Goal: Task Accomplishment & Management: Manage account settings

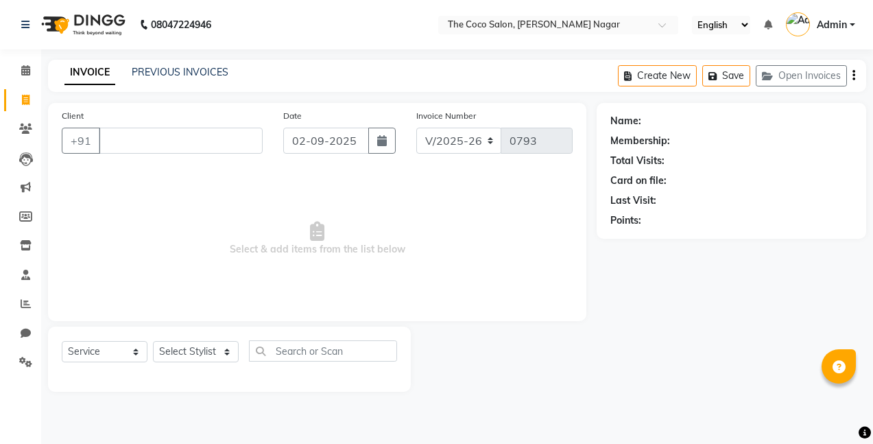
select select "5542"
select select "service"
select select "5542"
select select "service"
click at [381, 144] on icon "button" at bounding box center [382, 140] width 10 height 11
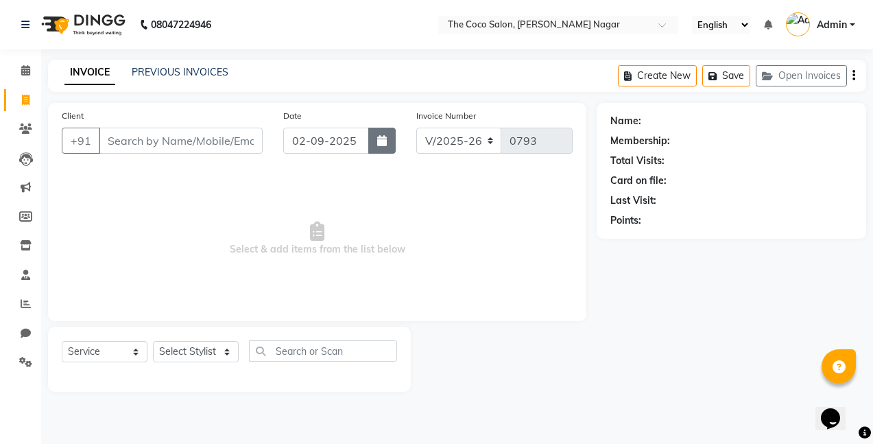
select select "9"
select select "2025"
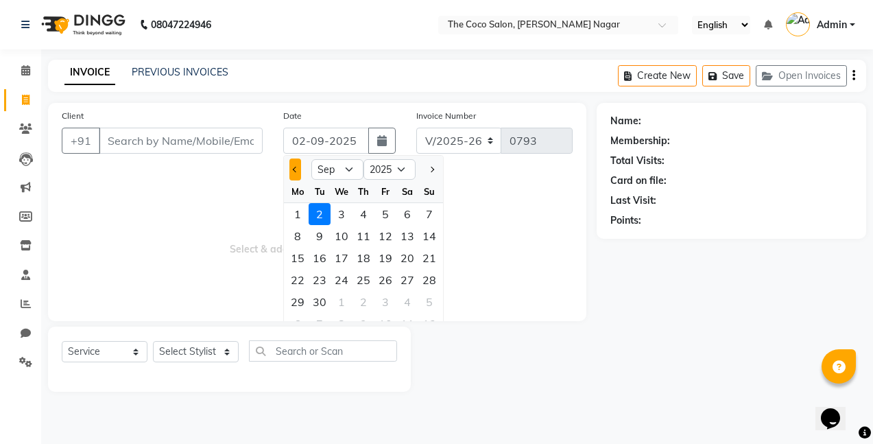
click at [294, 166] on button "Previous month" at bounding box center [295, 169] width 12 height 22
select select "8"
click at [427, 300] on div "31" at bounding box center [429, 302] width 22 height 22
type input "[DATE]"
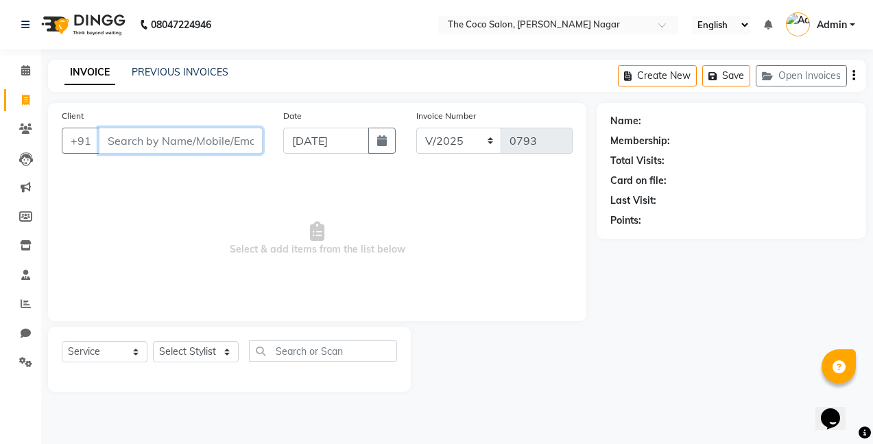
click at [233, 143] on input "Client" at bounding box center [181, 141] width 164 height 26
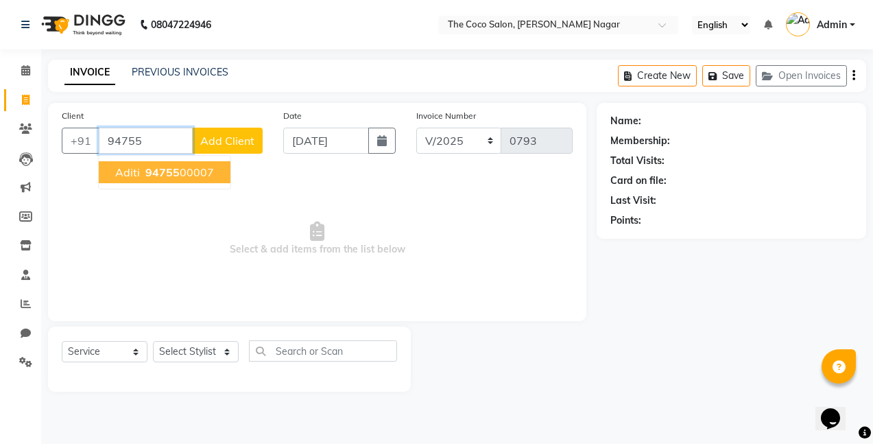
click at [194, 176] on ngb-highlight "94755 00007" at bounding box center [178, 172] width 71 height 14
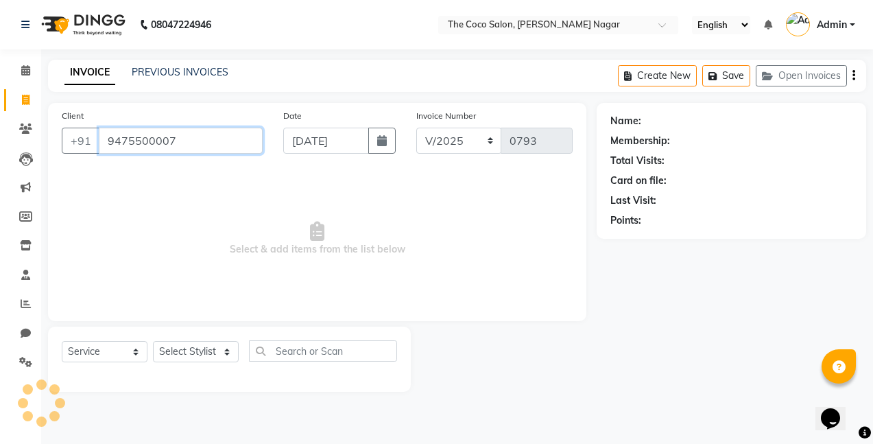
type input "9475500007"
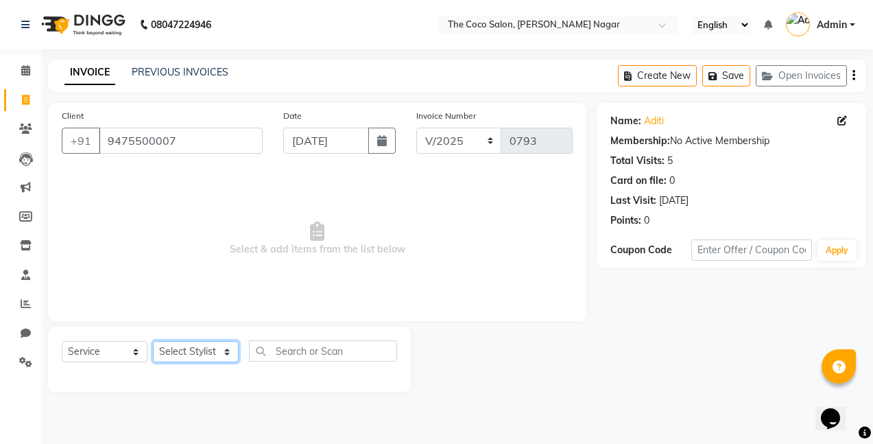
click at [213, 348] on select "Select Stylist Bhakti s MANI Pooja Pooja G SHWETA Vishal Parve" at bounding box center [196, 351] width 86 height 21
select select "77269"
click at [153, 341] on select "Select Stylist Bhakti s MANI Pooja Pooja G SHWETA Vishal Parve" at bounding box center [196, 351] width 86 height 21
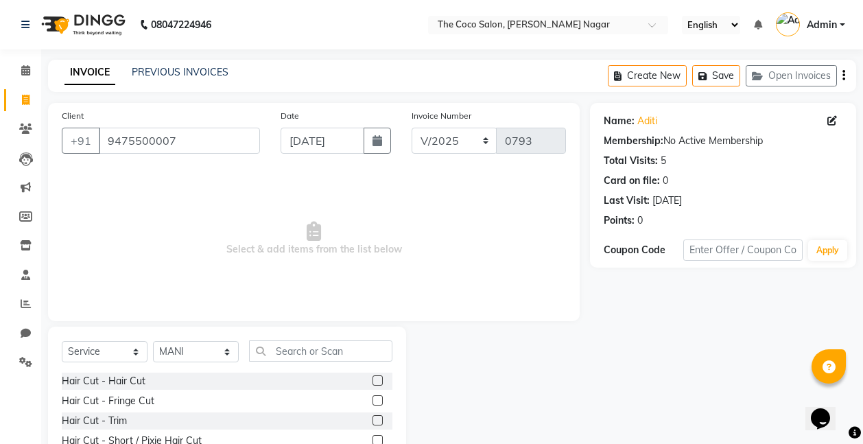
click at [372, 379] on label at bounding box center [377, 380] width 10 height 10
click at [372, 379] on input "checkbox" at bounding box center [376, 381] width 9 height 9
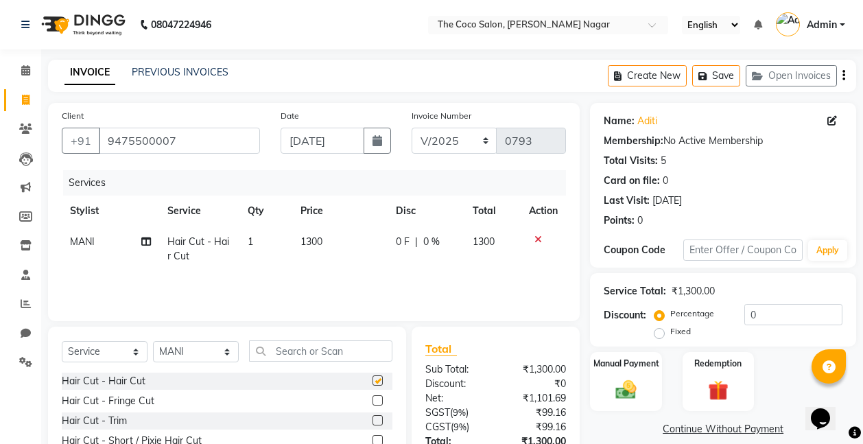
checkbox input "false"
click at [318, 246] on span "1300" at bounding box center [311, 241] width 22 height 12
select select "77269"
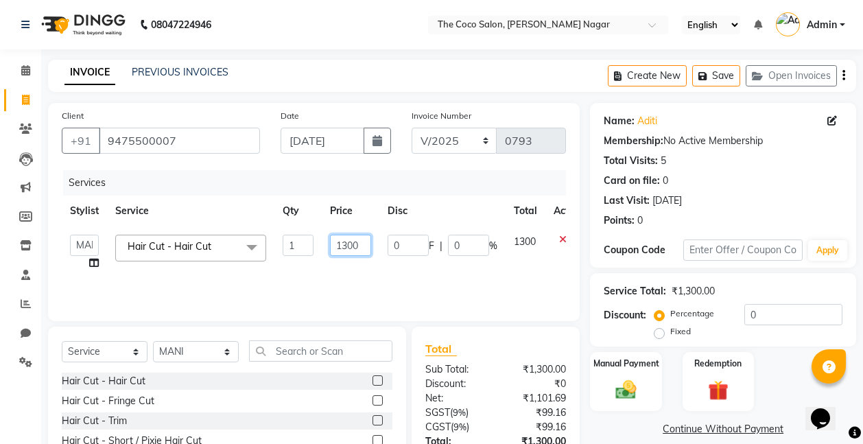
click at [361, 240] on input "1300" at bounding box center [350, 245] width 41 height 21
type input "1500"
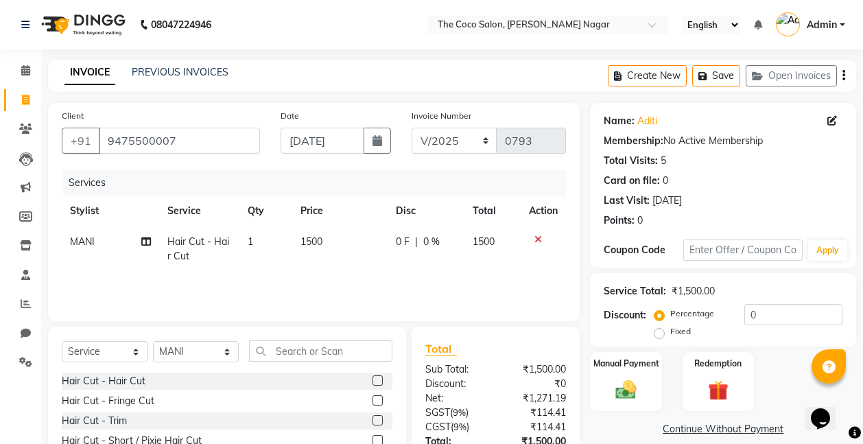
click at [360, 278] on div "Services Stylist Service Qty Price Disc Total Action MANI Hair Cut - Hair Cut 1…" at bounding box center [314, 238] width 504 height 137
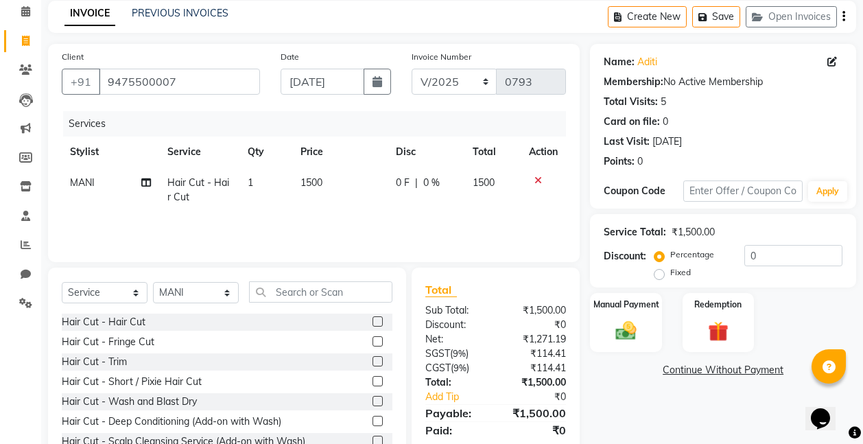
scroll to position [106, 0]
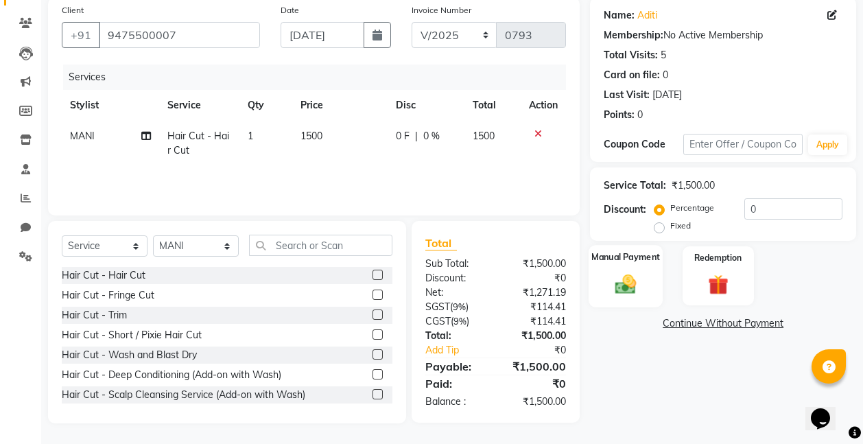
click at [636, 265] on div "Manual Payment" at bounding box center [625, 276] width 75 height 62
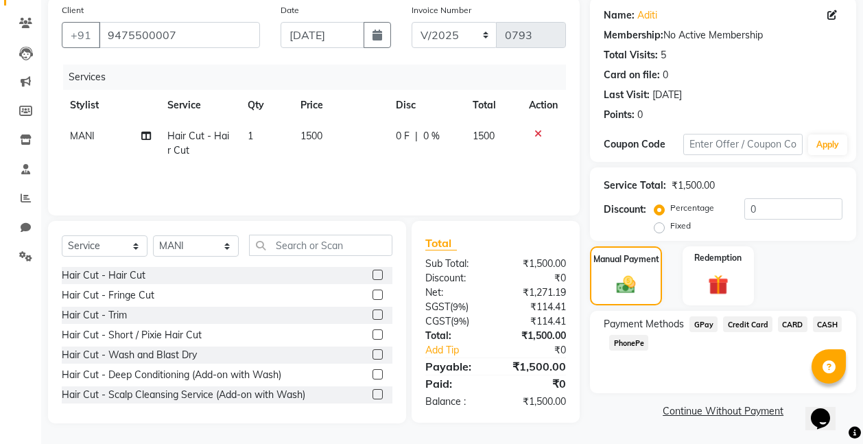
click at [702, 322] on span "GPay" at bounding box center [703, 324] width 28 height 16
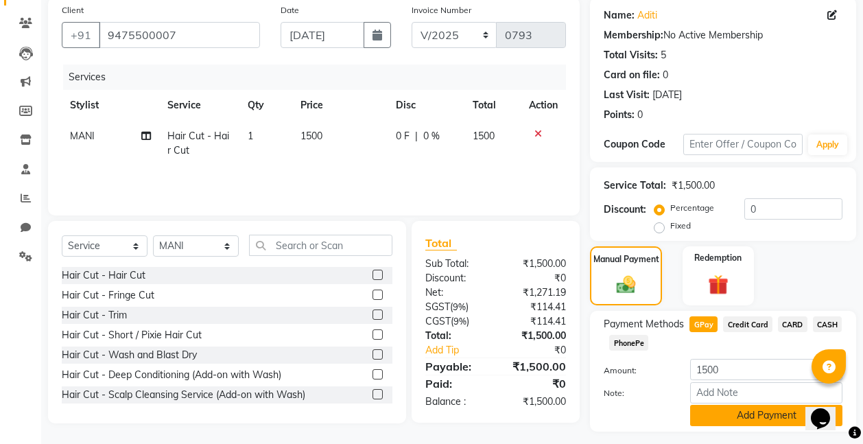
click at [756, 412] on button "Add Payment" at bounding box center [766, 415] width 152 height 21
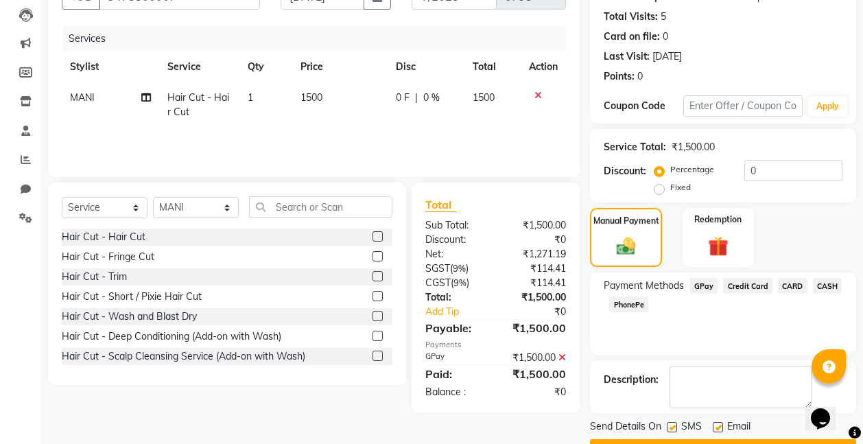
scroll to position [181, 0]
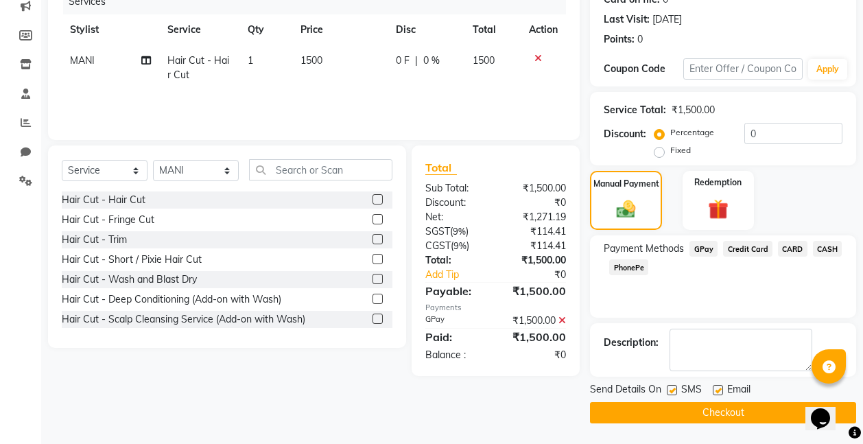
click at [728, 409] on button "Checkout" at bounding box center [723, 412] width 266 height 21
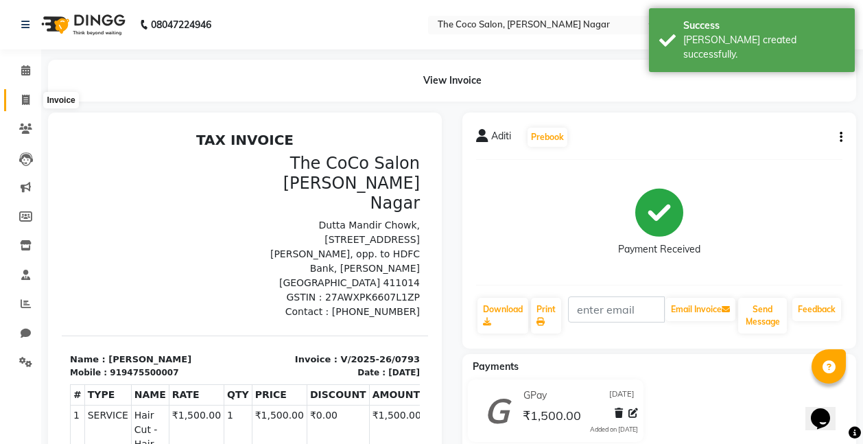
click at [23, 97] on icon at bounding box center [26, 100] width 8 height 10
select select "service"
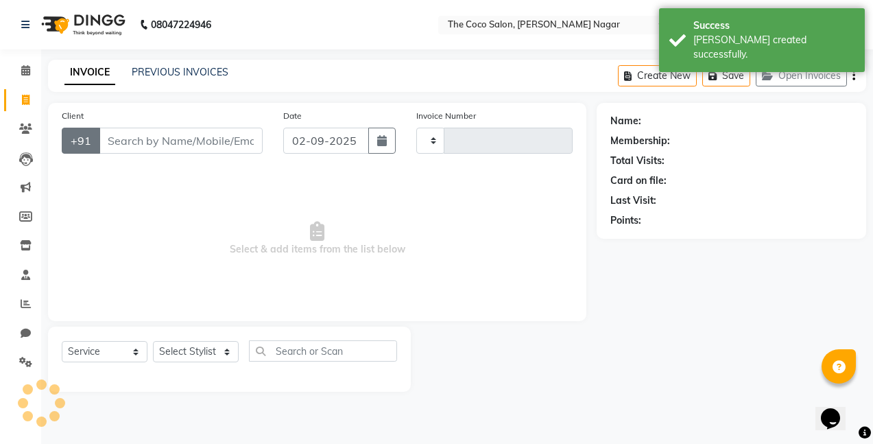
type input "0794"
select select "5542"
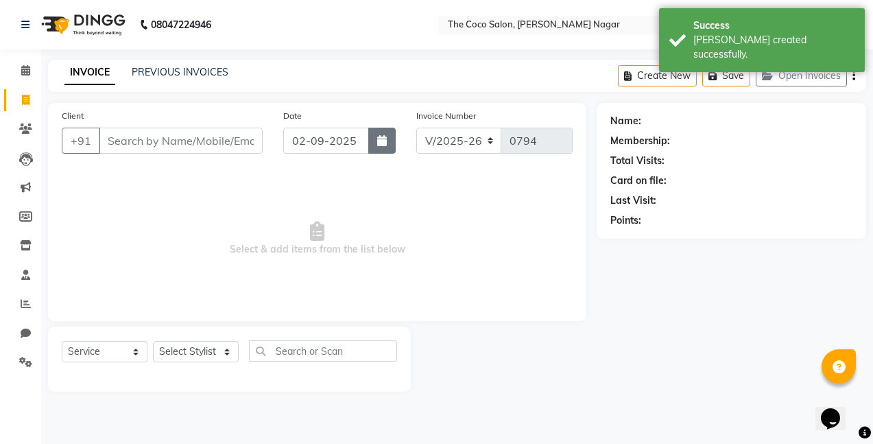
click at [381, 137] on icon "button" at bounding box center [382, 140] width 10 height 11
select select "9"
select select "2025"
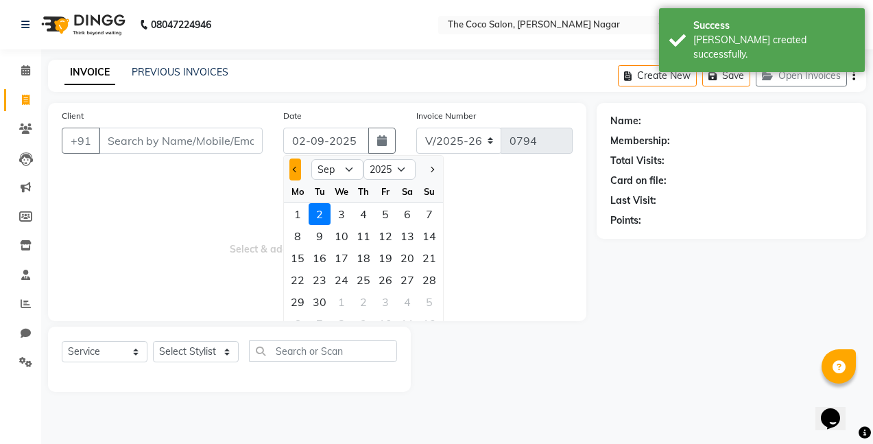
click at [291, 169] on button "Previous month" at bounding box center [295, 169] width 12 height 22
select select "8"
click at [431, 302] on div "31" at bounding box center [429, 302] width 22 height 22
type input "[DATE]"
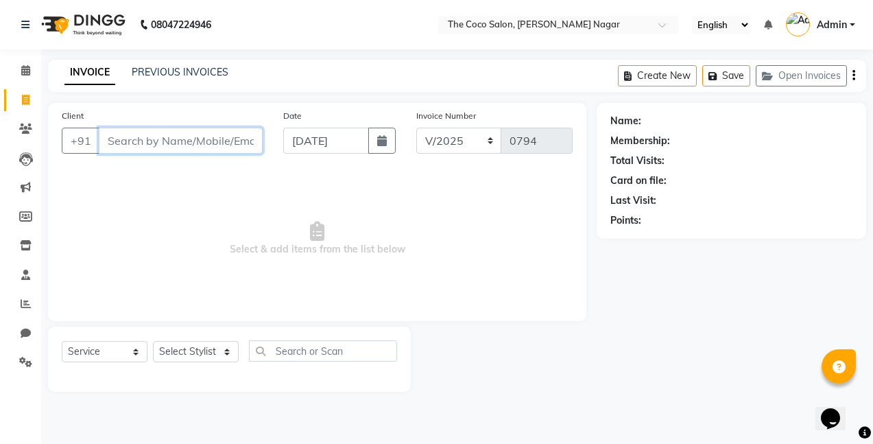
click at [206, 140] on input "Client" at bounding box center [181, 141] width 164 height 26
type input "8319204504"
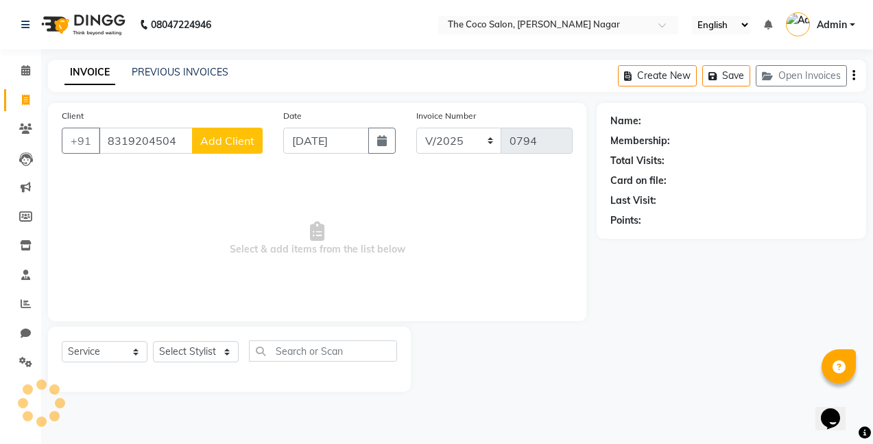
click at [206, 140] on span "Add Client" at bounding box center [227, 141] width 54 height 14
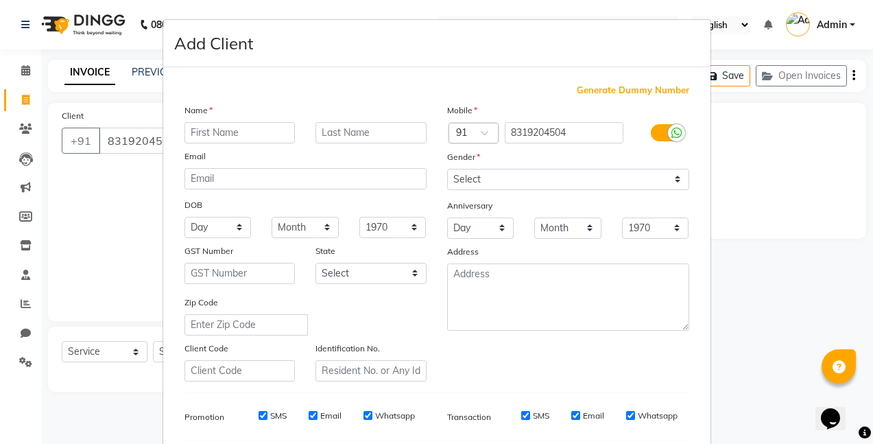
type input "p"
type input "[GEOGRAPHIC_DATA]"
click at [488, 181] on select "Select [DEMOGRAPHIC_DATA] [DEMOGRAPHIC_DATA] Other Prefer Not To Say" at bounding box center [568, 179] width 242 height 21
select select "[DEMOGRAPHIC_DATA]"
click at [447, 169] on select "Select [DEMOGRAPHIC_DATA] [DEMOGRAPHIC_DATA] Other Prefer Not To Say" at bounding box center [568, 179] width 242 height 21
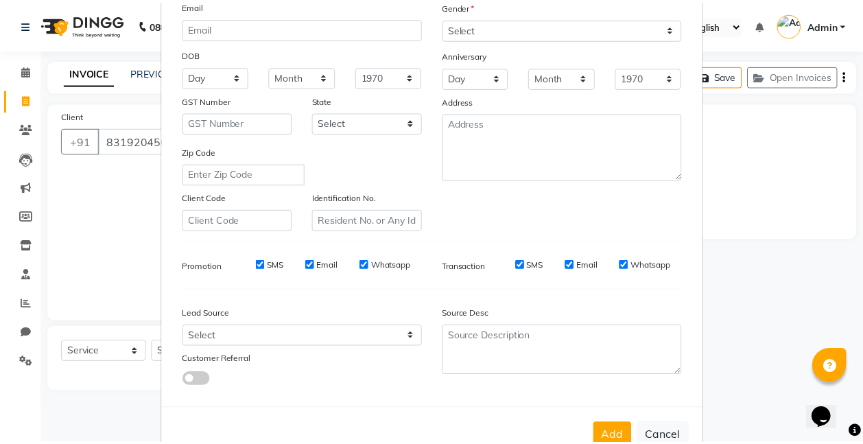
scroll to position [189, 0]
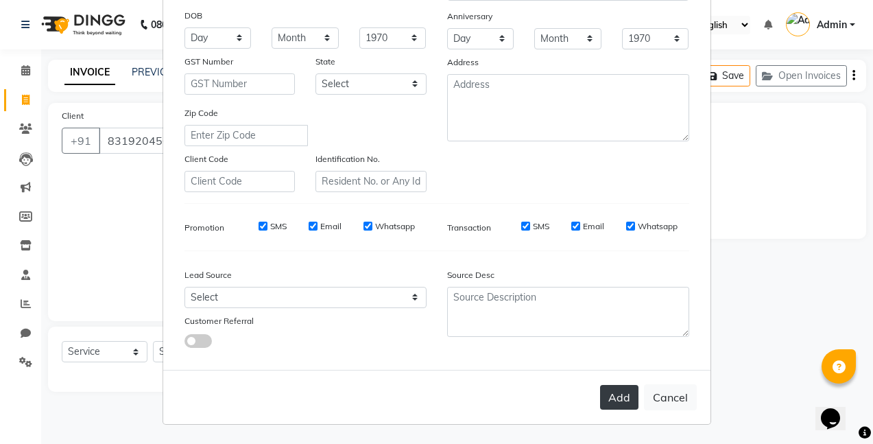
click at [612, 397] on button "Add" at bounding box center [619, 397] width 38 height 25
select select
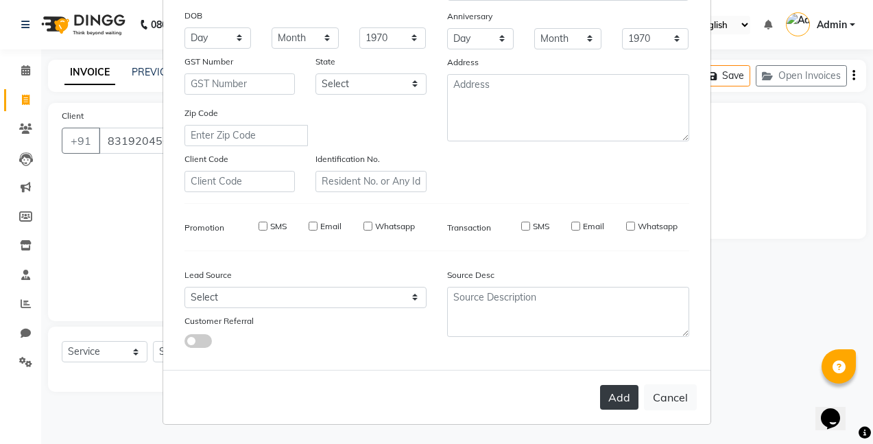
select select
checkbox input "false"
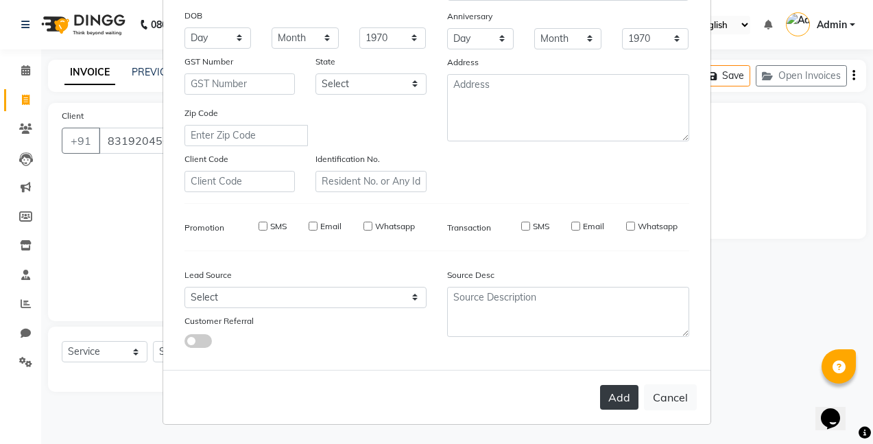
checkbox input "false"
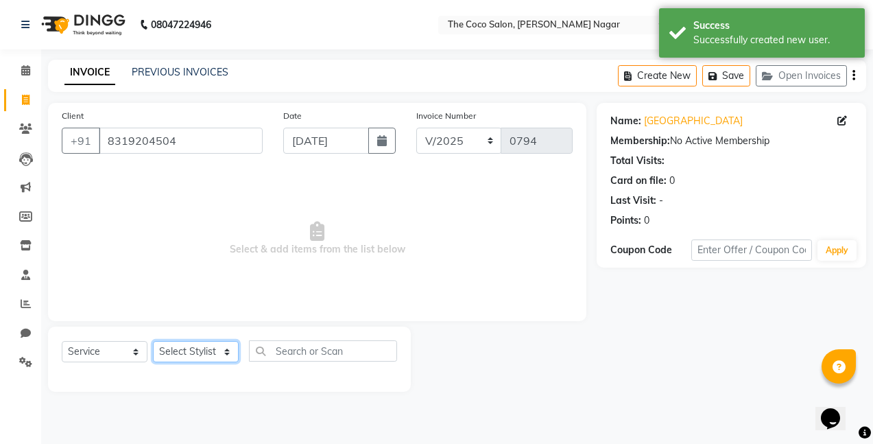
click at [204, 350] on select "Select Stylist Bhakti s MANI Pooja Pooja G SHWETA Vishal Parve" at bounding box center [196, 351] width 86 height 21
select select "37996"
click at [153, 341] on select "Select Stylist Bhakti s MANI Pooja Pooja G SHWETA Vishal Parve" at bounding box center [196, 351] width 86 height 21
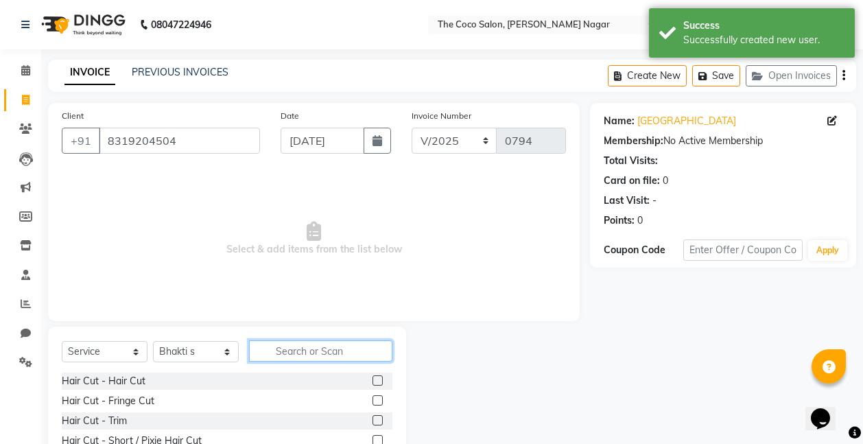
click at [380, 353] on input "text" at bounding box center [320, 350] width 143 height 21
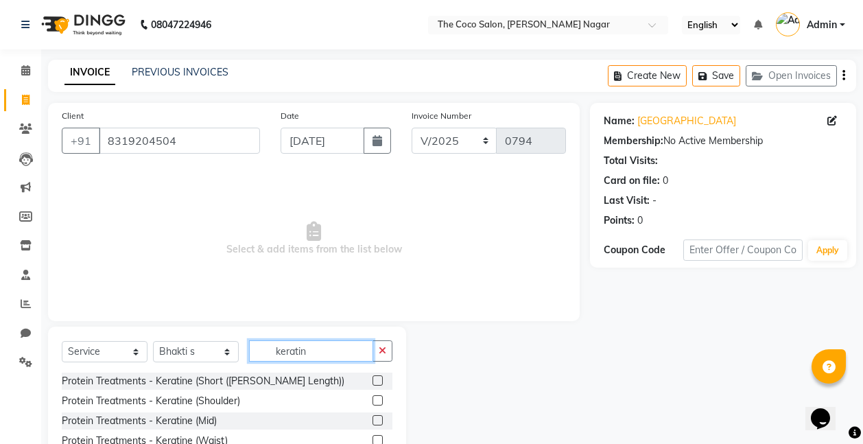
scroll to position [68, 0]
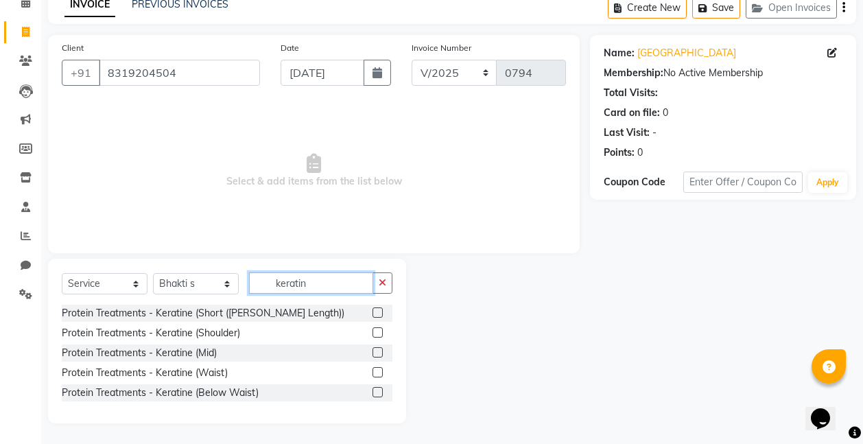
type input "keratin"
click at [378, 352] on label at bounding box center [377, 352] width 10 height 10
click at [378, 352] on input "checkbox" at bounding box center [376, 352] width 9 height 9
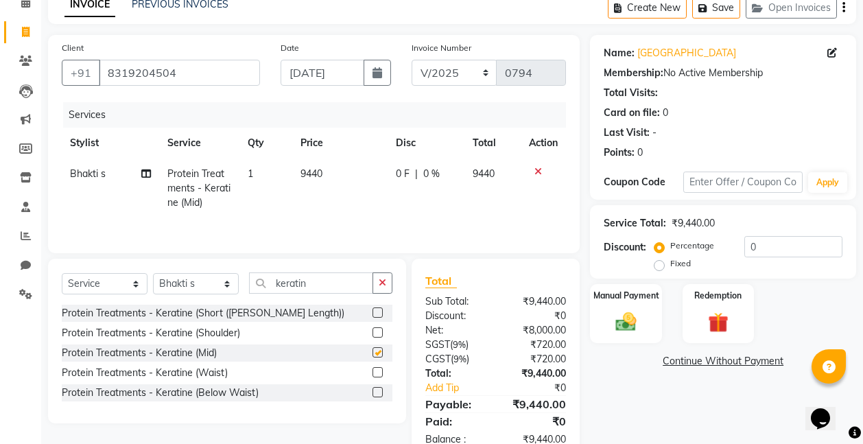
checkbox input "false"
click at [325, 175] on td "9440" at bounding box center [339, 188] width 95 height 60
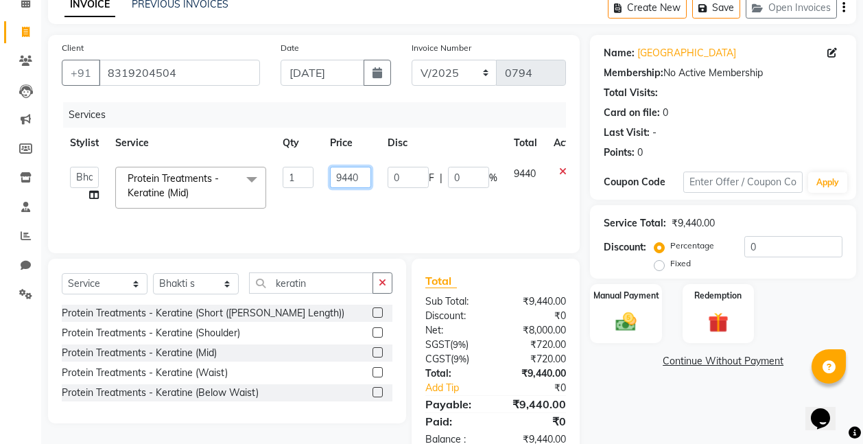
click at [357, 179] on input "9440" at bounding box center [350, 177] width 41 height 21
type input "9"
type input "4720"
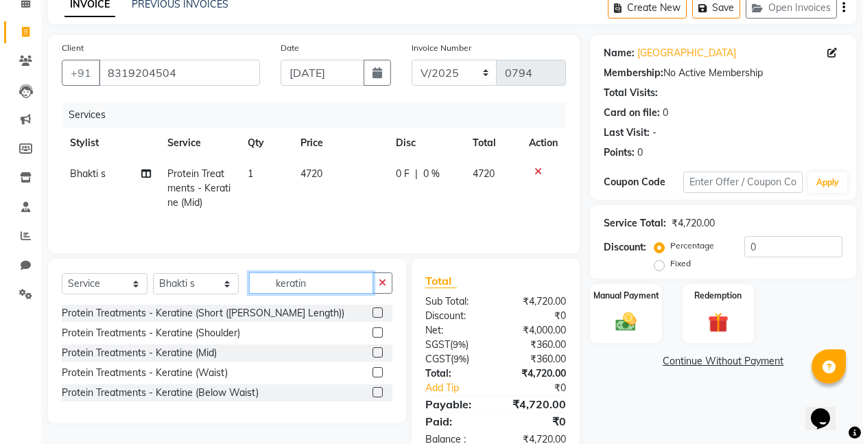
click at [330, 287] on input "keratin" at bounding box center [311, 282] width 124 height 21
type input "k"
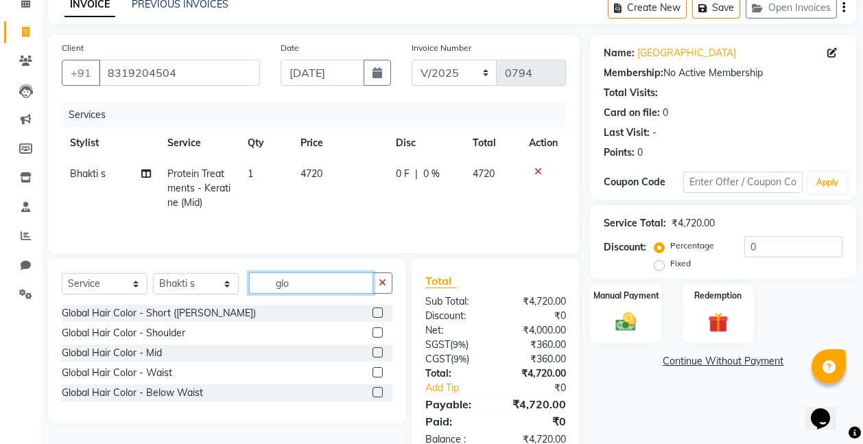
type input "glo"
click at [379, 310] on label at bounding box center [377, 312] width 10 height 10
click at [379, 310] on input "checkbox" at bounding box center [376, 313] width 9 height 9
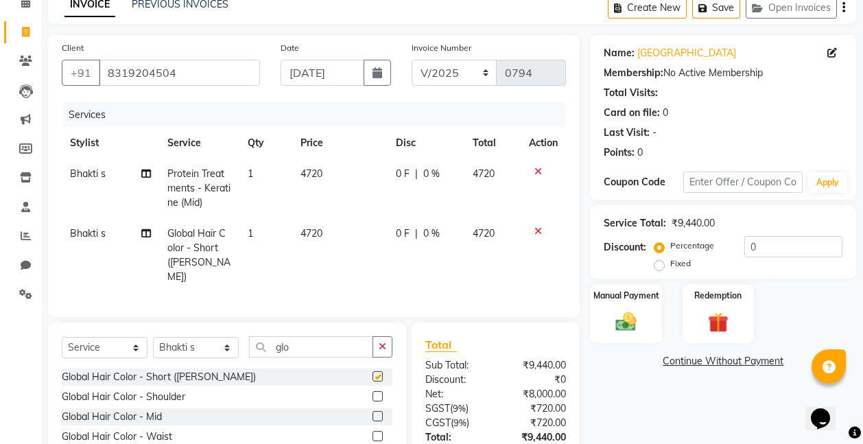
checkbox input "false"
click at [301, 350] on input "glo" at bounding box center [311, 346] width 124 height 21
type input "g"
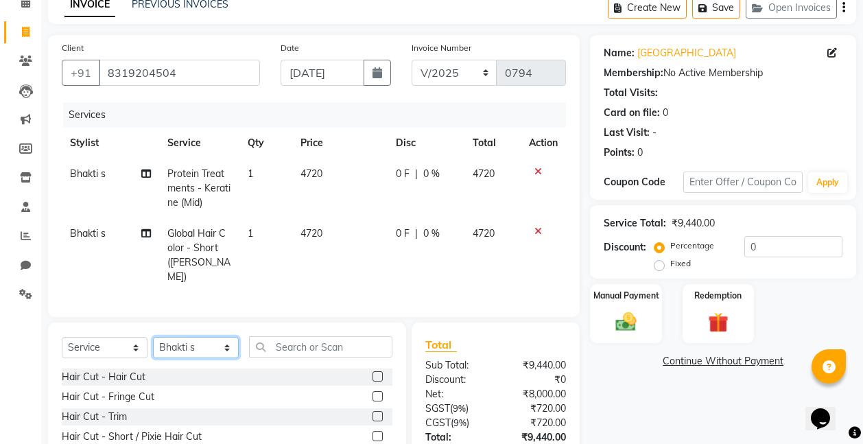
click at [193, 344] on select "Select Stylist Bhakti s MANI Pooja Pooja G SHWETA Vishal Parve" at bounding box center [196, 347] width 86 height 21
select select "77269"
click at [153, 337] on select "Select Stylist Bhakti s MANI Pooja Pooja G SHWETA Vishal Parve" at bounding box center [196, 347] width 86 height 21
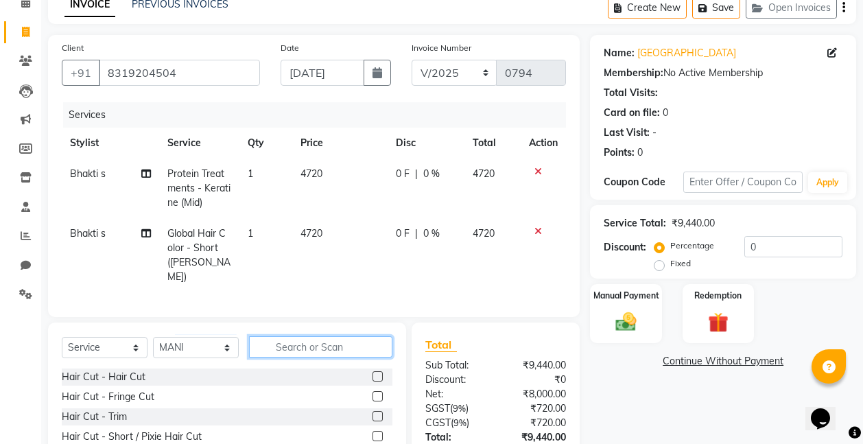
click at [342, 344] on input "text" at bounding box center [320, 346] width 143 height 21
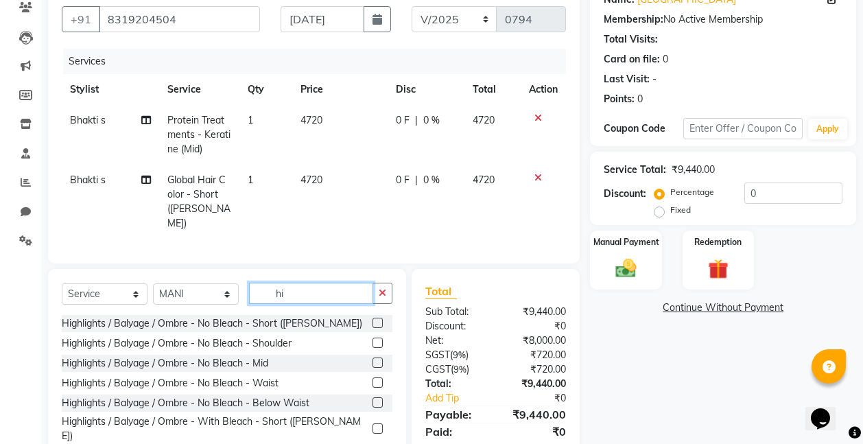
scroll to position [165, 0]
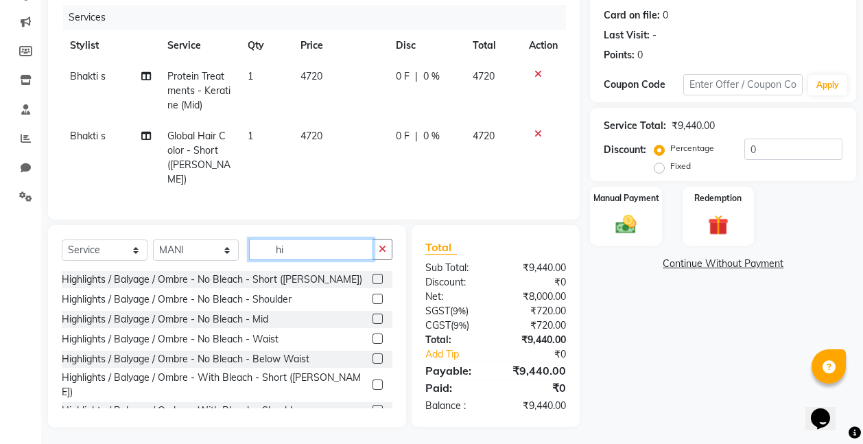
type input "hi"
click at [372, 333] on label at bounding box center [377, 338] width 10 height 10
click at [372, 335] on input "checkbox" at bounding box center [376, 339] width 9 height 9
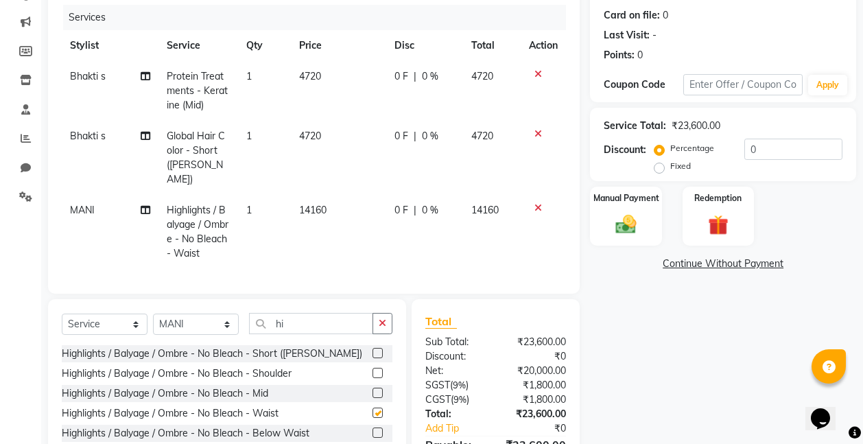
checkbox input "false"
click at [330, 195] on td "14160" at bounding box center [339, 232] width 96 height 74
select select "77269"
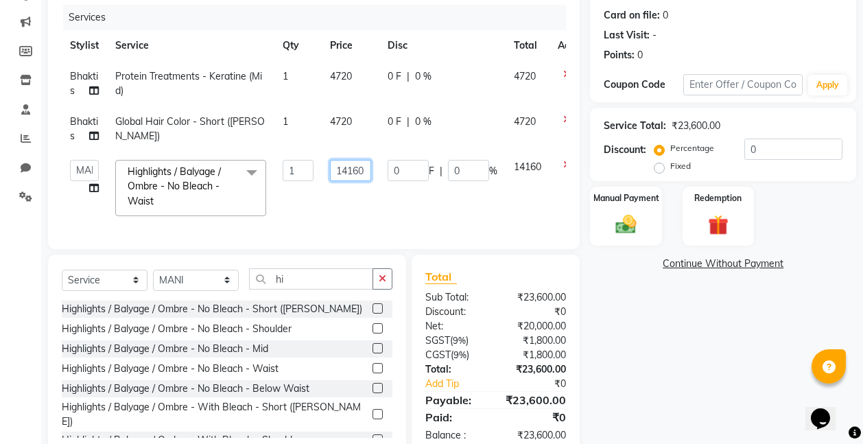
click at [364, 171] on input "14160" at bounding box center [350, 170] width 41 height 21
type input "1"
type input "16520"
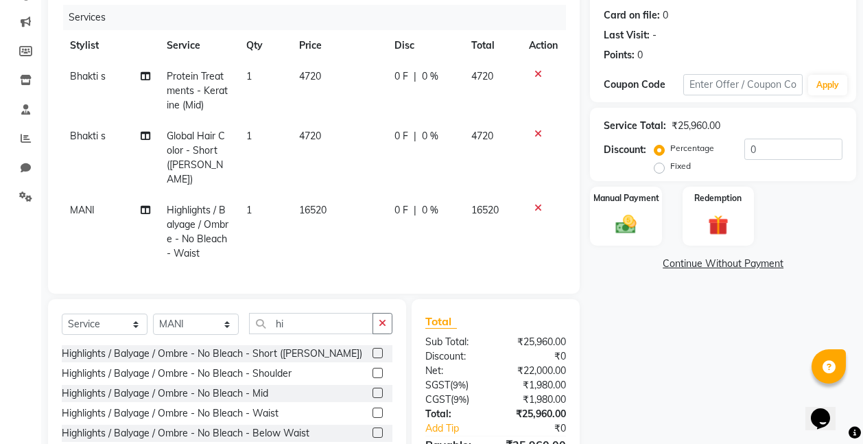
click at [358, 202] on td "16520" at bounding box center [339, 232] width 96 height 74
select select "77269"
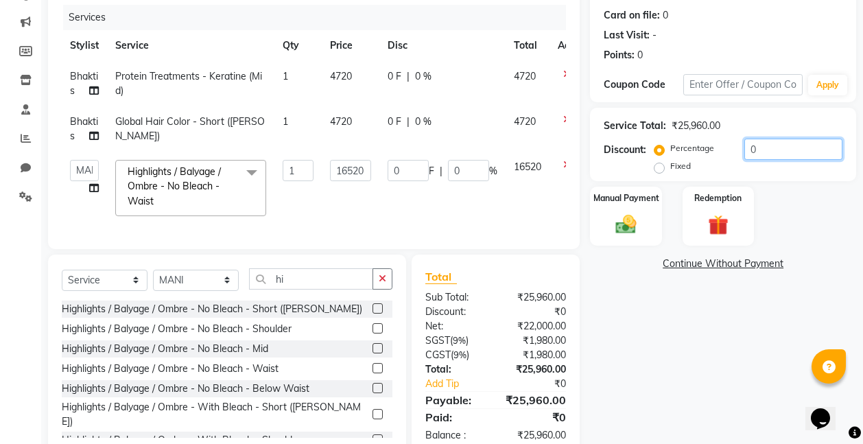
click at [789, 143] on input "0" at bounding box center [793, 149] width 98 height 21
type input "1"
type input "165.2"
type input "1"
type input "10"
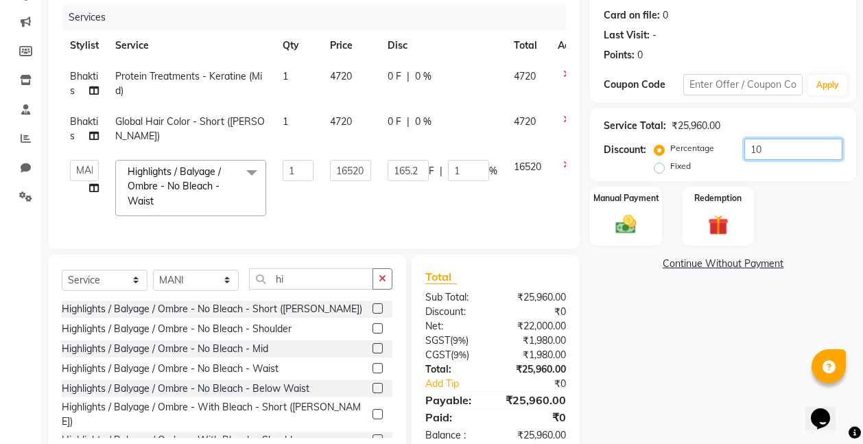
type input "1652"
type input "10"
click at [722, 341] on div "Name: [PERSON_NAME] Membership: No Active Membership Total Visits: Card on file…" at bounding box center [728, 197] width 276 height 519
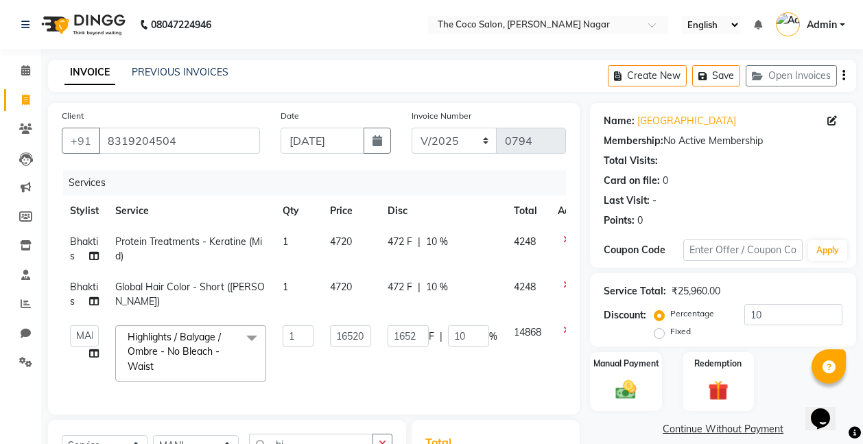
scroll to position [209, 0]
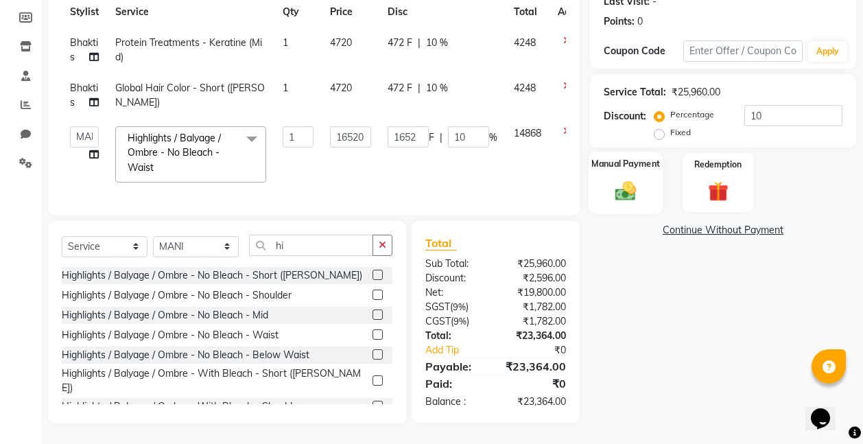
click at [623, 189] on img at bounding box center [625, 190] width 34 height 25
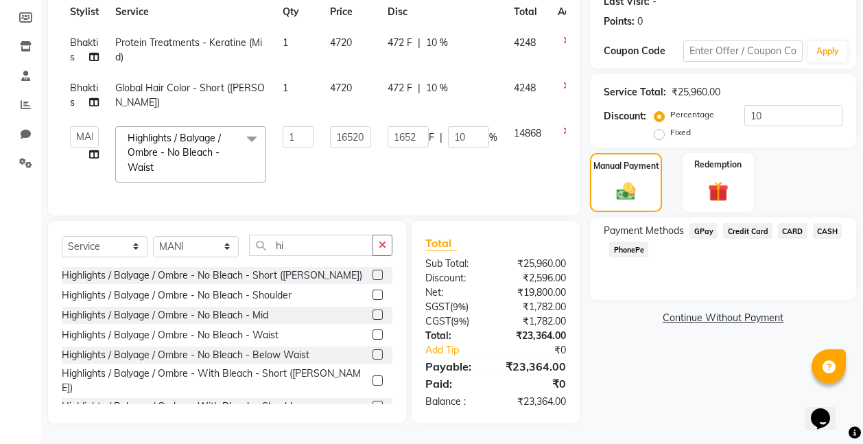
click at [704, 223] on span "GPay" at bounding box center [703, 231] width 28 height 16
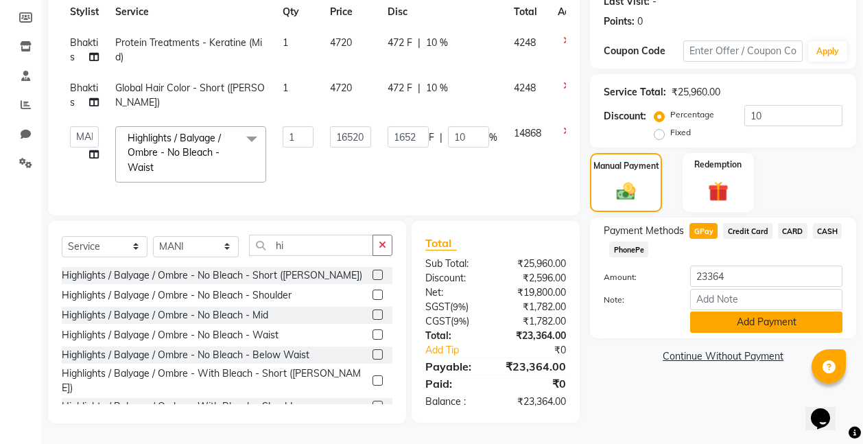
click at [749, 311] on button "Add Payment" at bounding box center [766, 321] width 152 height 21
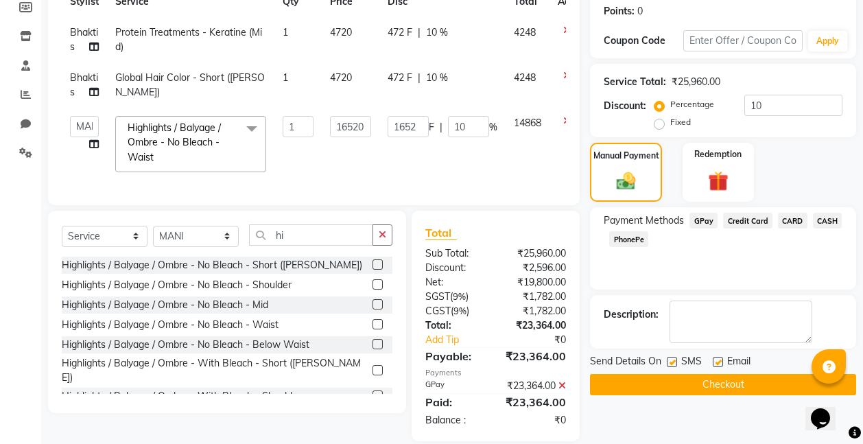
click at [717, 385] on button "Checkout" at bounding box center [723, 384] width 266 height 21
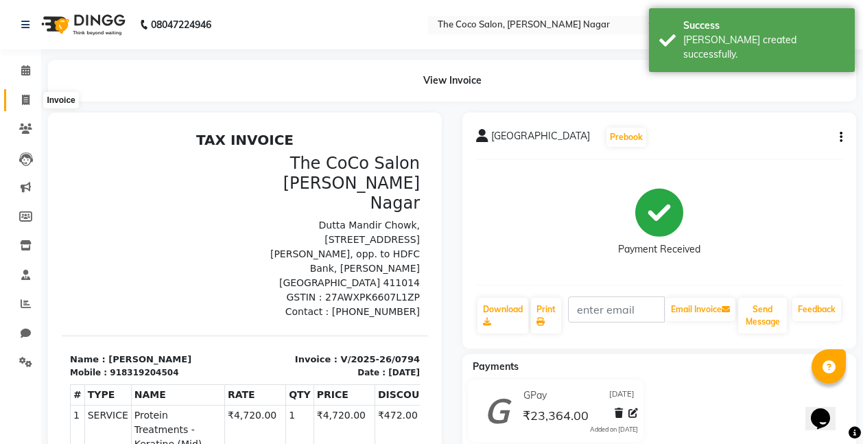
click at [25, 102] on icon at bounding box center [26, 100] width 8 height 10
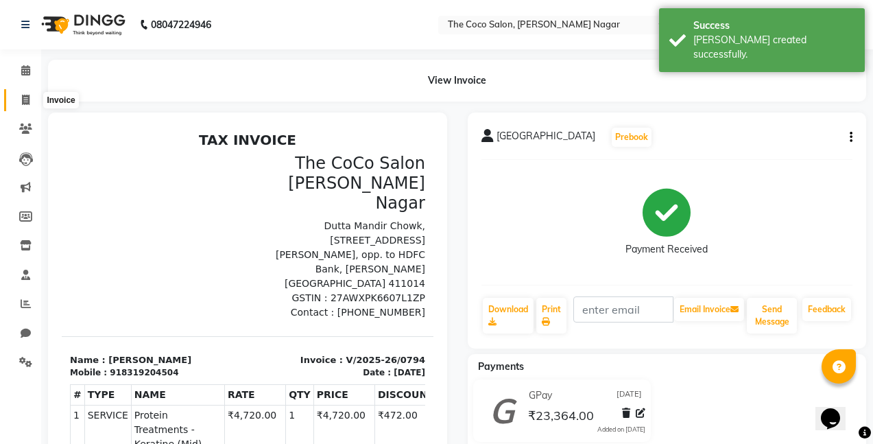
select select "5542"
select select "service"
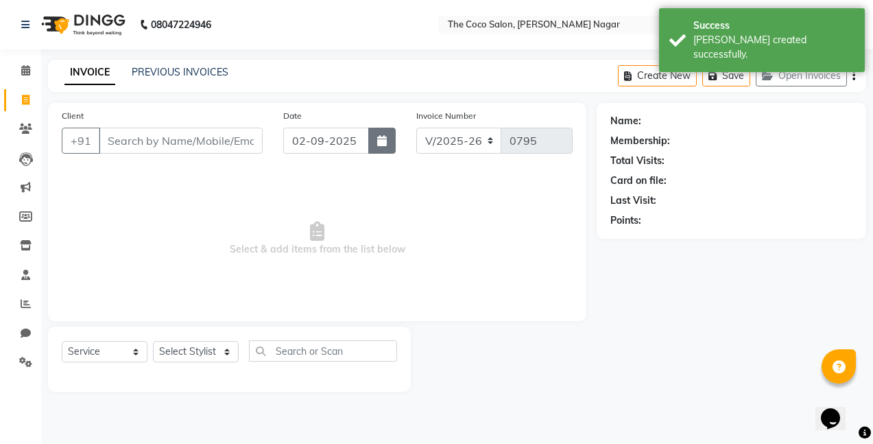
click at [384, 151] on button "button" at bounding box center [381, 141] width 27 height 26
select select "9"
select select "2025"
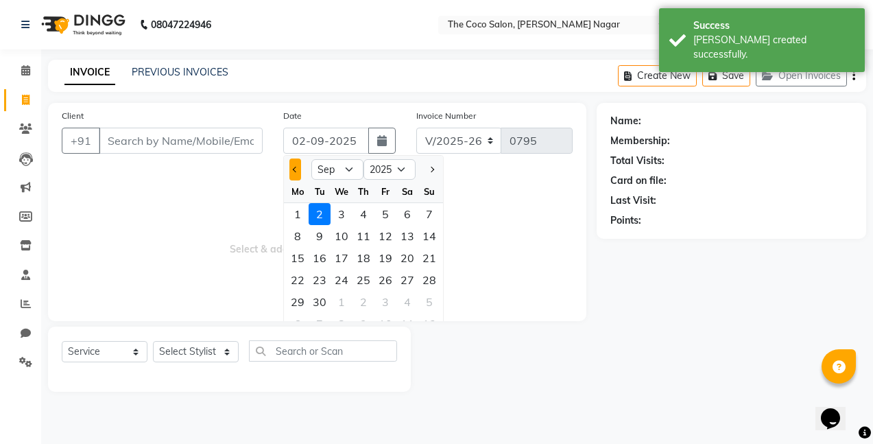
click at [296, 167] on span "Previous month" at bounding box center [295, 169] width 5 height 5
select select "8"
click at [432, 303] on div "31" at bounding box center [429, 302] width 22 height 22
type input "[DATE]"
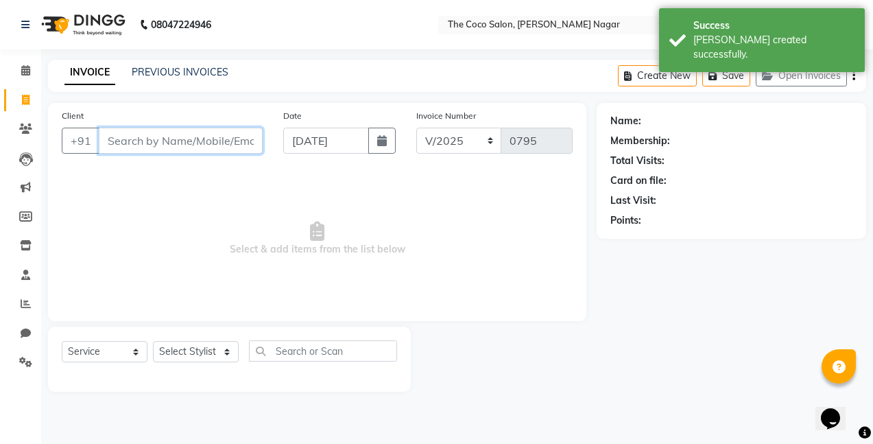
click at [219, 144] on input "Client" at bounding box center [181, 141] width 164 height 26
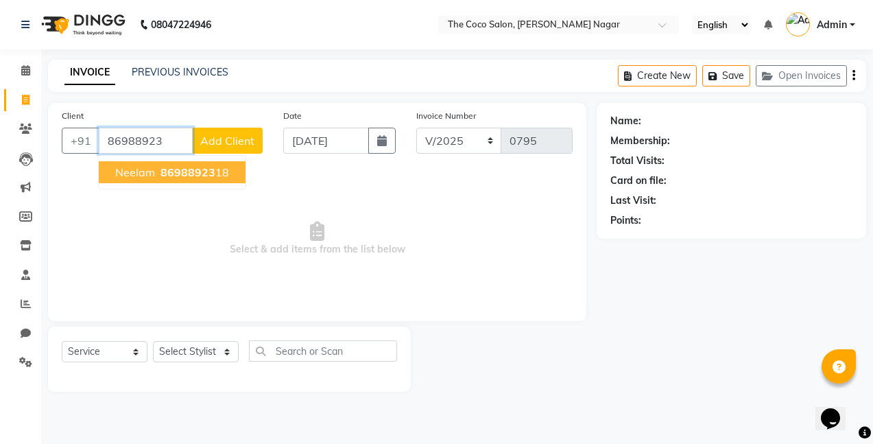
click at [183, 172] on span "86988923" at bounding box center [187, 172] width 55 height 14
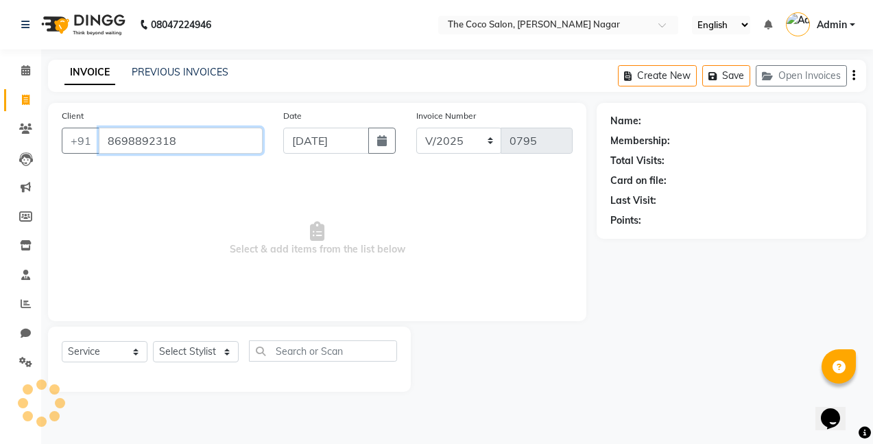
type input "8698892318"
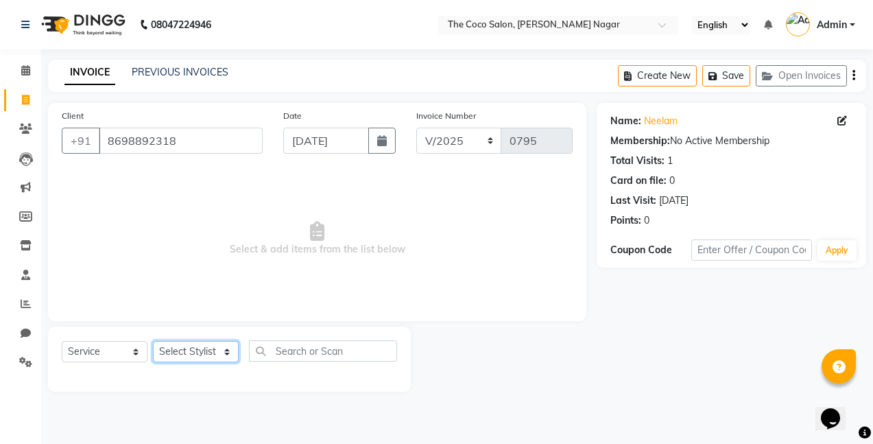
click at [195, 352] on select "Select Stylist Bhakti s MANI Pooja Pooja G SHWETA Vishal Parve" at bounding box center [196, 351] width 86 height 21
select select "77269"
click at [153, 341] on select "Select Stylist Bhakti s MANI Pooja Pooja G SHWETA Vishal Parve" at bounding box center [196, 351] width 86 height 21
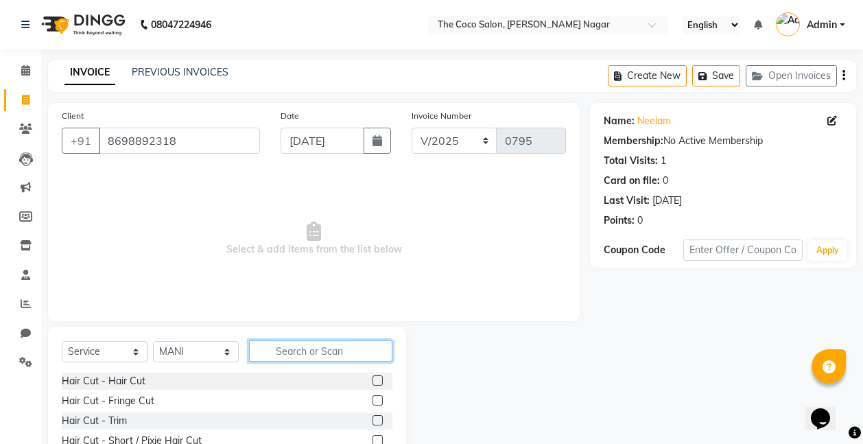
click at [311, 355] on input "text" at bounding box center [320, 350] width 143 height 21
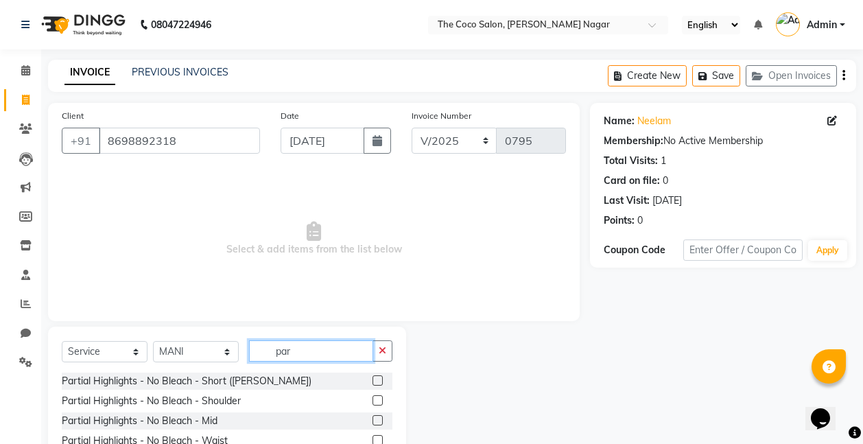
type input "par"
click at [372, 383] on label at bounding box center [377, 380] width 10 height 10
click at [372, 383] on input "checkbox" at bounding box center [376, 381] width 9 height 9
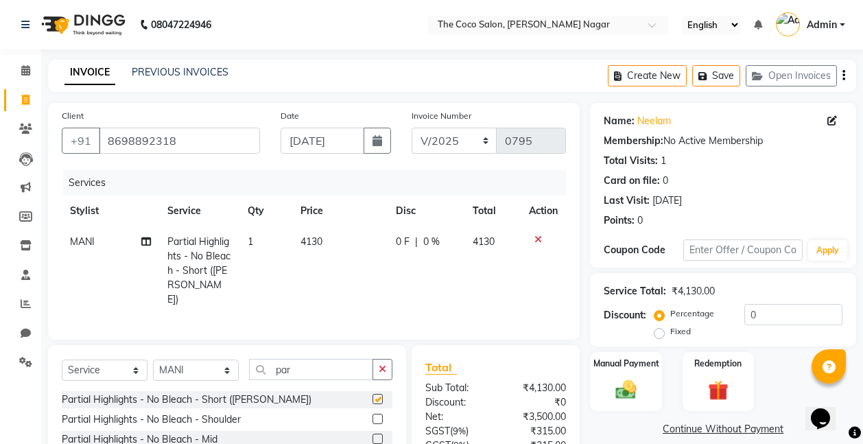
checkbox input "false"
click at [313, 241] on span "4130" at bounding box center [311, 241] width 22 height 12
select select "77269"
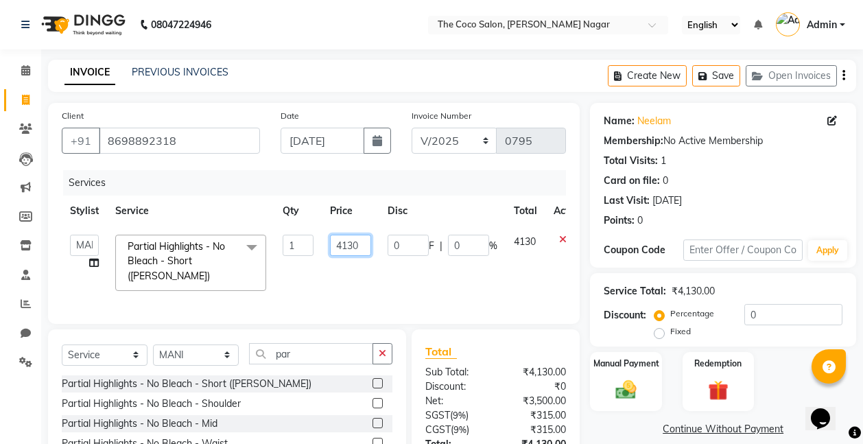
click at [370, 241] on input "4130" at bounding box center [350, 245] width 41 height 21
type input "4000"
click at [363, 283] on td "4000" at bounding box center [351, 262] width 58 height 73
select select "77269"
click at [774, 383] on div "Manual Payment Redemption" at bounding box center [723, 382] width 287 height 60
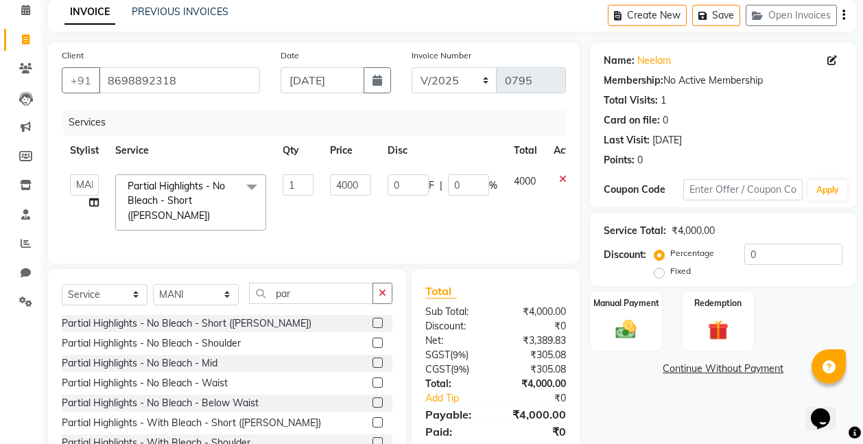
scroll to position [106, 0]
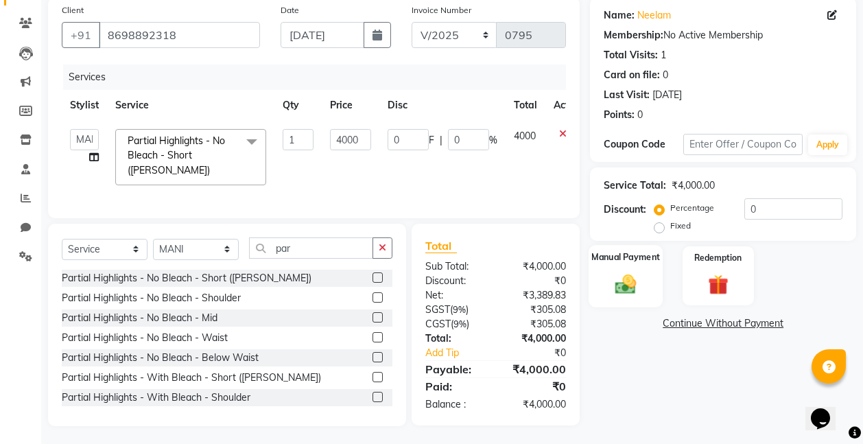
click at [631, 285] on img at bounding box center [625, 284] width 34 height 25
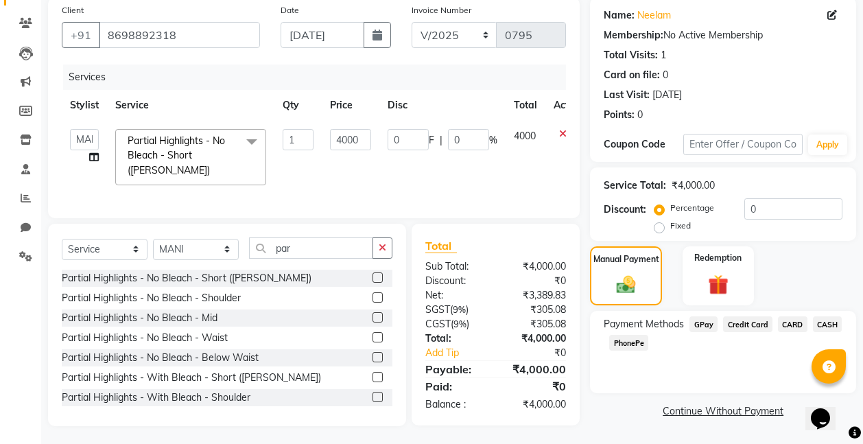
click at [825, 326] on span "CASH" at bounding box center [827, 324] width 29 height 16
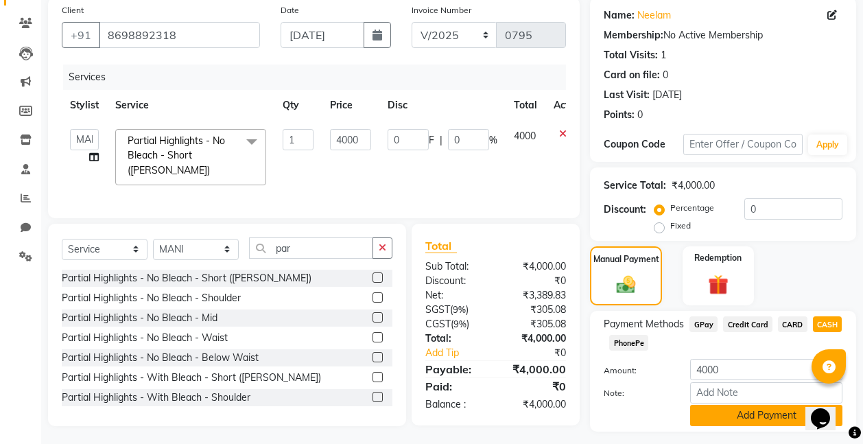
click at [747, 415] on button "Add Payment" at bounding box center [766, 415] width 152 height 21
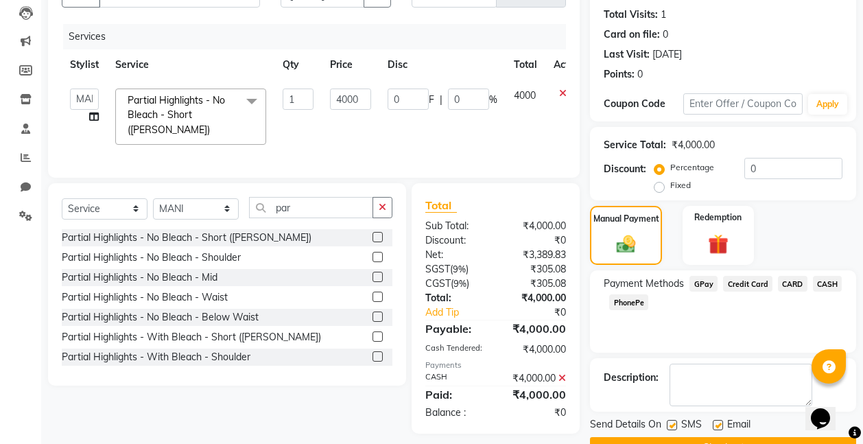
scroll to position [181, 0]
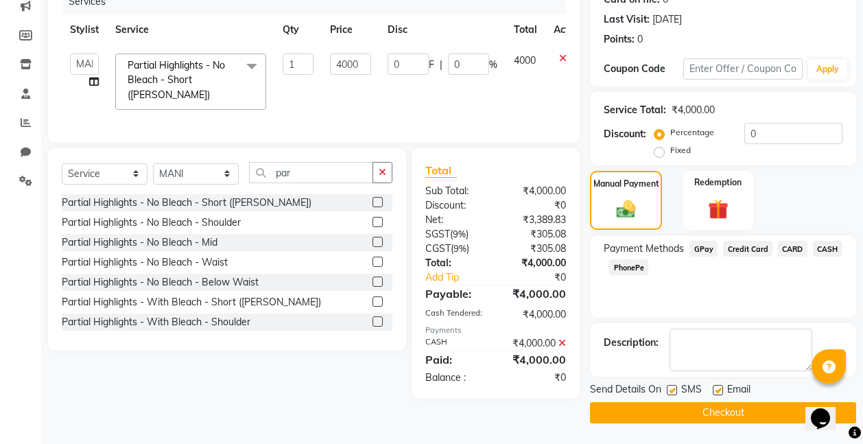
click at [741, 407] on button "Checkout" at bounding box center [723, 412] width 266 height 21
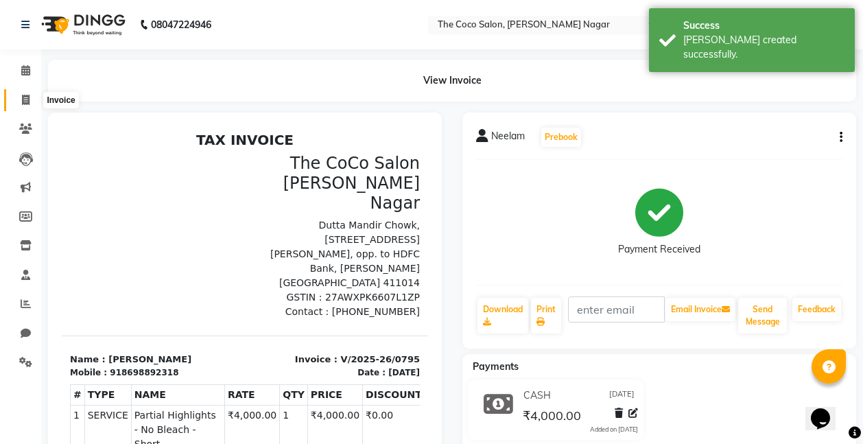
click at [27, 97] on icon at bounding box center [26, 100] width 8 height 10
select select "service"
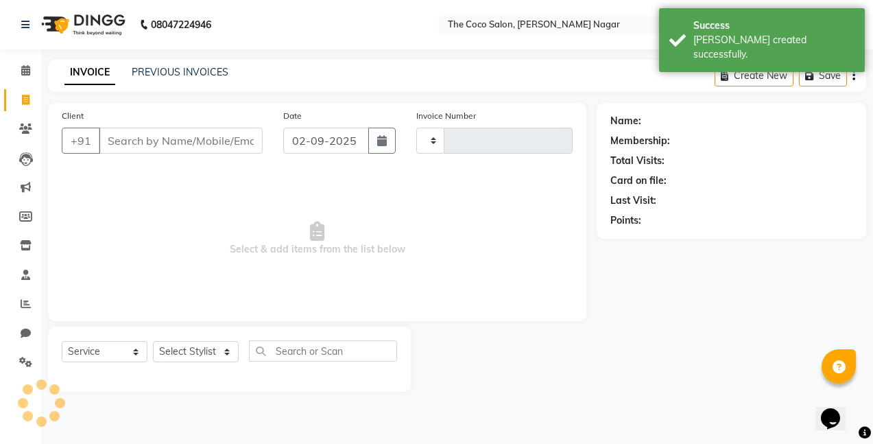
type input "0796"
select select "5542"
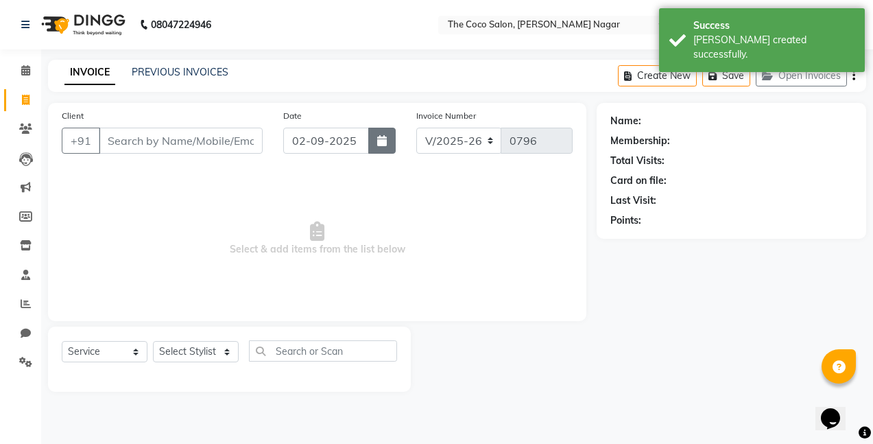
click at [382, 141] on icon "button" at bounding box center [382, 140] width 10 height 11
select select "9"
select select "2025"
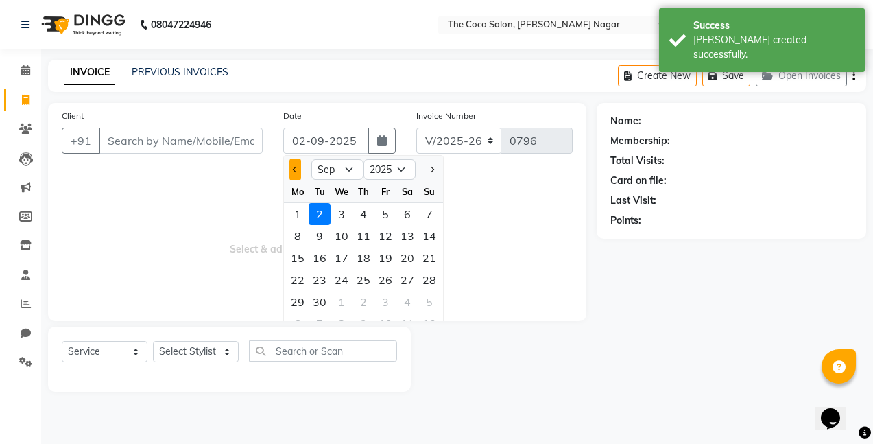
click at [295, 167] on span "Previous month" at bounding box center [295, 169] width 5 height 5
select select "8"
click at [424, 302] on div "31" at bounding box center [429, 302] width 22 height 22
type input "[DATE]"
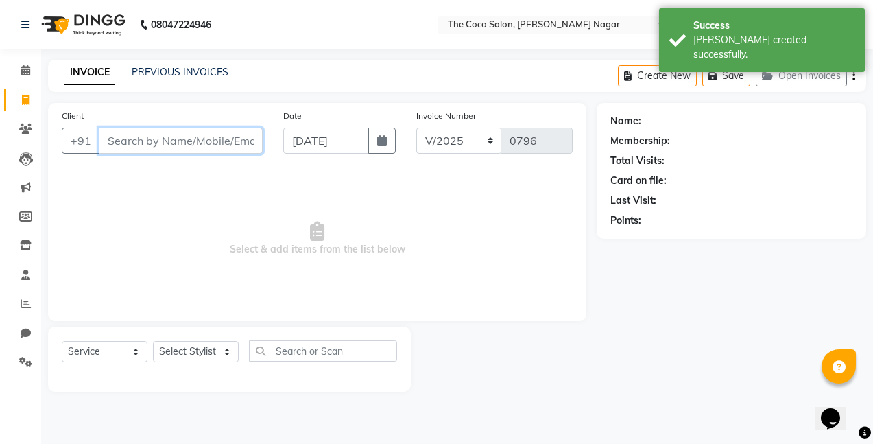
click at [252, 140] on input "Client" at bounding box center [181, 141] width 164 height 26
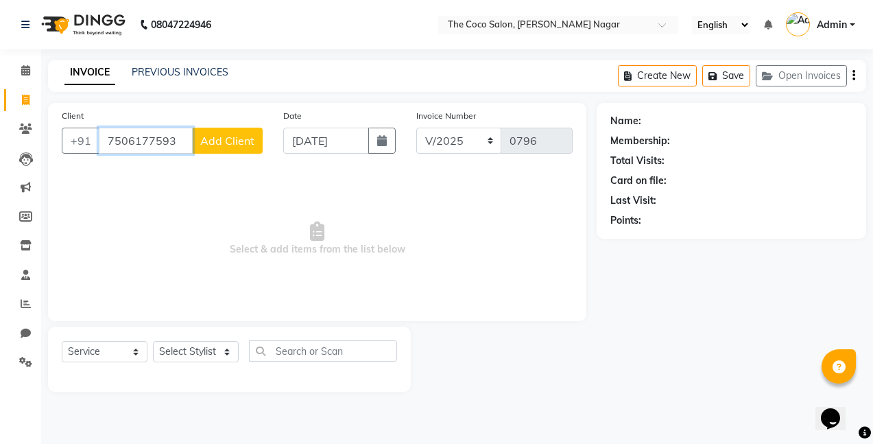
type input "7506177593"
click at [232, 146] on span "Add Client" at bounding box center [227, 141] width 54 height 14
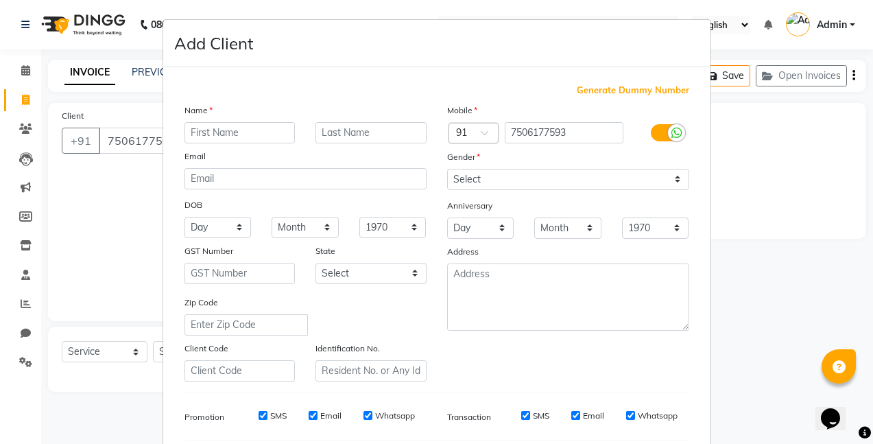
click at [256, 136] on input "text" at bounding box center [240, 132] width 111 height 21
type input "Rupali"
click at [368, 131] on input "text" at bounding box center [371, 132] width 111 height 21
type input "[PERSON_NAME]"
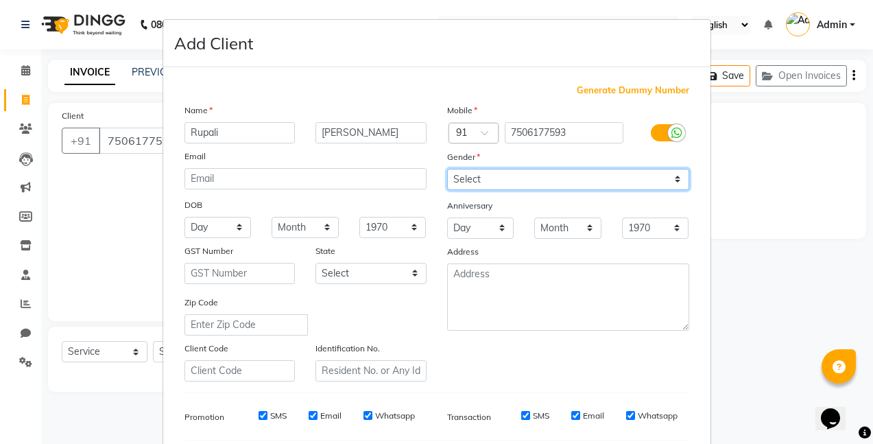
click at [470, 177] on select "Select [DEMOGRAPHIC_DATA] [DEMOGRAPHIC_DATA] Other Prefer Not To Say" at bounding box center [568, 179] width 242 height 21
select select "[DEMOGRAPHIC_DATA]"
click at [447, 169] on select "Select [DEMOGRAPHIC_DATA] [DEMOGRAPHIC_DATA] Other Prefer Not To Say" at bounding box center [568, 179] width 242 height 21
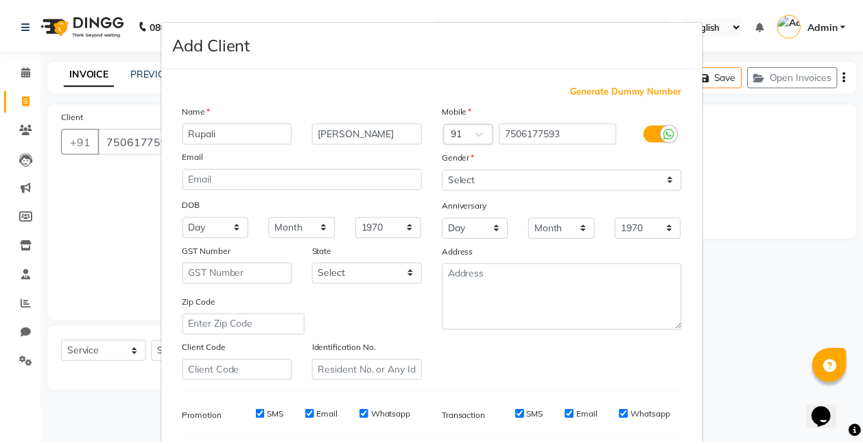
scroll to position [189, 0]
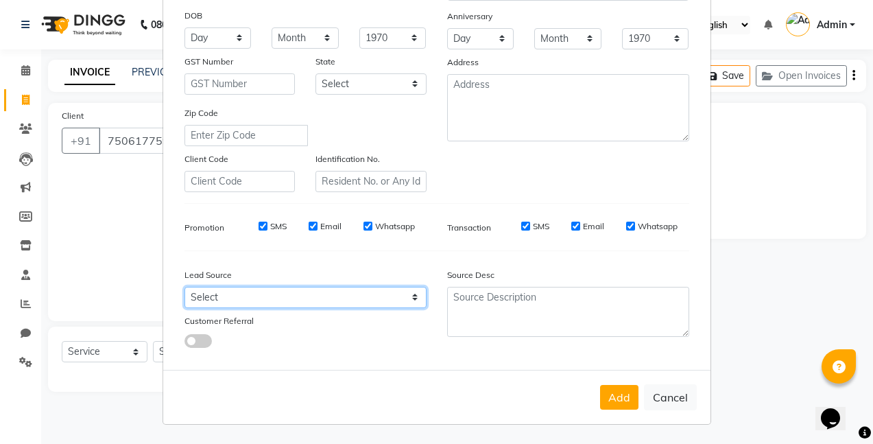
click at [272, 298] on select "Select Walk-in Referral Internet Friend Word of Mouth Advertisement Facebook Ju…" at bounding box center [306, 297] width 242 height 21
select select "40920"
click at [185, 287] on select "Select Walk-in Referral Internet Friend Word of Mouth Advertisement Facebook Ju…" at bounding box center [306, 297] width 242 height 21
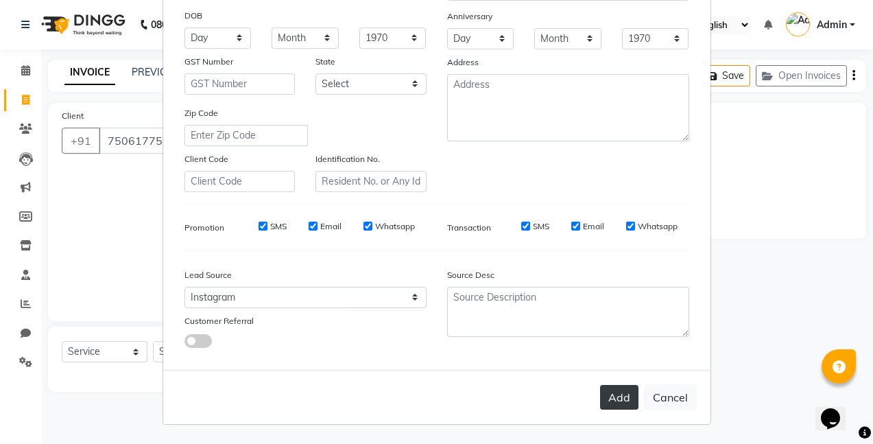
click at [614, 400] on button "Add" at bounding box center [619, 397] width 38 height 25
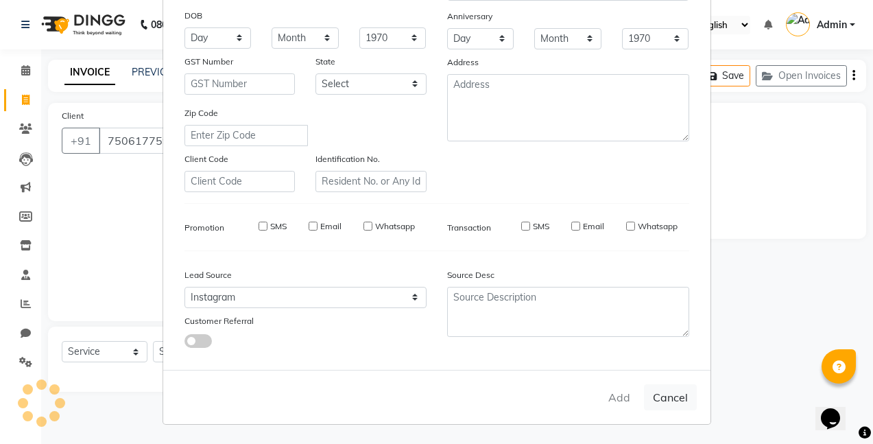
select select
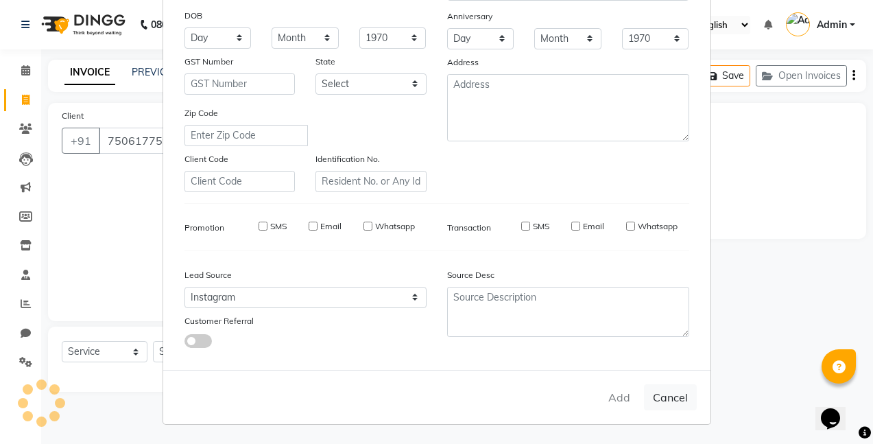
select select
checkbox input "false"
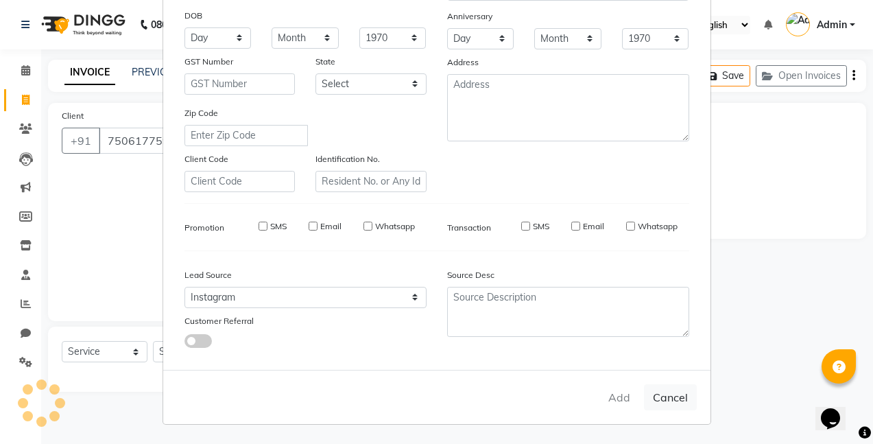
checkbox input "false"
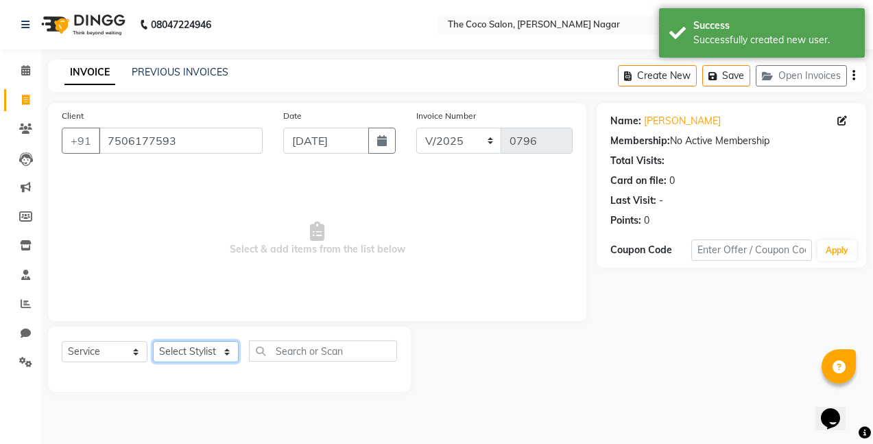
click at [209, 355] on select "Select Stylist Bhakti s MANI Pooja Pooja G SHWETA Vishal Parve" at bounding box center [196, 351] width 86 height 21
select select "77271"
click at [153, 341] on select "Select Stylist Bhakti s MANI Pooja Pooja G SHWETA Vishal Parve" at bounding box center [196, 351] width 86 height 21
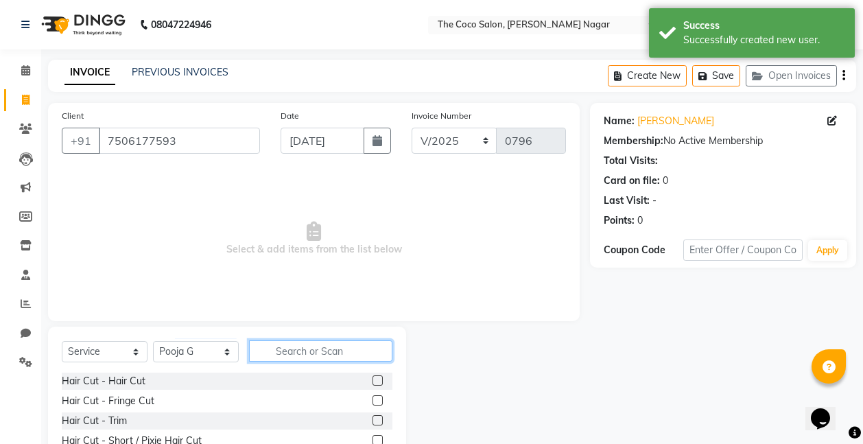
click at [334, 353] on input "text" at bounding box center [320, 350] width 143 height 21
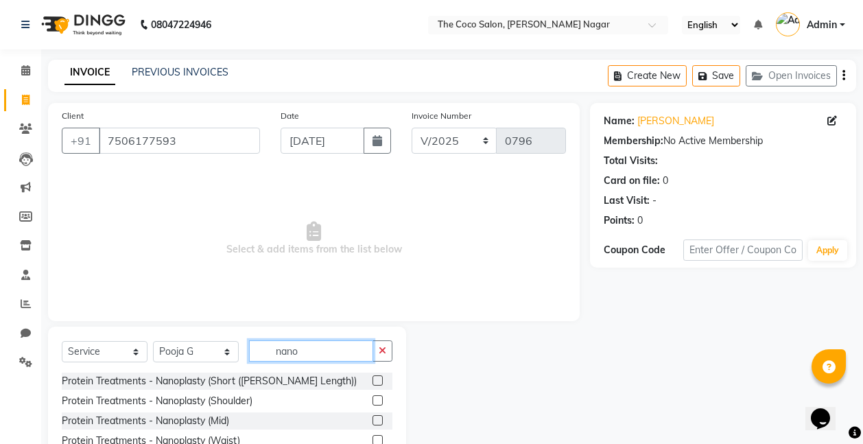
drag, startPoint x: 334, startPoint y: 353, endPoint x: 380, endPoint y: 398, distance: 65.0
click at [380, 398] on div "Select Service Product Membership Package Voucher Prepaid Gift Card Select Styl…" at bounding box center [227, 408] width 358 height 165
type input "nano"
click at [380, 398] on label at bounding box center [377, 400] width 10 height 10
click at [380, 398] on input "checkbox" at bounding box center [376, 400] width 9 height 9
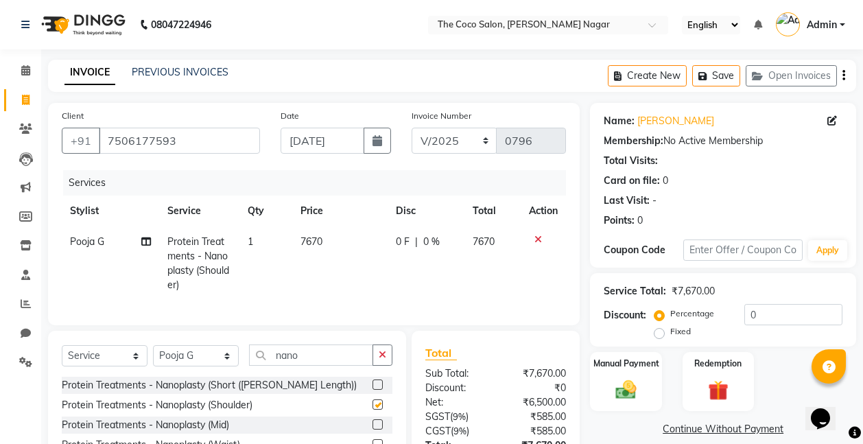
checkbox input "false"
click at [318, 241] on span "7670" at bounding box center [311, 241] width 22 height 12
select select "77271"
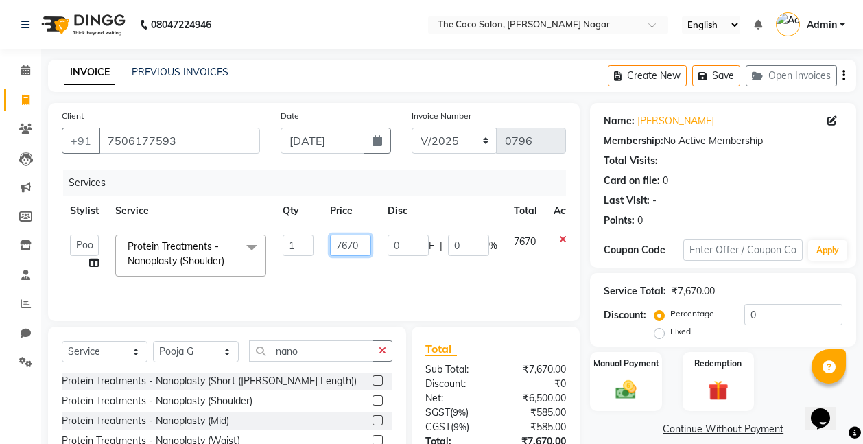
click at [359, 246] on input "7670" at bounding box center [350, 245] width 41 height 21
type input "7450"
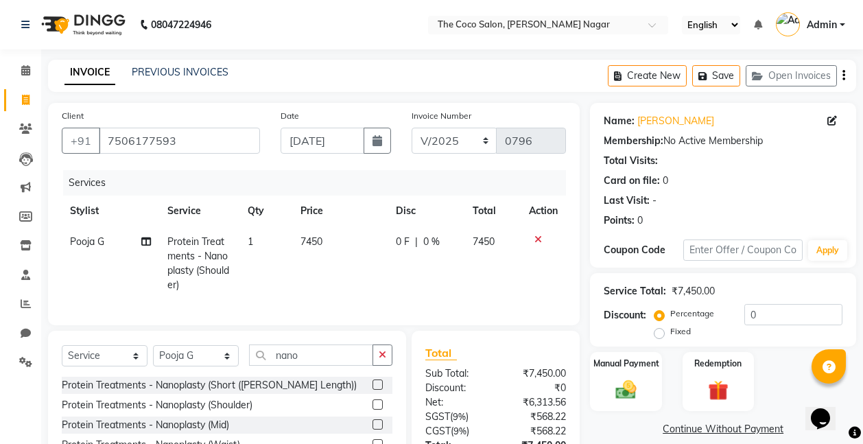
click at [343, 274] on td "7450" at bounding box center [339, 263] width 95 height 74
select select "77271"
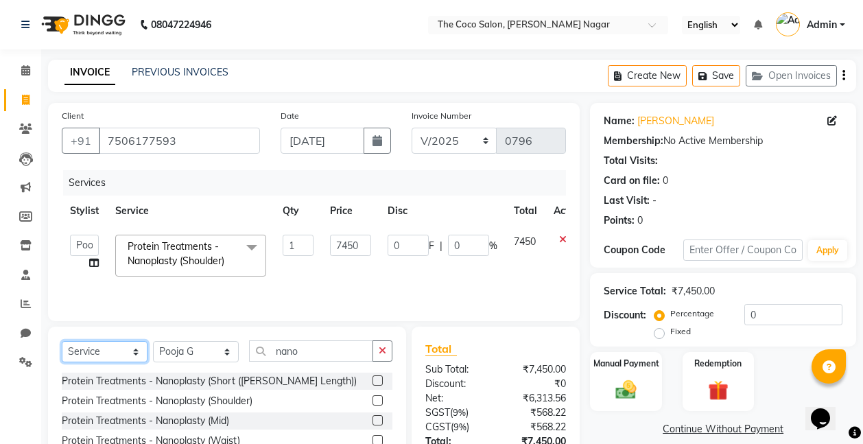
click at [108, 350] on select "Select Service Product Membership Package Voucher Prepaid Gift Card" at bounding box center [105, 351] width 86 height 21
select select "product"
click at [62, 341] on select "Select Service Product Membership Package Voucher Prepaid Gift Card" at bounding box center [105, 351] width 86 height 21
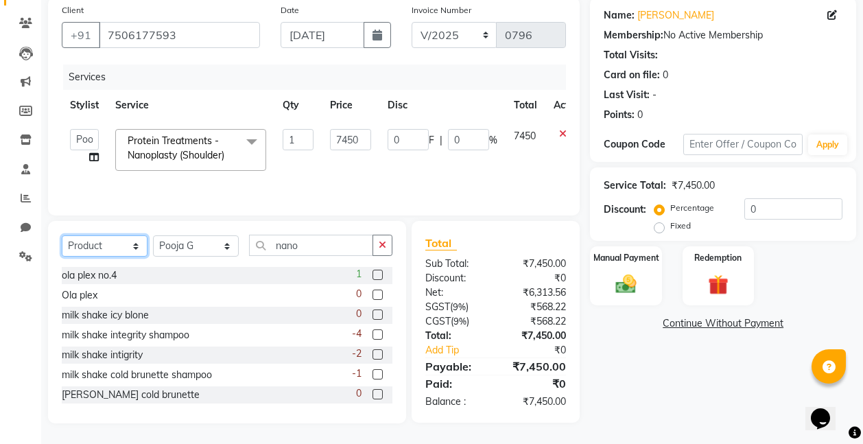
scroll to position [27, 0]
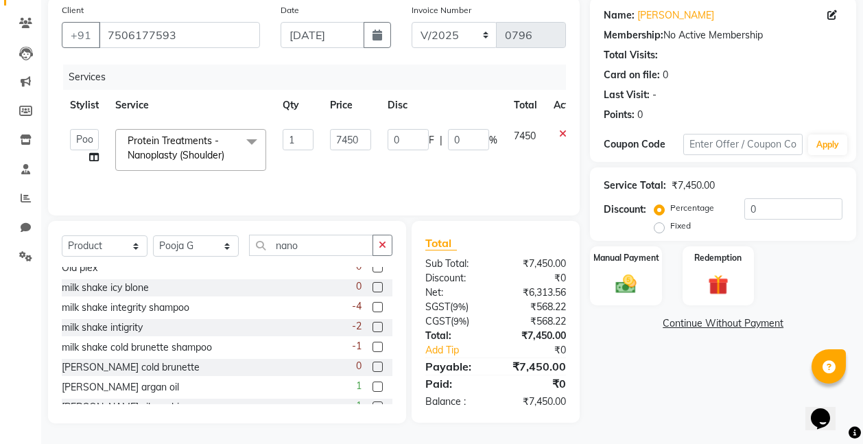
click at [372, 306] on label at bounding box center [377, 307] width 10 height 10
click at [372, 306] on input "checkbox" at bounding box center [376, 307] width 9 height 9
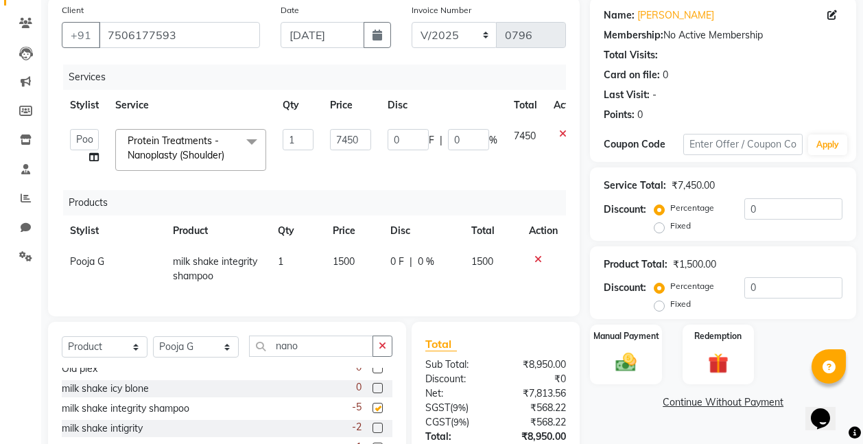
checkbox input "false"
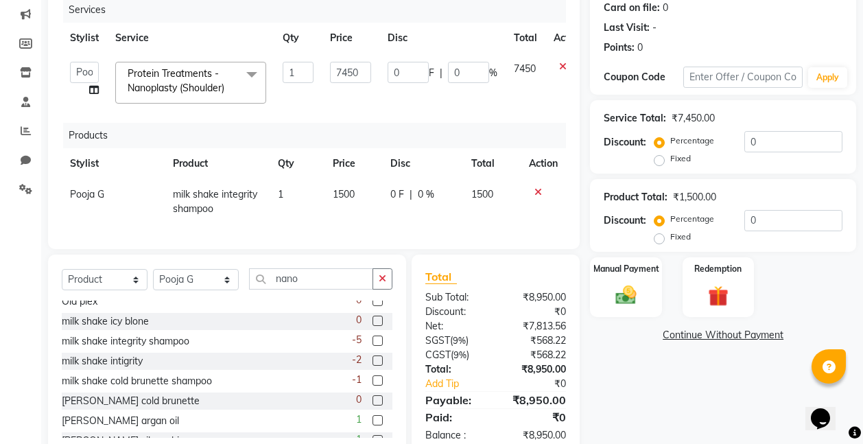
scroll to position [217, 0]
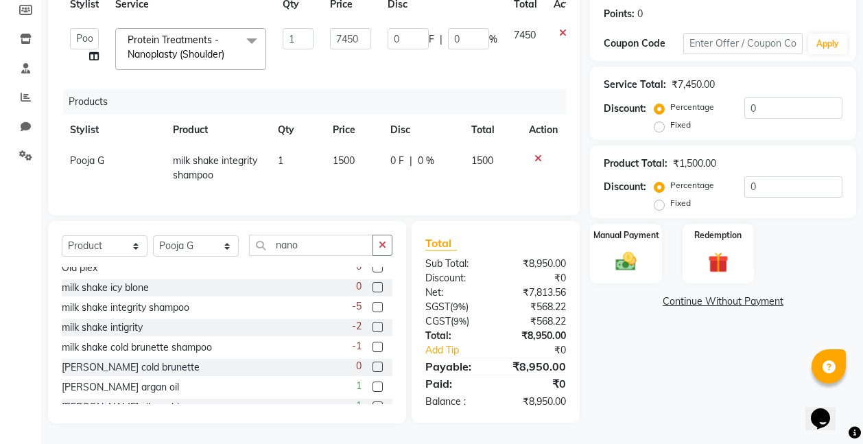
click at [372, 326] on label at bounding box center [377, 327] width 10 height 10
click at [372, 326] on input "checkbox" at bounding box center [376, 327] width 9 height 9
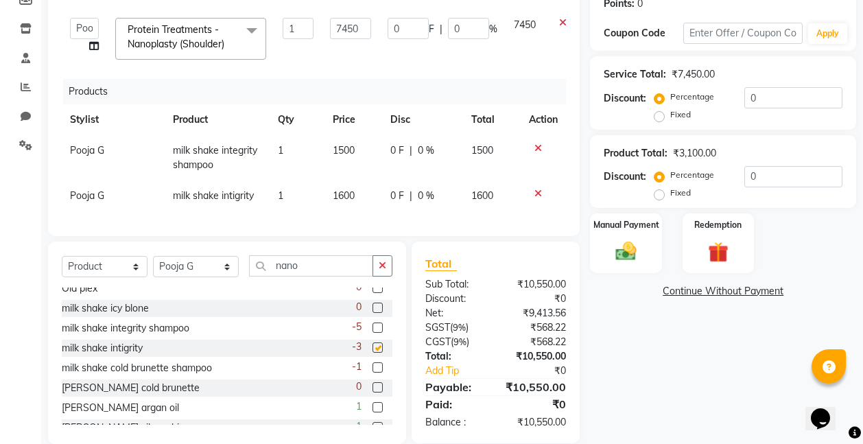
checkbox input "false"
click at [346, 158] on td "1500" at bounding box center [353, 157] width 58 height 45
select select "77271"
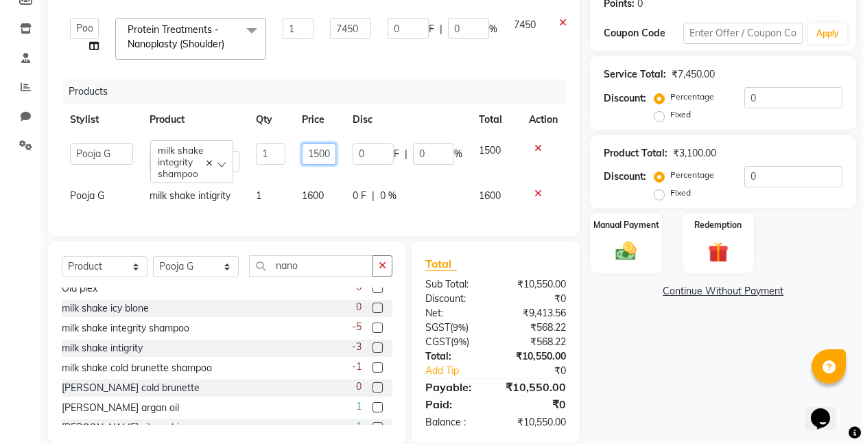
click at [327, 154] on input "1500" at bounding box center [319, 153] width 34 height 21
type input "1700"
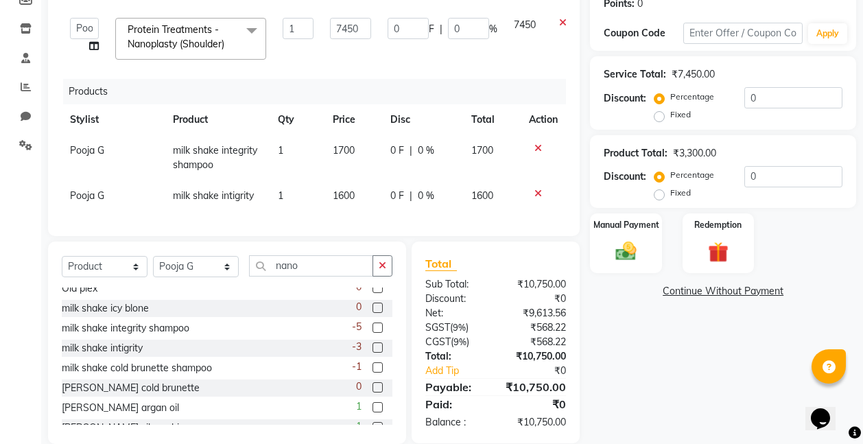
click at [320, 200] on tr "Pooja G milk shake intigrity 1 1600 0 F | 0 % 1600" at bounding box center [314, 195] width 504 height 31
click at [355, 194] on span "1600" at bounding box center [344, 195] width 22 height 12
select select "77271"
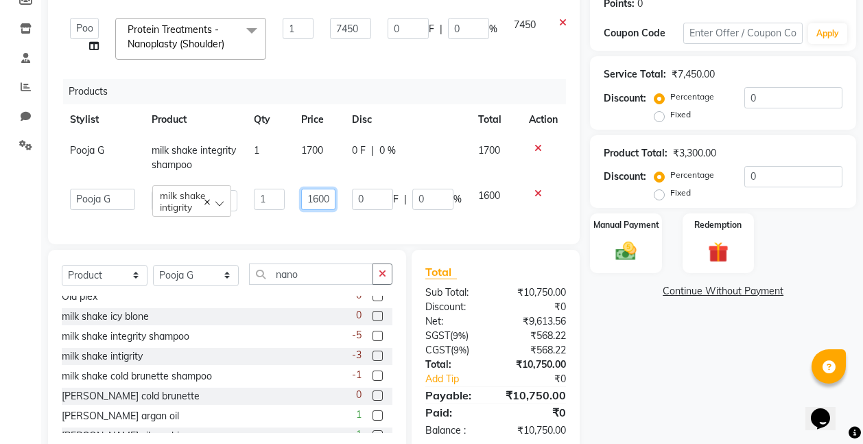
click at [326, 198] on input "1600" at bounding box center [318, 199] width 34 height 21
type input "1800"
click at [348, 215] on div "Services Stylist Service Qty Price Disc Total Action Bhakti s MANI Pooja Pooja …" at bounding box center [314, 91] width 504 height 277
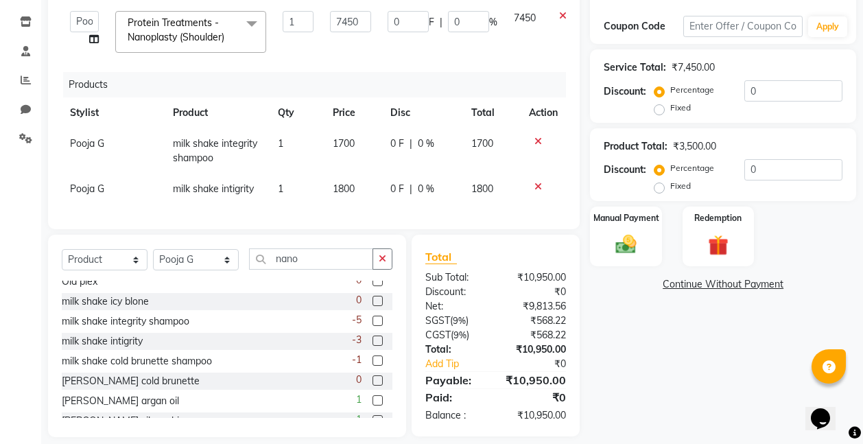
scroll to position [248, 0]
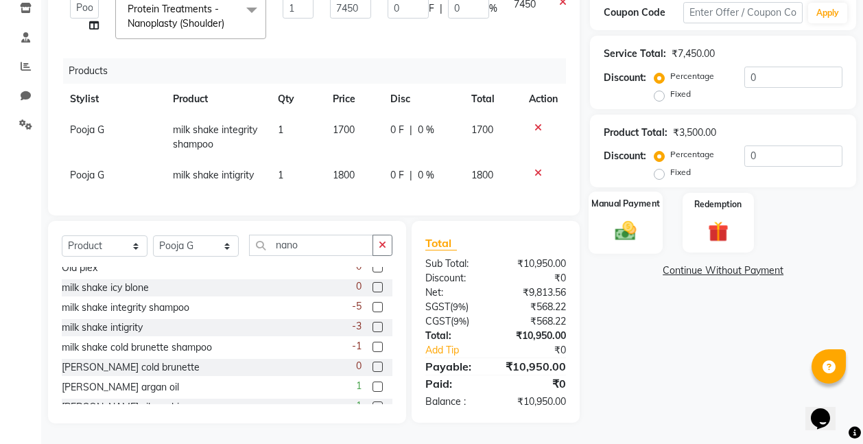
click at [625, 219] on img at bounding box center [625, 231] width 34 height 25
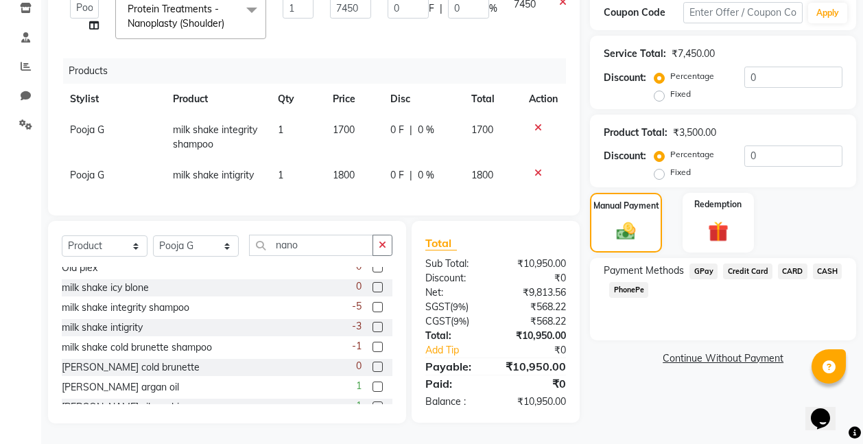
click at [703, 263] on span "GPay" at bounding box center [703, 271] width 28 height 16
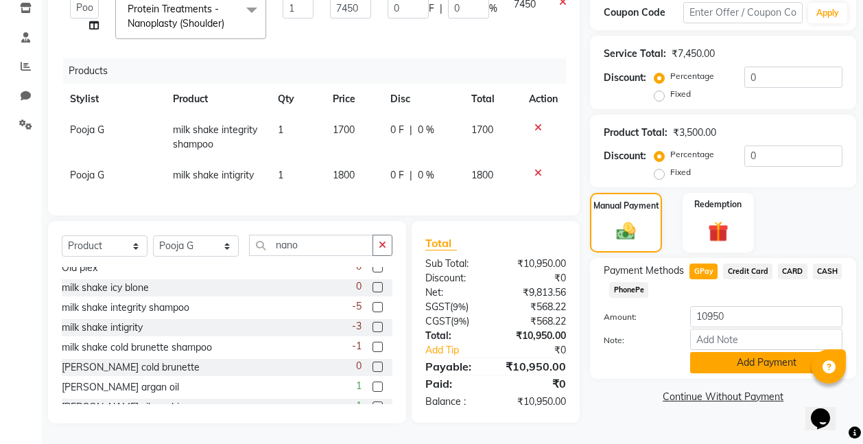
click at [772, 353] on button "Add Payment" at bounding box center [766, 362] width 152 height 21
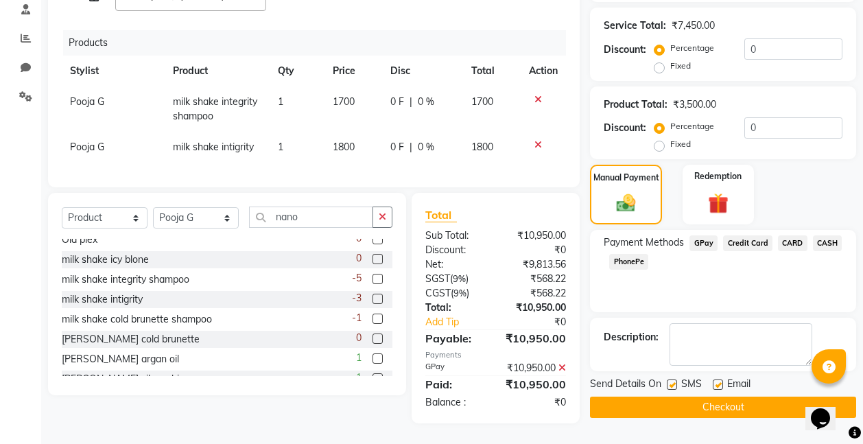
scroll to position [290, 0]
click at [726, 396] on button "Checkout" at bounding box center [723, 406] width 266 height 21
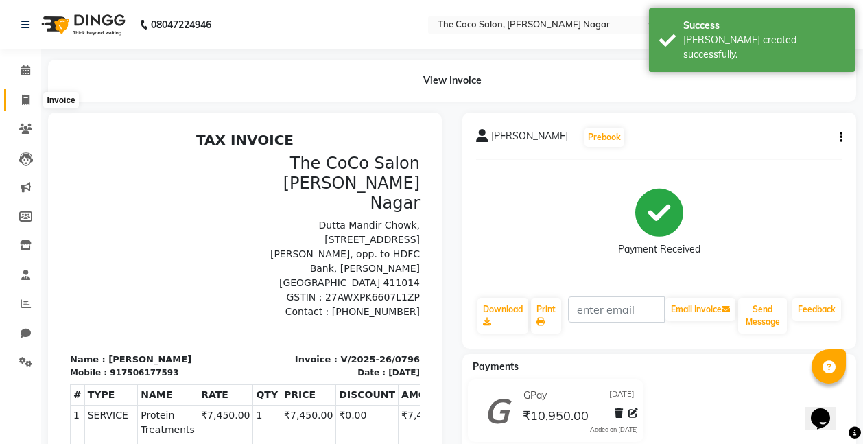
click at [23, 95] on icon at bounding box center [26, 100] width 8 height 10
select select "5542"
select select "service"
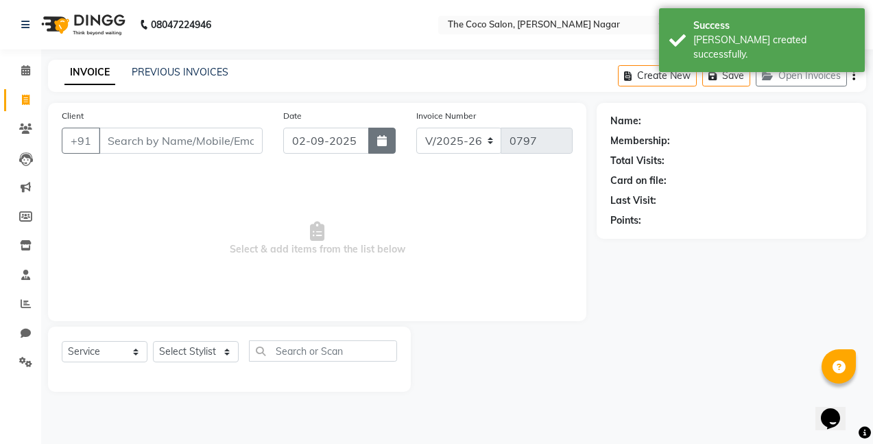
click at [381, 141] on icon "button" at bounding box center [382, 140] width 10 height 11
select select "9"
select select "2025"
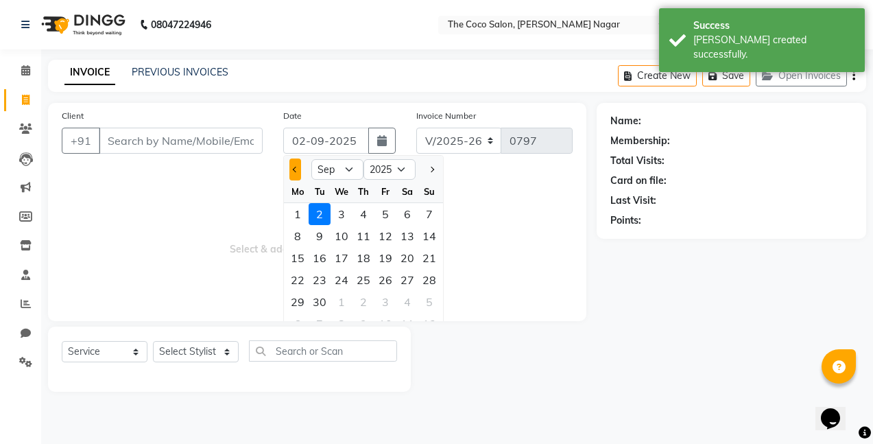
click at [296, 170] on span "Previous month" at bounding box center [295, 169] width 5 height 5
select select "8"
click at [430, 295] on div "31" at bounding box center [429, 302] width 22 height 22
type input "[DATE]"
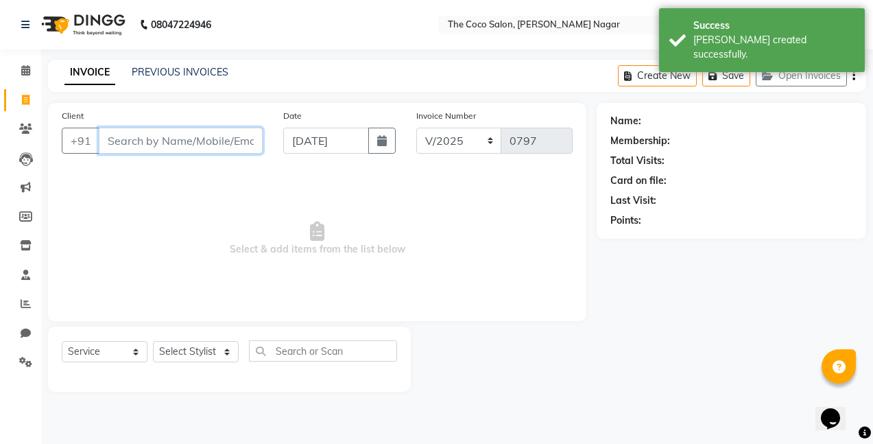
click at [247, 139] on input "Client" at bounding box center [181, 141] width 164 height 26
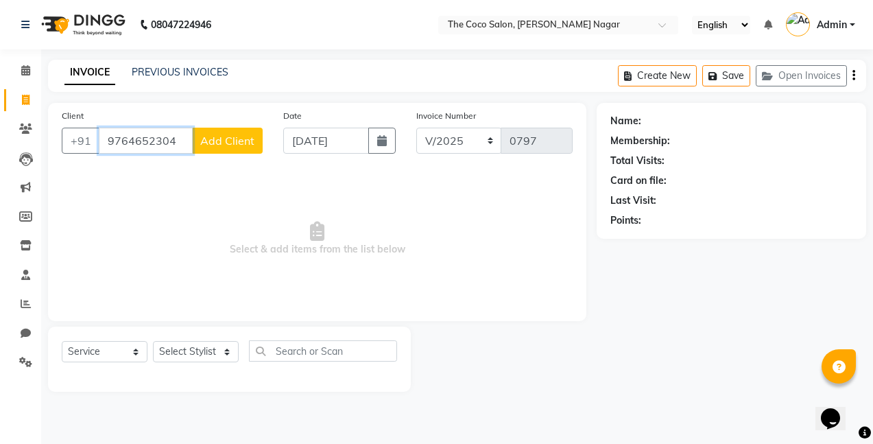
type input "9764652304"
click at [247, 139] on span "Add Client" at bounding box center [227, 141] width 54 height 14
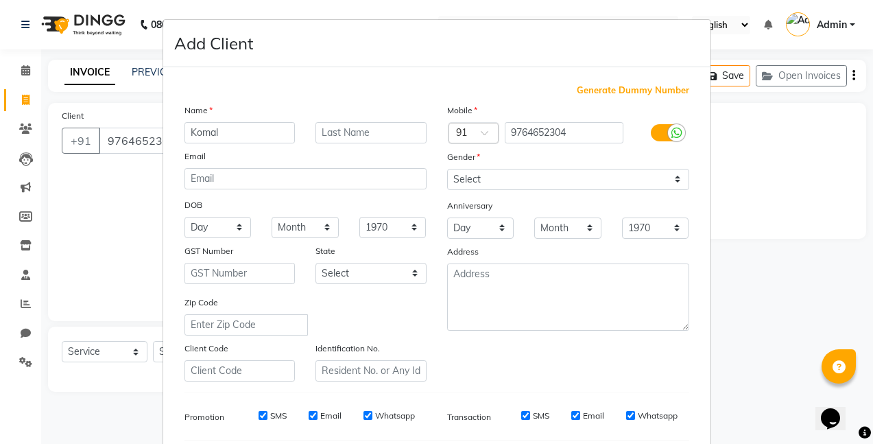
type input "Komal"
click at [468, 177] on select "Select [DEMOGRAPHIC_DATA] [DEMOGRAPHIC_DATA] Other Prefer Not To Say" at bounding box center [568, 179] width 242 height 21
select select "[DEMOGRAPHIC_DATA]"
click at [447, 169] on select "Select [DEMOGRAPHIC_DATA] [DEMOGRAPHIC_DATA] Other Prefer Not To Say" at bounding box center [568, 179] width 242 height 21
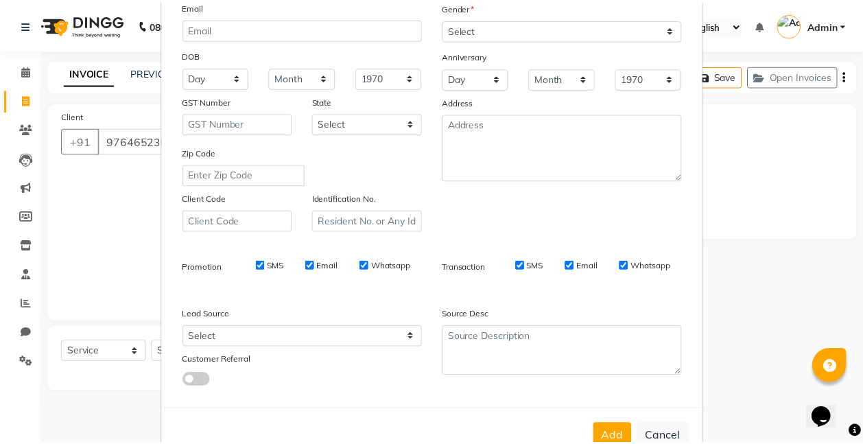
scroll to position [189, 0]
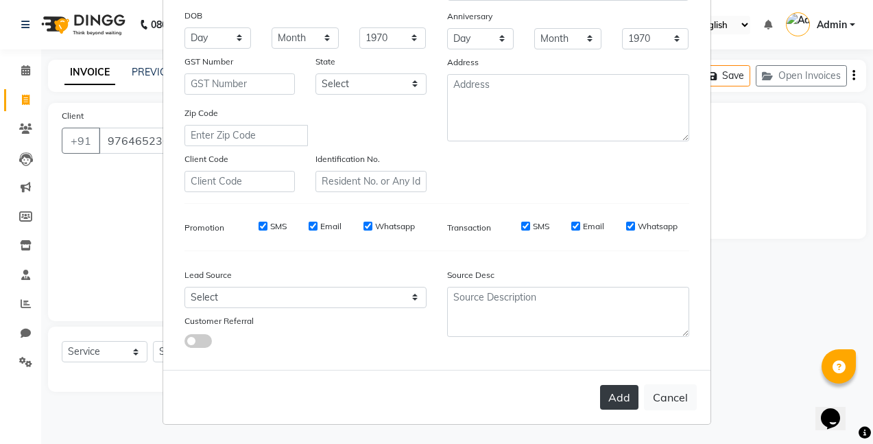
click at [617, 394] on button "Add" at bounding box center [619, 397] width 38 height 25
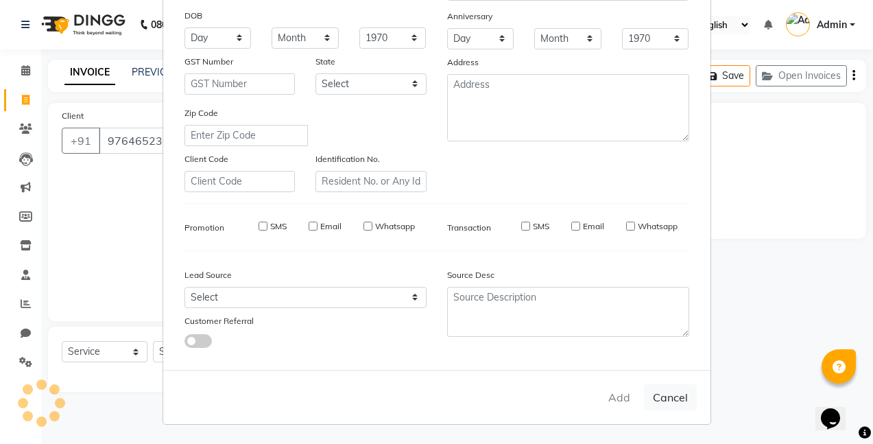
select select
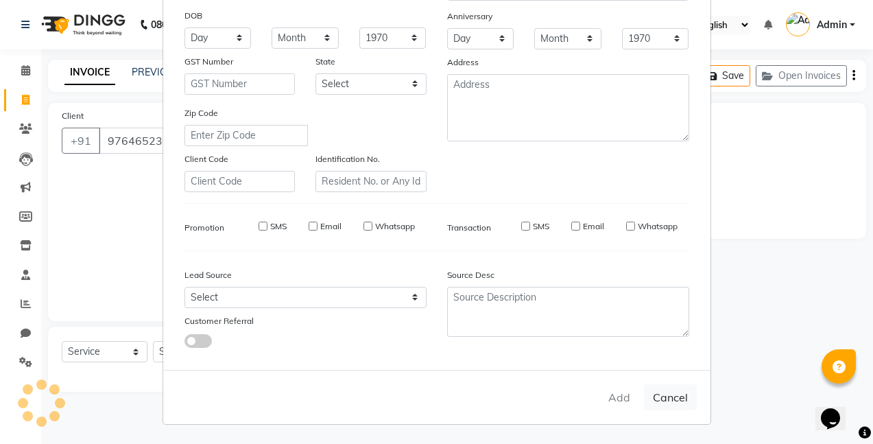
select select
checkbox input "false"
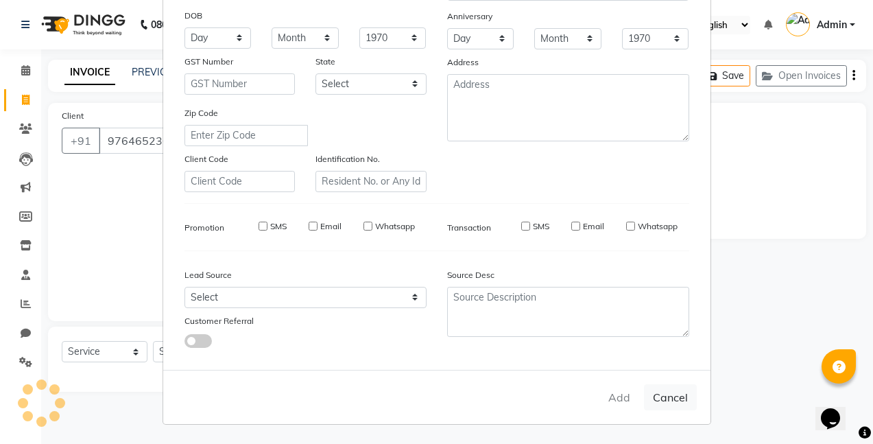
checkbox input "false"
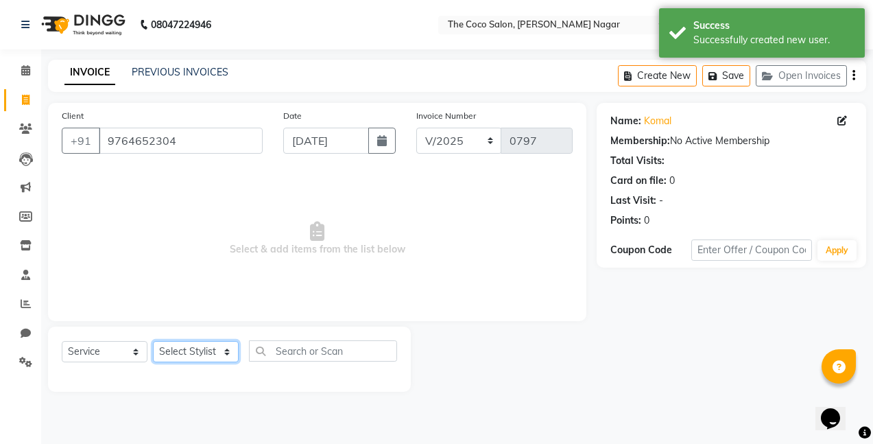
click at [201, 355] on select "Select Stylist Bhakti s MANI Pooja Pooja G SHWETA Vishal Parve" at bounding box center [196, 351] width 86 height 21
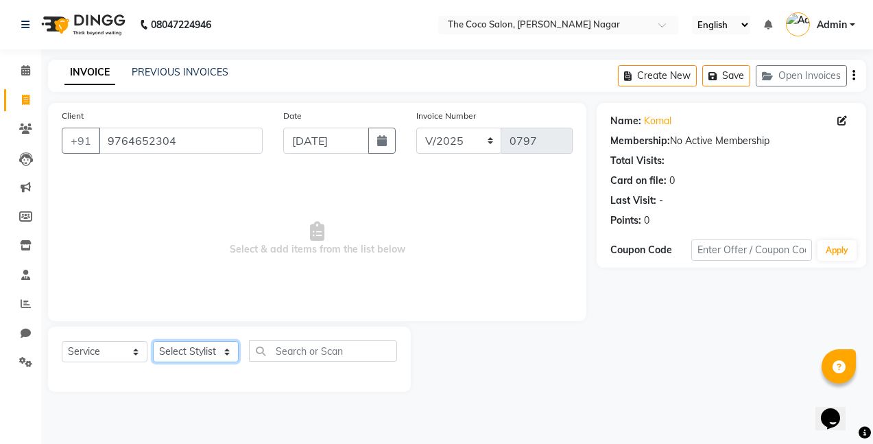
select select "77272"
click at [153, 341] on select "Select Stylist Bhakti s MANI Pooja Pooja G SHWETA Vishal Parve" at bounding box center [196, 351] width 86 height 21
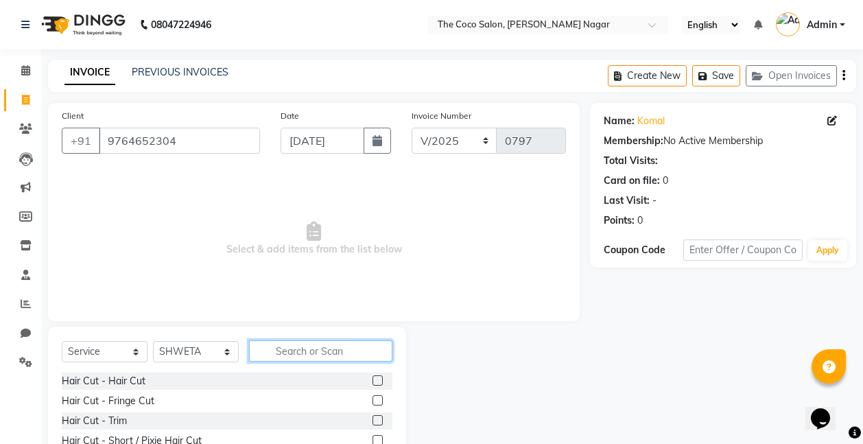
click at [338, 348] on input "text" at bounding box center [320, 350] width 143 height 21
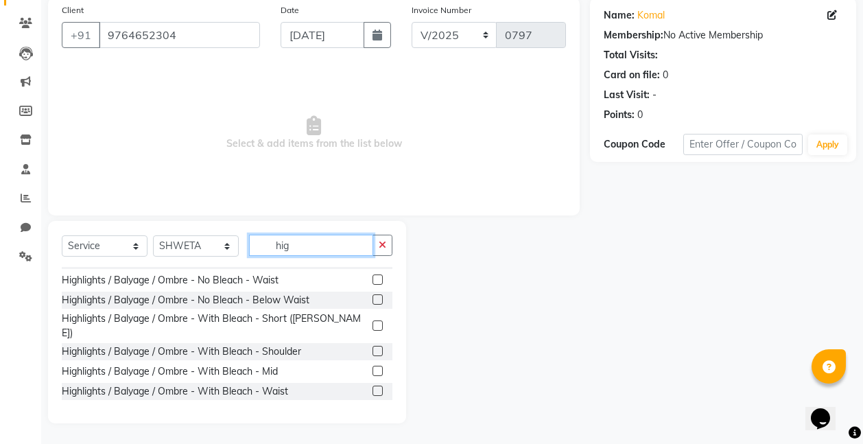
scroll to position [82, 0]
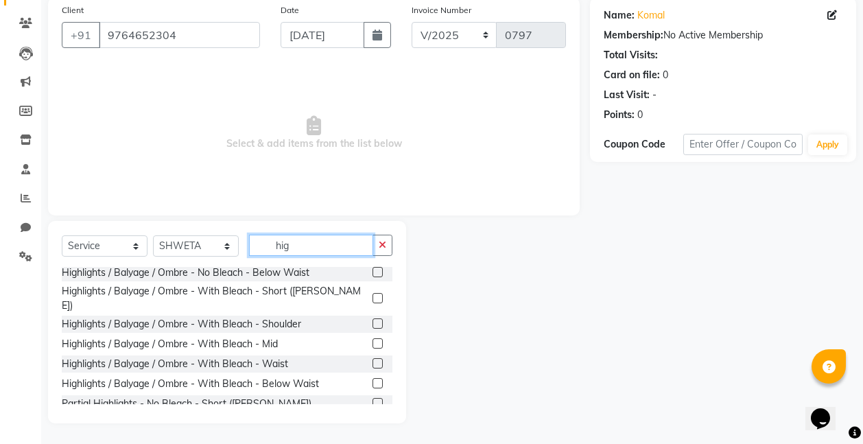
type input "hig"
click at [372, 338] on label at bounding box center [377, 343] width 10 height 10
click at [372, 340] on input "checkbox" at bounding box center [376, 344] width 9 height 9
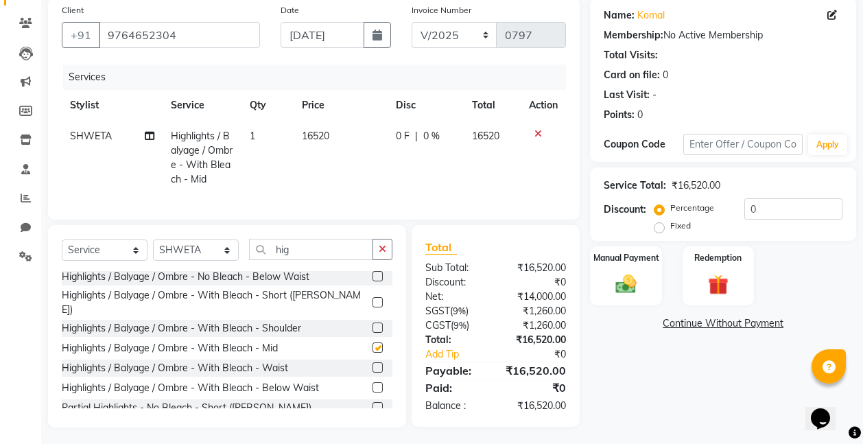
checkbox input "false"
click at [320, 136] on span "16520" at bounding box center [315, 136] width 27 height 12
select select "77272"
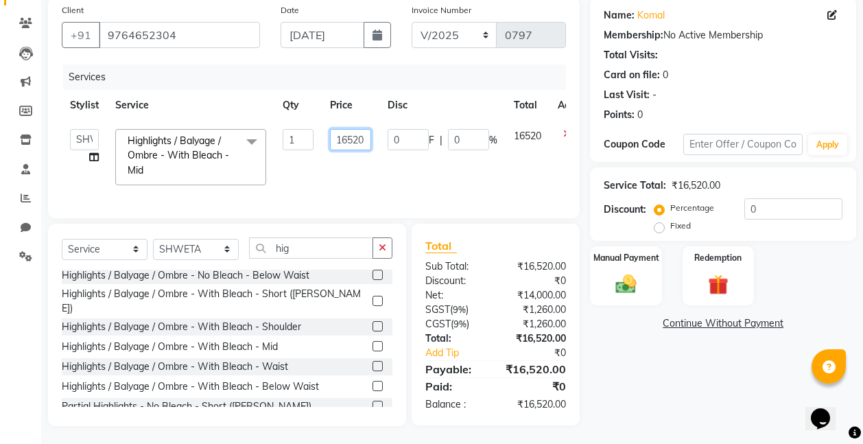
click at [367, 136] on input "16520" at bounding box center [350, 139] width 41 height 21
type input "1"
type input "20000"
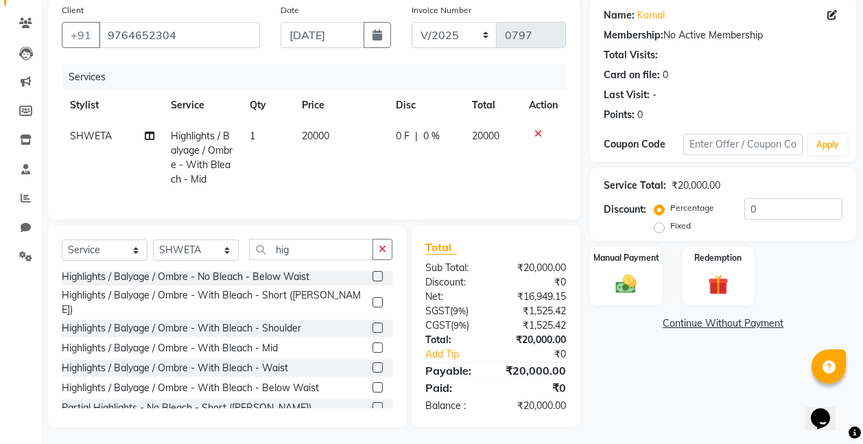
click at [357, 178] on td "20000" at bounding box center [341, 158] width 95 height 74
select select "77272"
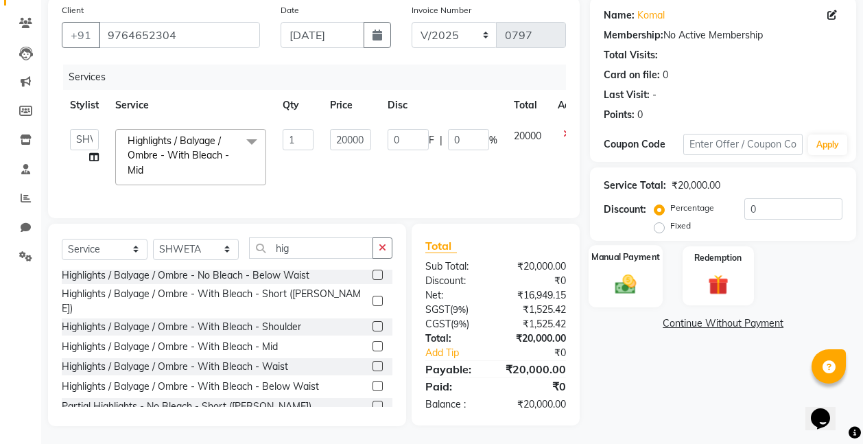
click at [642, 284] on img at bounding box center [625, 284] width 34 height 25
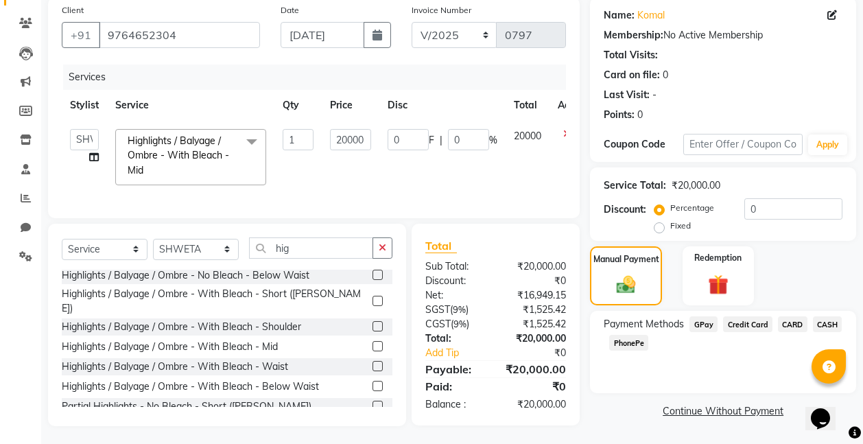
click at [701, 324] on span "GPay" at bounding box center [703, 324] width 28 height 16
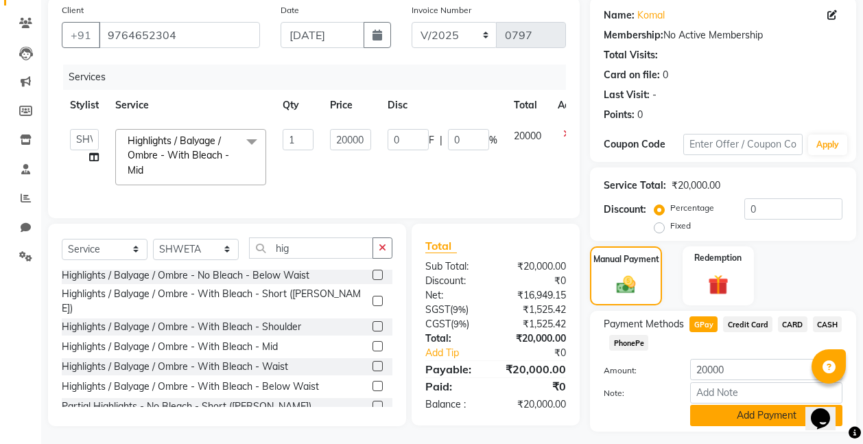
click at [733, 412] on button "Add Payment" at bounding box center [766, 415] width 152 height 21
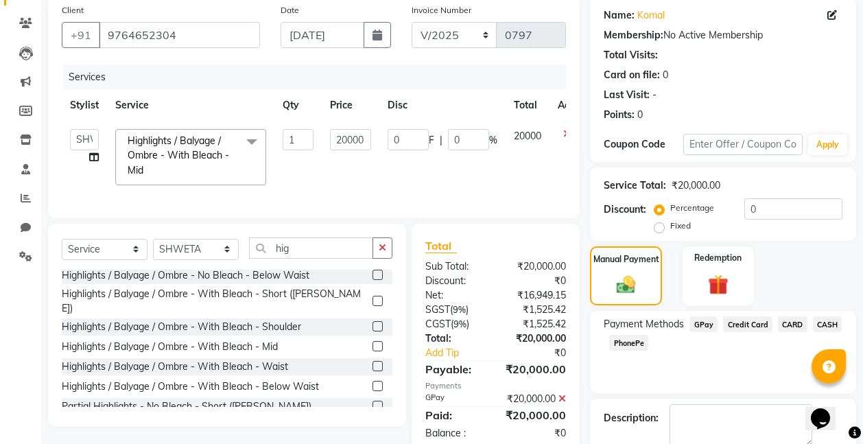
scroll to position [181, 0]
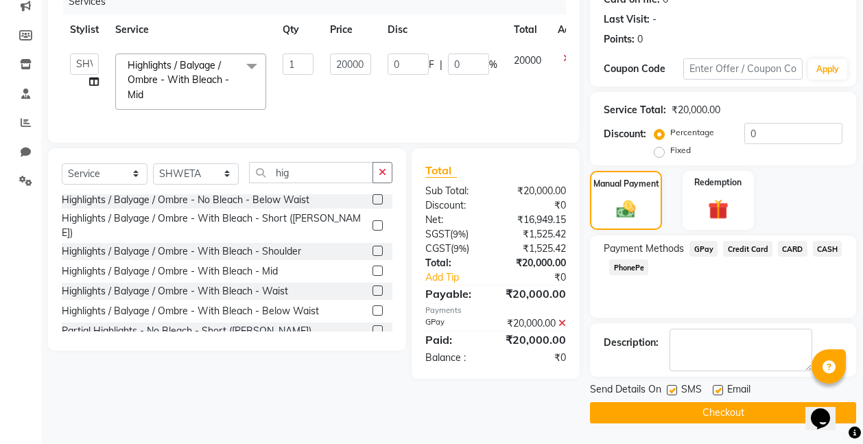
click at [730, 414] on button "Checkout" at bounding box center [723, 412] width 266 height 21
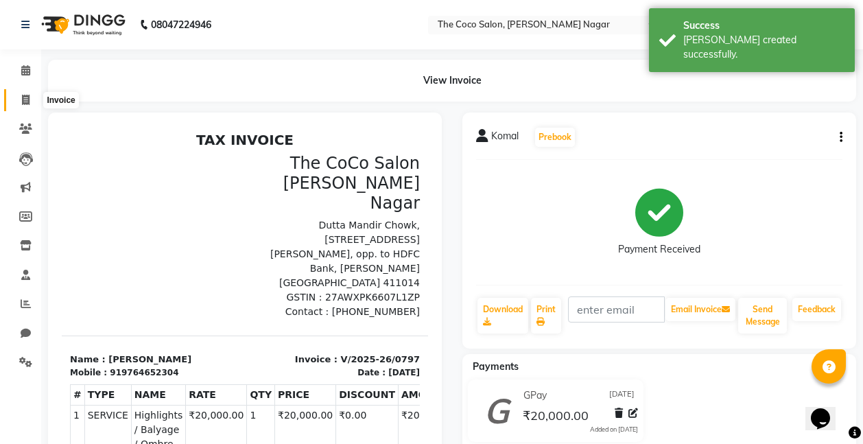
click at [23, 99] on icon at bounding box center [26, 100] width 8 height 10
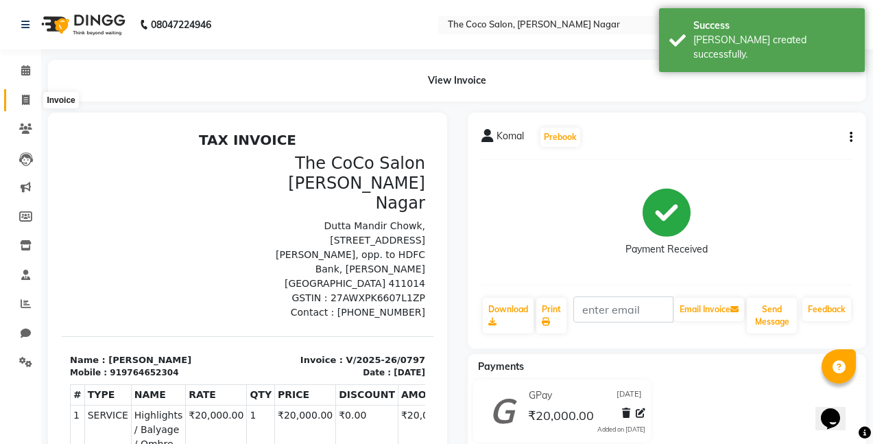
select select "service"
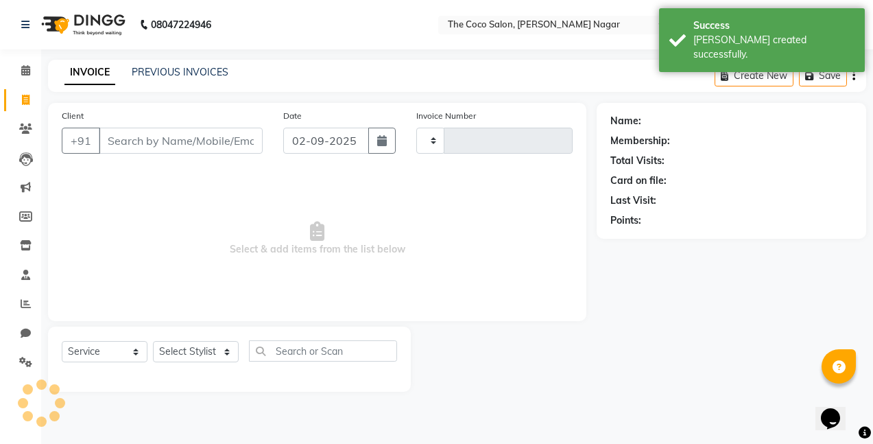
type input "0798"
select select "5542"
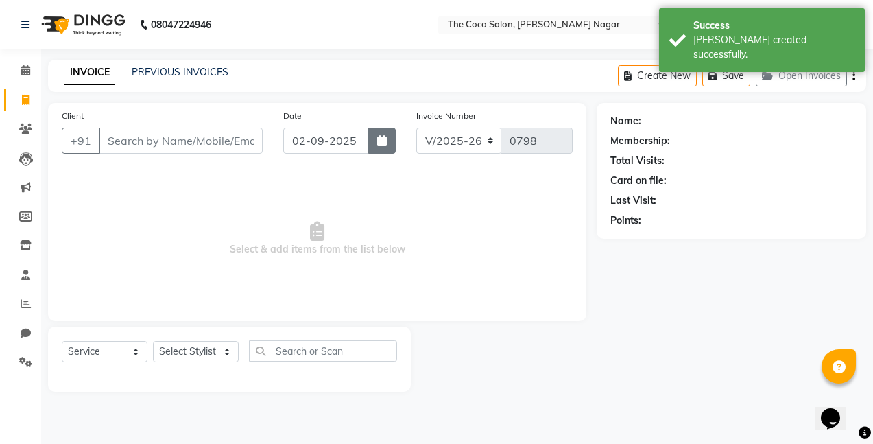
click at [384, 148] on button "button" at bounding box center [381, 141] width 27 height 26
select select "9"
select select "2025"
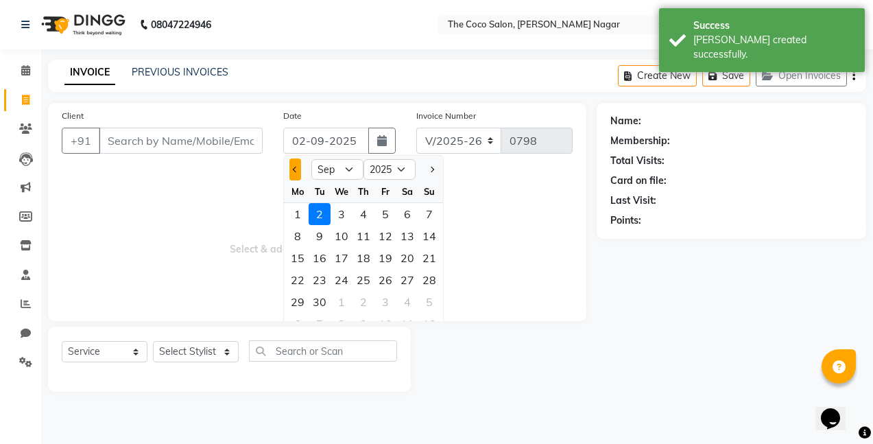
click at [298, 165] on button "Previous month" at bounding box center [295, 169] width 12 height 22
select select "8"
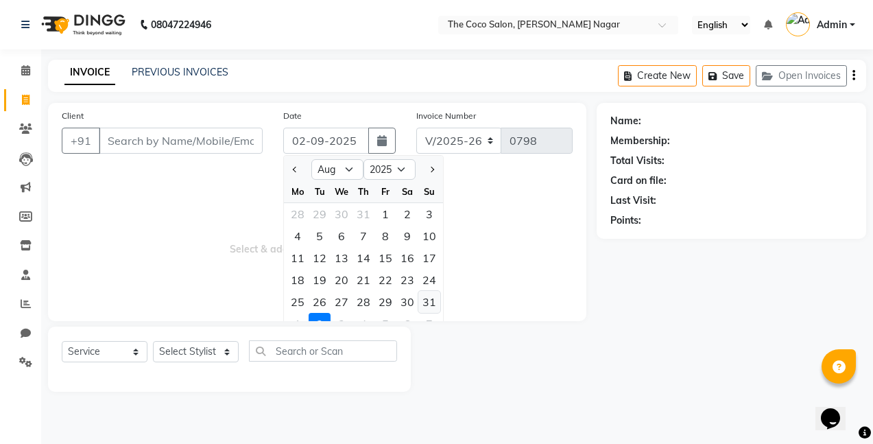
click at [429, 301] on div "31" at bounding box center [429, 302] width 22 height 22
type input "[DATE]"
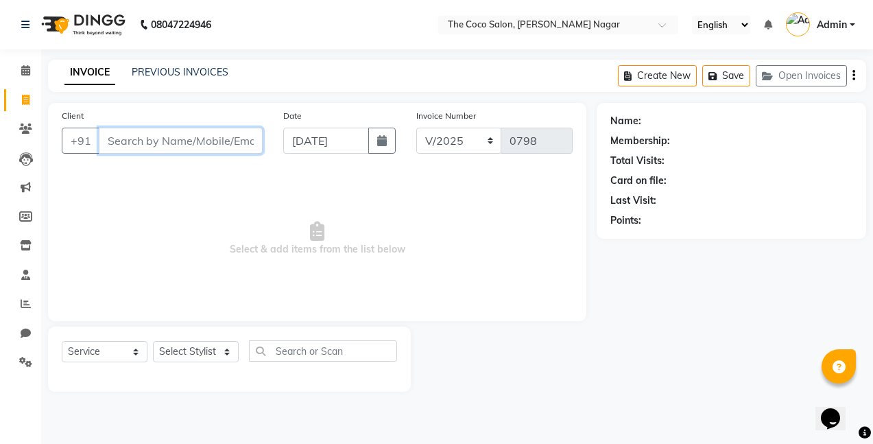
click at [243, 143] on input "Client" at bounding box center [181, 141] width 164 height 26
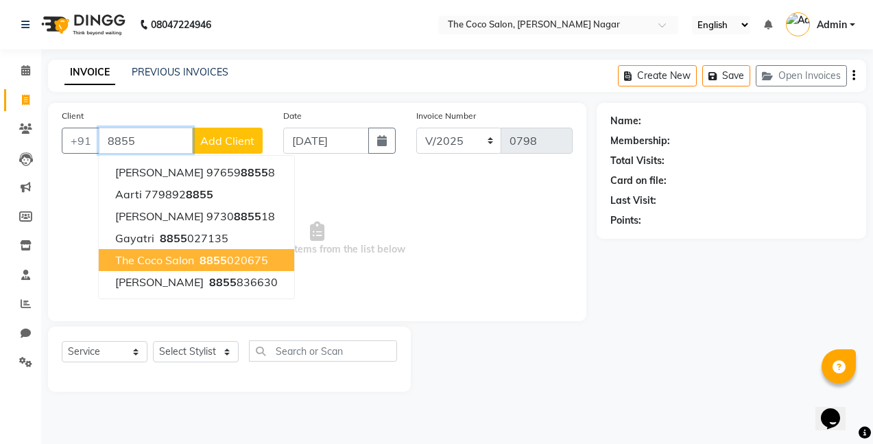
click at [197, 259] on ngb-highlight "8855 020675" at bounding box center [232, 260] width 71 height 14
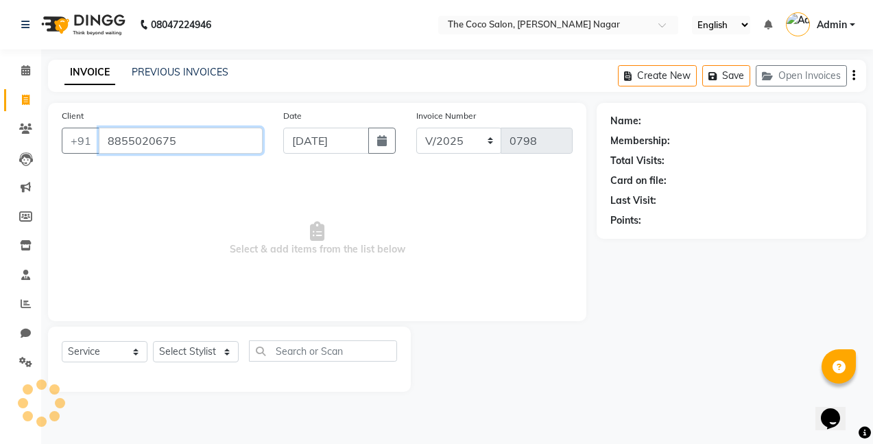
type input "8855020675"
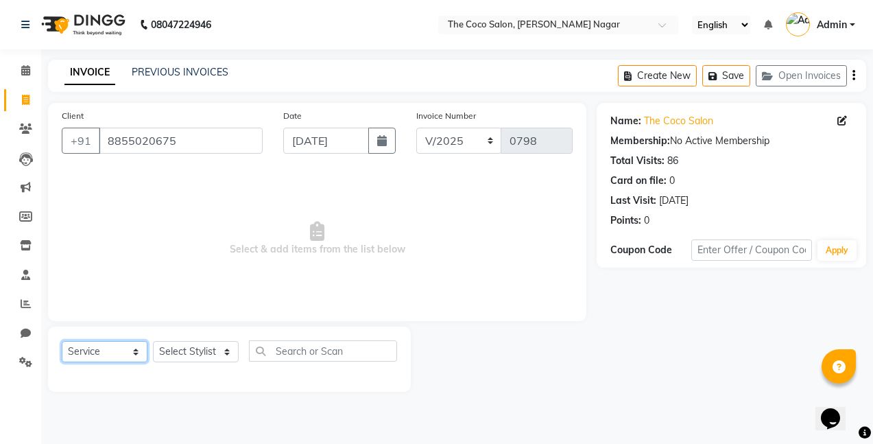
click at [108, 346] on select "Select Service Product Membership Package Voucher Prepaid Gift Card" at bounding box center [105, 351] width 86 height 21
select select "product"
click at [62, 341] on select "Select Service Product Membership Package Voucher Prepaid Gift Card" at bounding box center [105, 351] width 86 height 21
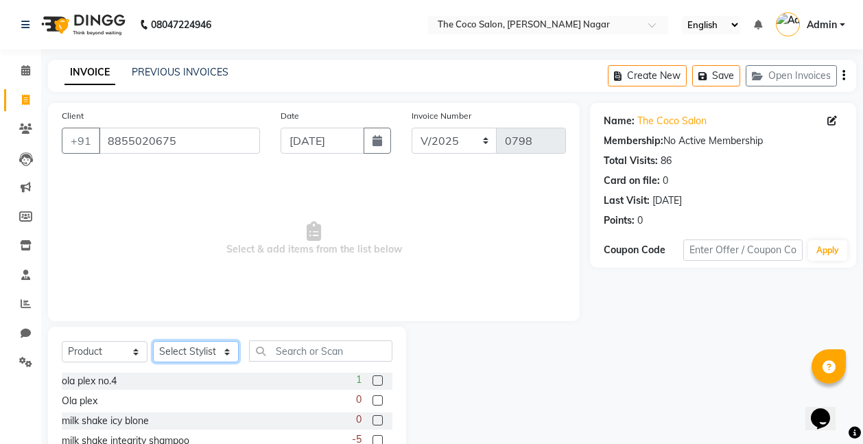
click at [199, 352] on select "Select Stylist Bhakti s MANI Pooja Pooja G SHWETA Vishal Parve" at bounding box center [196, 351] width 86 height 21
select select "77272"
click at [153, 341] on select "Select Stylist Bhakti s MANI Pooja Pooja G SHWETA Vishal Parve" at bounding box center [196, 351] width 86 height 21
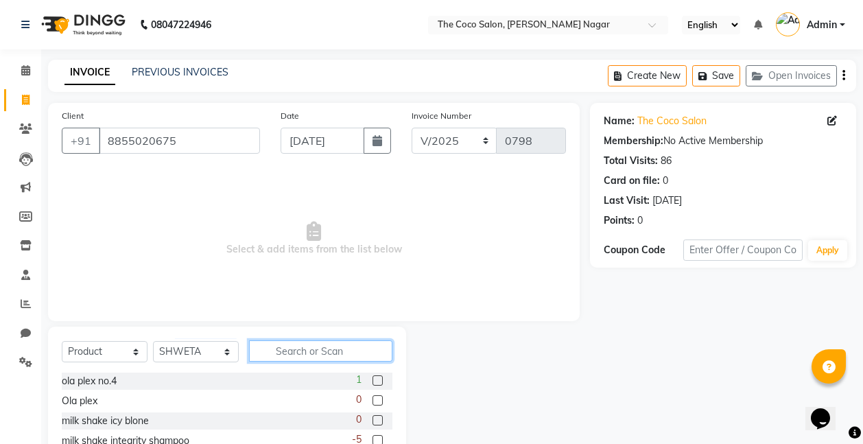
click at [336, 356] on input "text" at bounding box center [320, 350] width 143 height 21
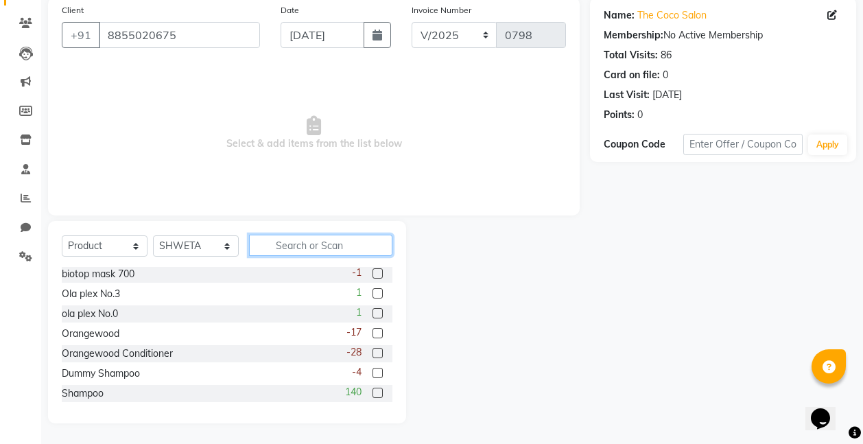
scroll to position [466, 0]
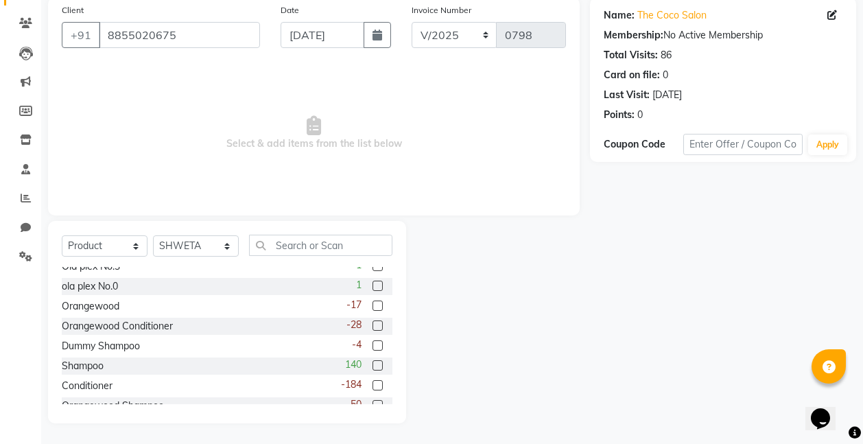
click at [372, 323] on label at bounding box center [377, 325] width 10 height 10
click at [372, 323] on input "checkbox" at bounding box center [376, 326] width 9 height 9
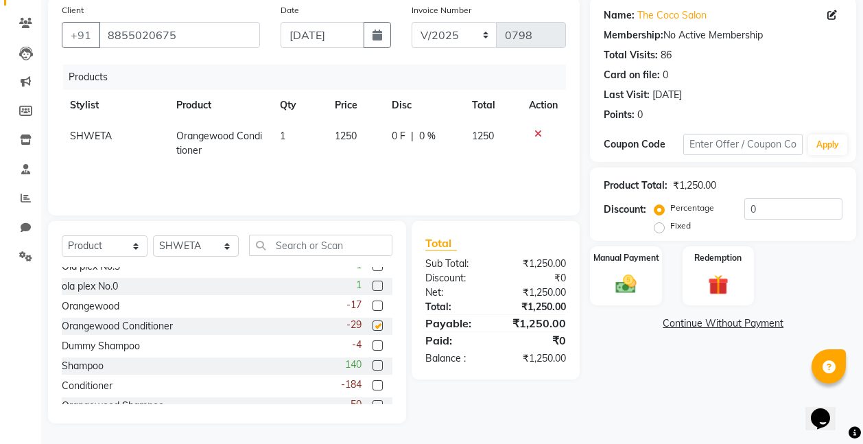
checkbox input "false"
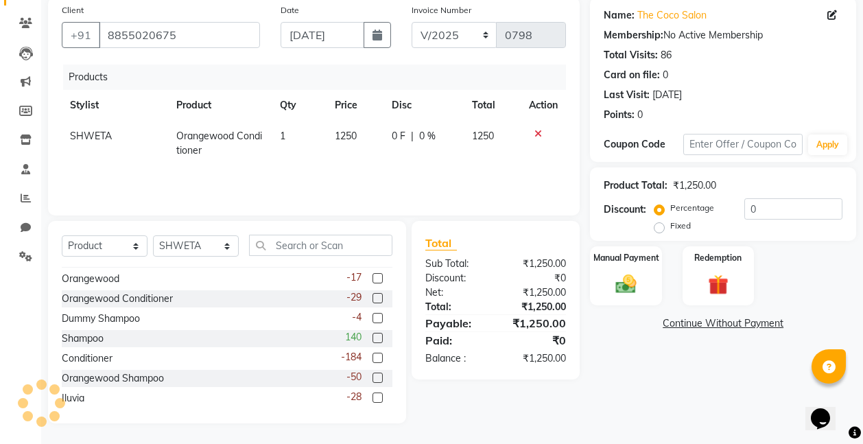
scroll to position [519, 0]
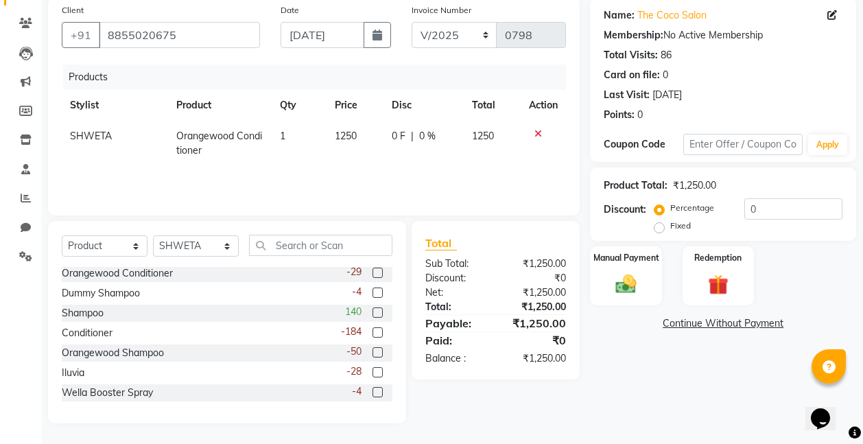
click at [372, 352] on label at bounding box center [377, 352] width 10 height 10
click at [372, 352] on input "checkbox" at bounding box center [376, 352] width 9 height 9
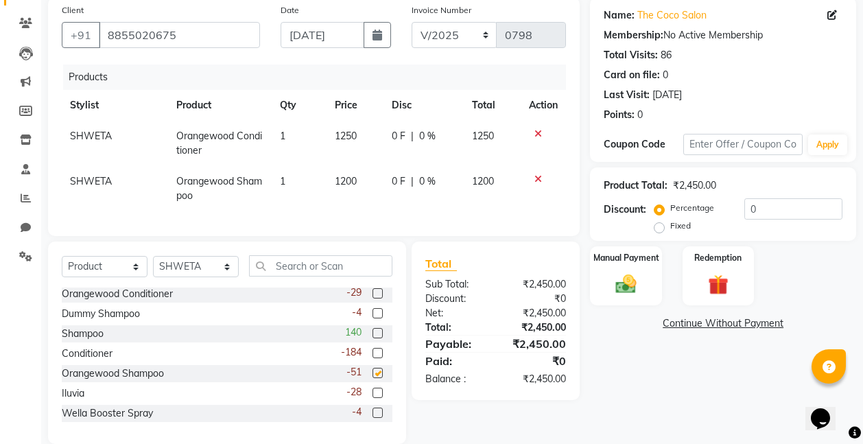
checkbox input "false"
click at [344, 137] on span "1250" at bounding box center [346, 136] width 22 height 12
select select "77272"
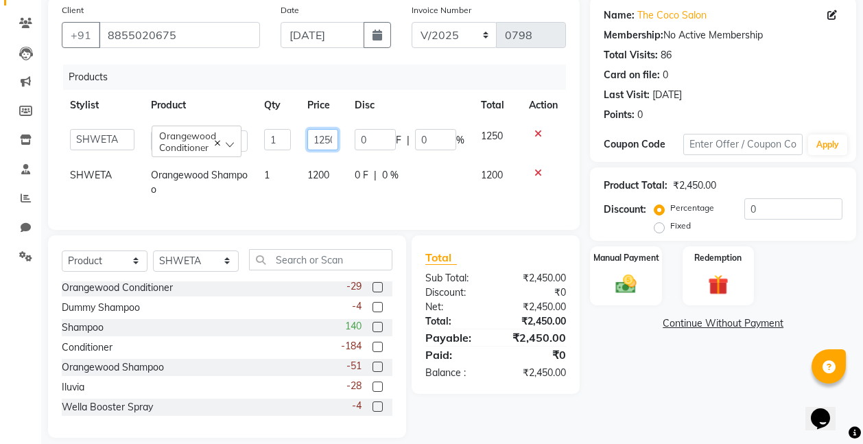
click at [331, 136] on input "1250" at bounding box center [322, 139] width 31 height 21
type input "1350"
click at [324, 174] on tr "SHWETA Orangewood Shampoo 1 1200 0 F | 0 % 1200" at bounding box center [314, 182] width 504 height 45
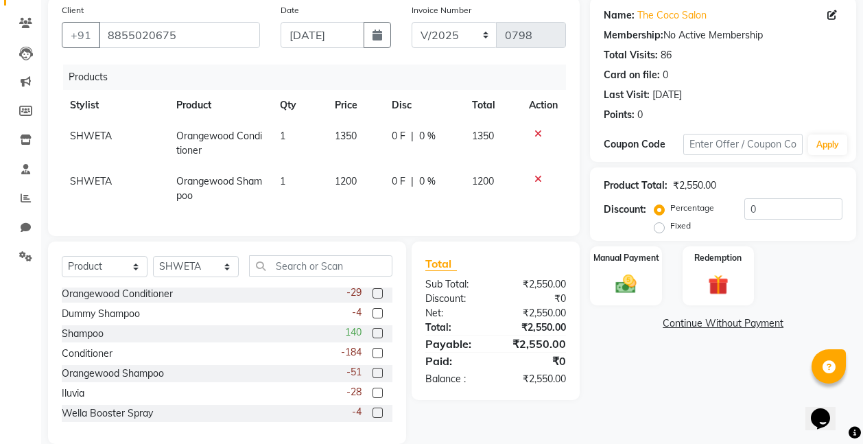
click at [347, 180] on span "1200" at bounding box center [346, 181] width 22 height 12
select select "77272"
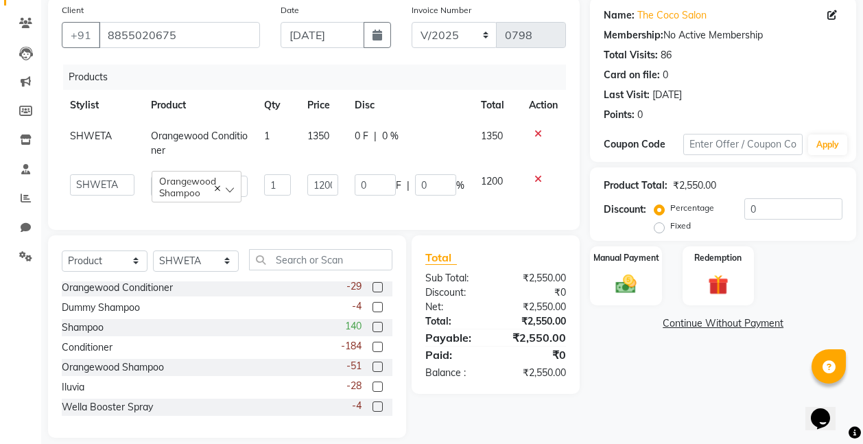
click at [347, 180] on td "0 F | 0 %" at bounding box center [409, 185] width 126 height 39
click at [319, 187] on input "1200" at bounding box center [322, 184] width 31 height 21
type input "1350"
click at [344, 204] on td "1350" at bounding box center [322, 185] width 47 height 39
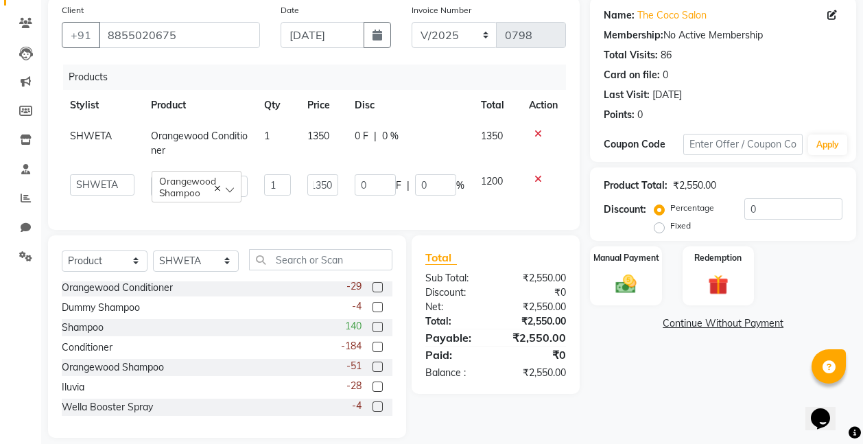
select select "77272"
click at [772, 207] on input "0" at bounding box center [793, 208] width 98 height 21
type input "1"
type input "13.5"
type input "1"
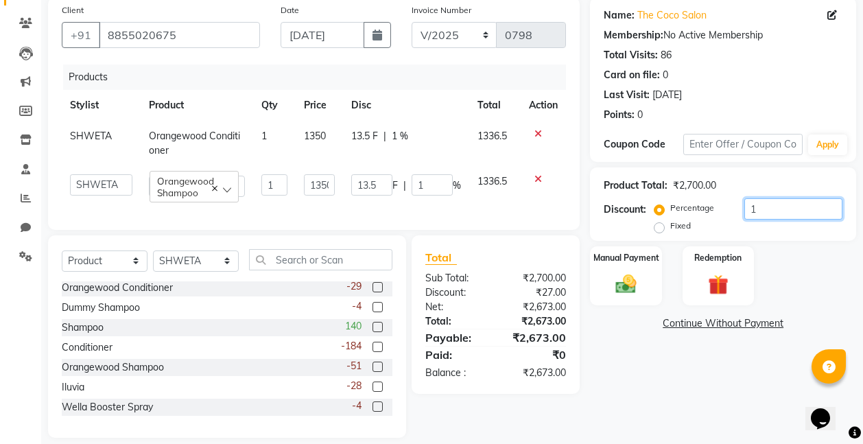
type input "10"
type input "135"
type input "10"
click at [836, 281] on div "Manual Payment Redemption" at bounding box center [723, 276] width 287 height 60
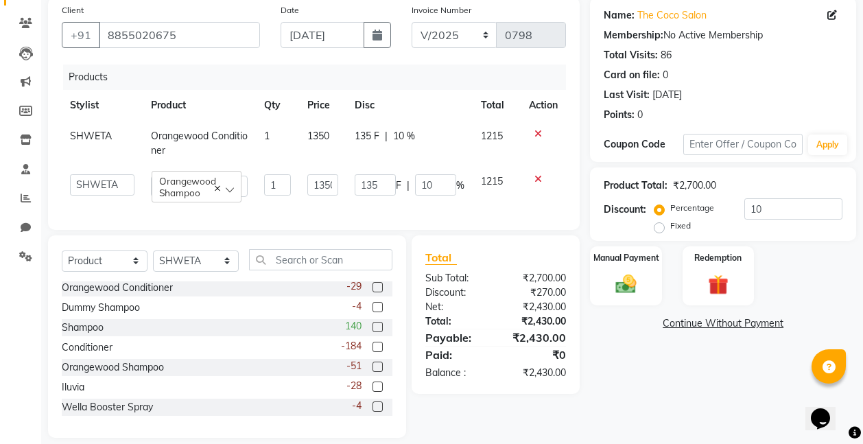
click at [803, 285] on div "Manual Payment Redemption" at bounding box center [723, 276] width 287 height 60
click at [620, 291] on img at bounding box center [625, 284] width 34 height 25
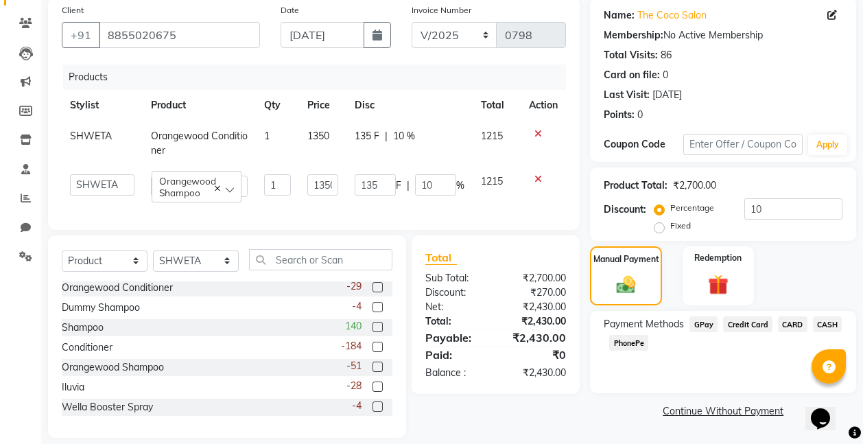
click at [787, 322] on span "CARD" at bounding box center [792, 324] width 29 height 16
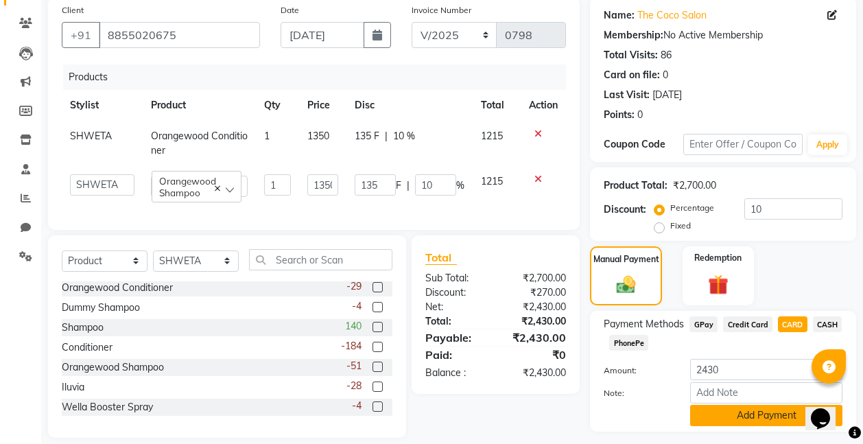
click at [750, 411] on button "Add Payment" at bounding box center [766, 415] width 152 height 21
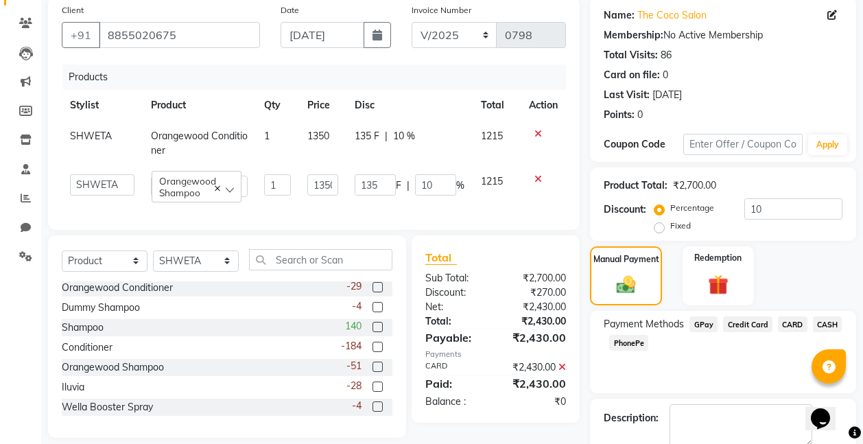
scroll to position [181, 0]
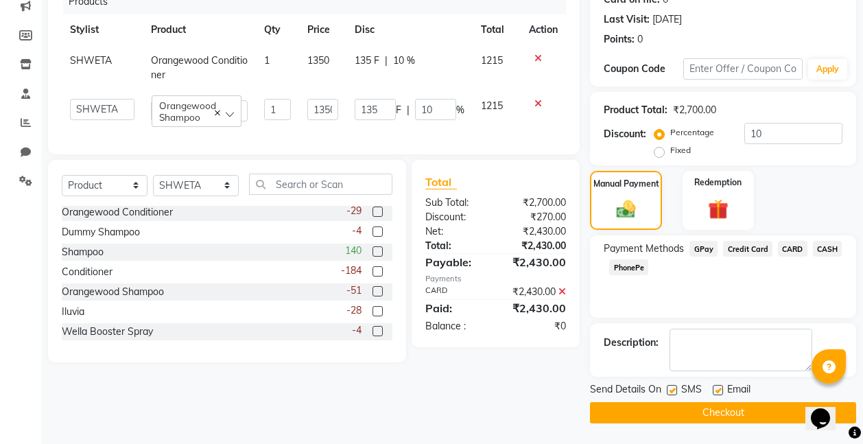
click at [726, 412] on button "Checkout" at bounding box center [723, 412] width 266 height 21
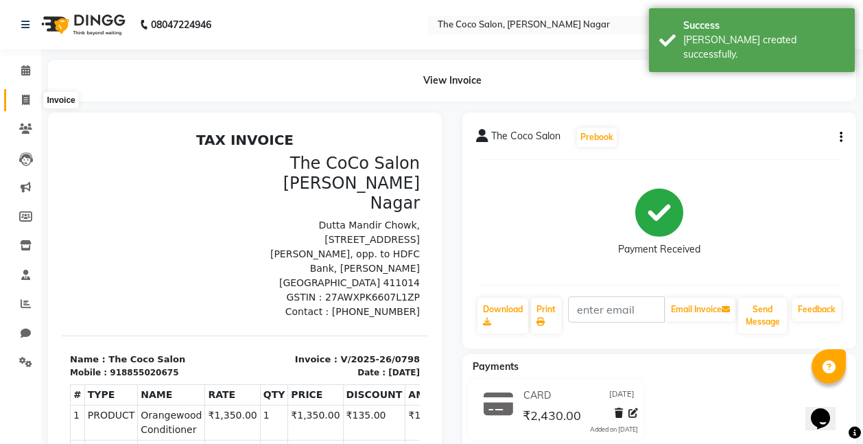
click at [26, 97] on icon at bounding box center [26, 100] width 8 height 10
select select "service"
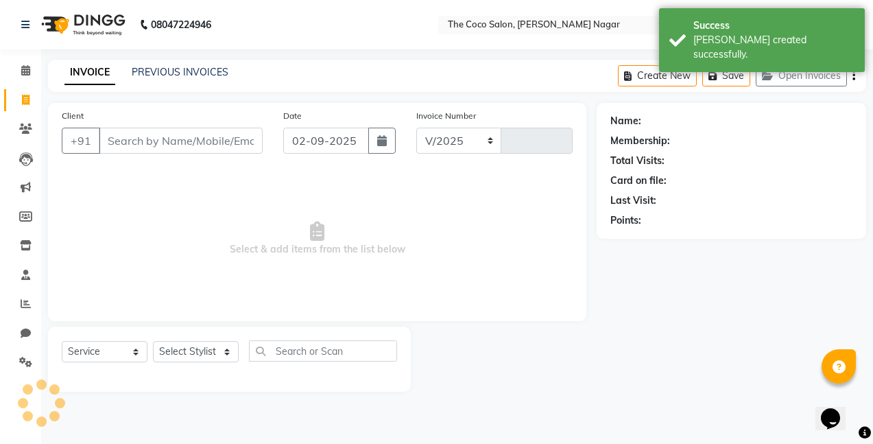
select select "5542"
type input "0799"
click at [375, 141] on button "button" at bounding box center [381, 141] width 27 height 26
select select "9"
select select "2025"
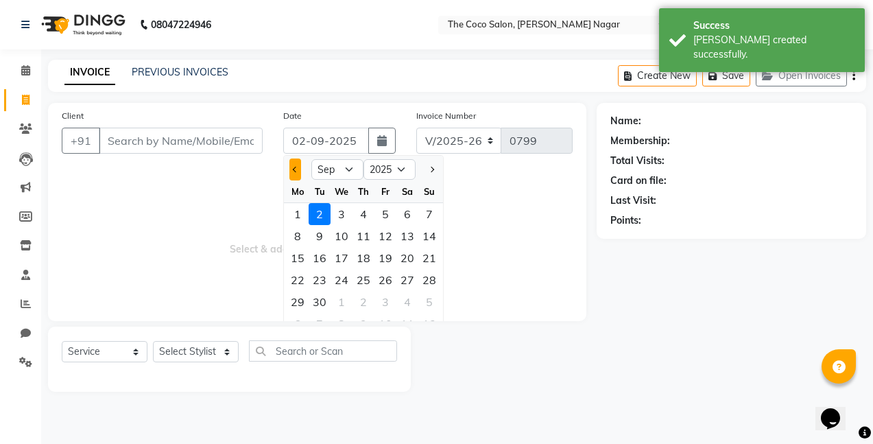
click at [291, 171] on button "Previous month" at bounding box center [295, 169] width 12 height 22
select select "8"
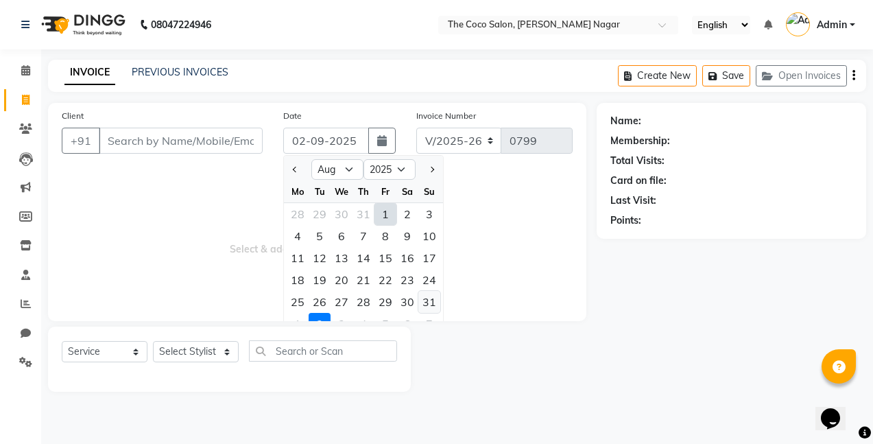
click at [427, 299] on div "31" at bounding box center [429, 302] width 22 height 22
type input "[DATE]"
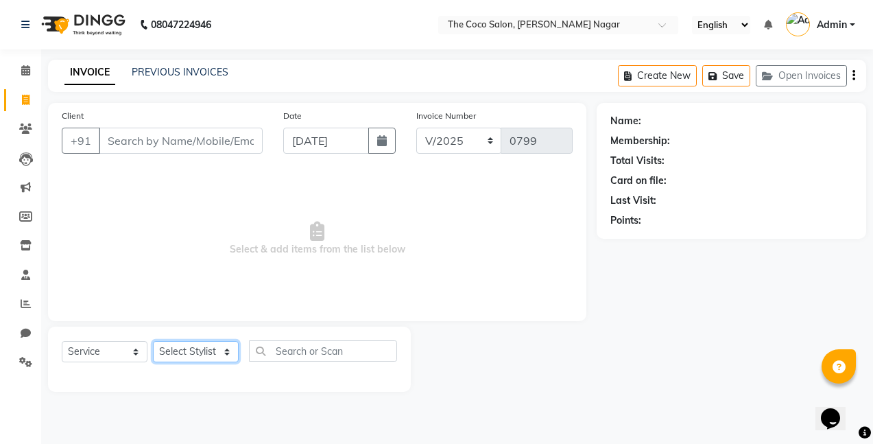
click at [206, 350] on select "Select Stylist Bhakti s MANI Pooja Pooja G SHWETA Vishal Parve" at bounding box center [196, 351] width 86 height 21
select select "37996"
click at [153, 341] on select "Select Stylist Bhakti s MANI Pooja Pooja G SHWETA Vishal Parve" at bounding box center [196, 351] width 86 height 21
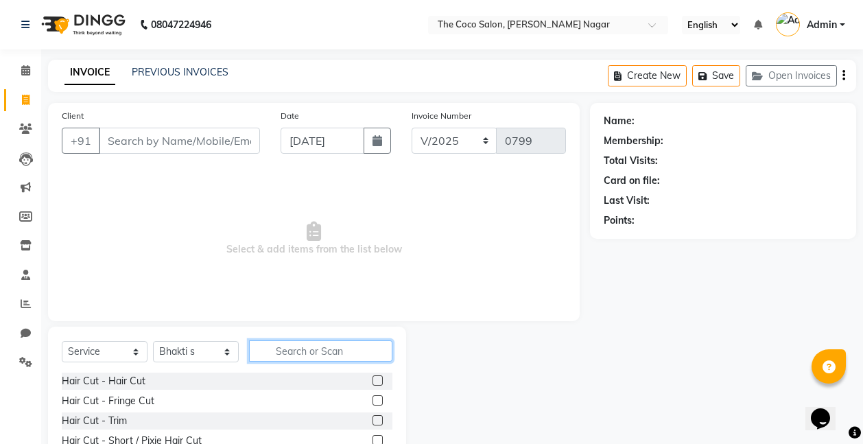
click at [362, 344] on input "text" at bounding box center [320, 350] width 143 height 21
type input "k"
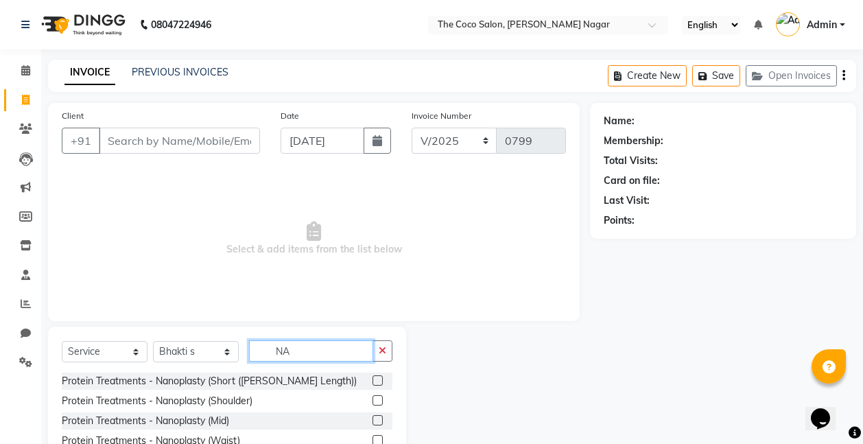
type input "NA"
click at [377, 420] on label at bounding box center [377, 420] width 10 height 10
click at [377, 420] on input "checkbox" at bounding box center [376, 420] width 9 height 9
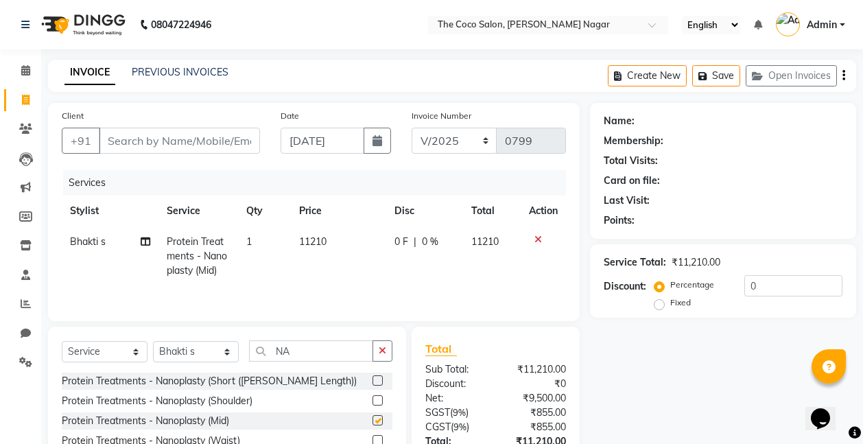
checkbox input "false"
click at [322, 242] on span "11210" at bounding box center [312, 241] width 27 height 12
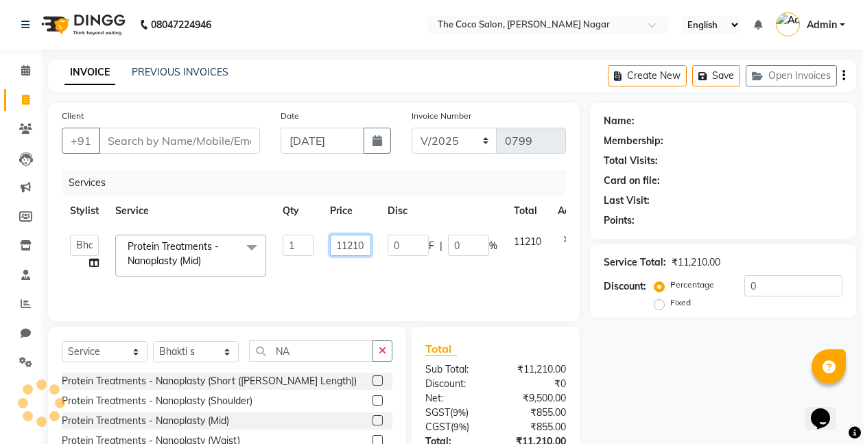
click at [368, 243] on input "11210" at bounding box center [350, 245] width 41 height 21
type input "1"
type input "10000"
click at [366, 276] on td "10000" at bounding box center [351, 255] width 58 height 58
click at [385, 276] on td "0 F | 0 %" at bounding box center [442, 255] width 126 height 58
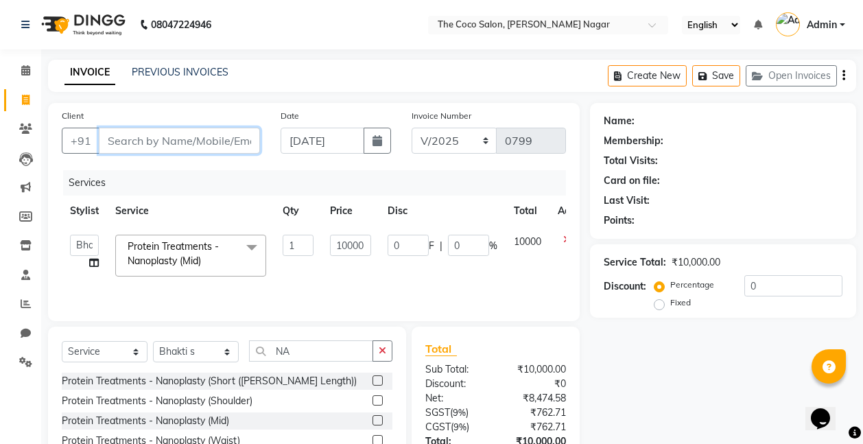
click at [191, 136] on input "Client" at bounding box center [179, 141] width 161 height 26
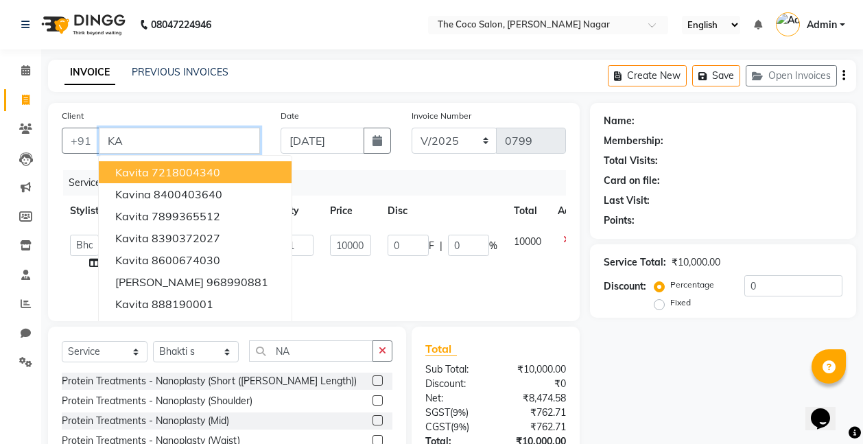
type input "K"
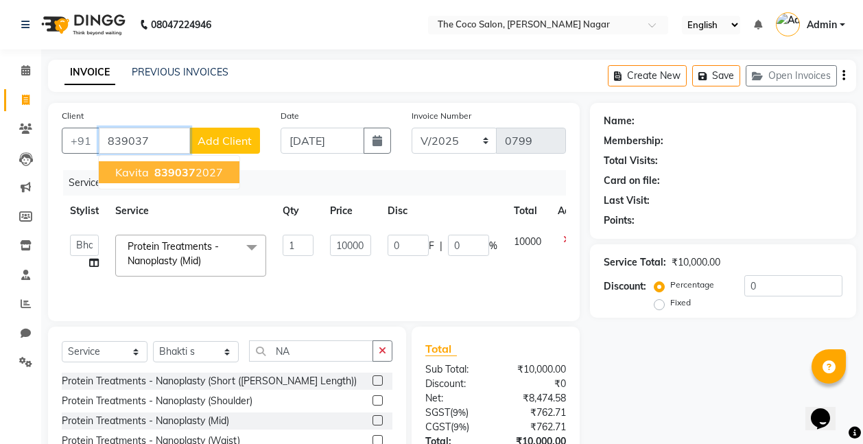
click at [172, 175] on span "839037" at bounding box center [174, 172] width 41 height 14
type input "8390372027"
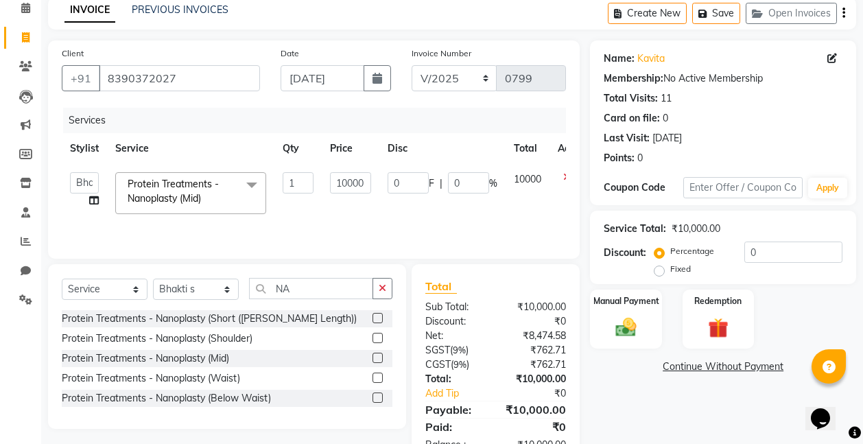
scroll to position [105, 0]
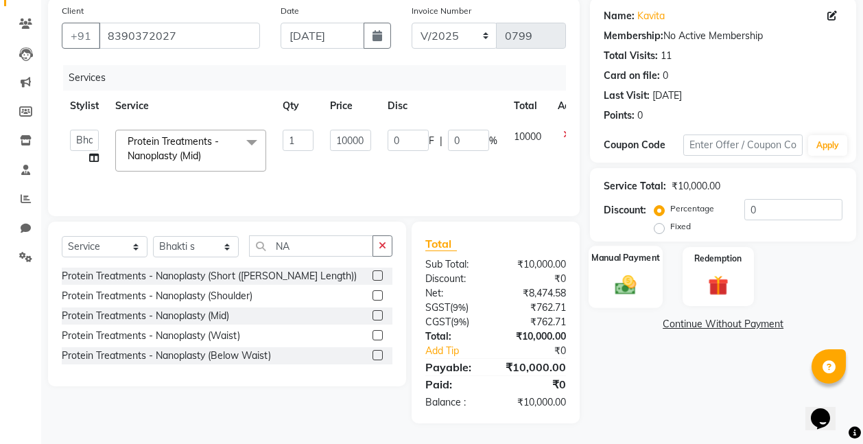
click at [600, 285] on div "Manual Payment" at bounding box center [625, 277] width 75 height 62
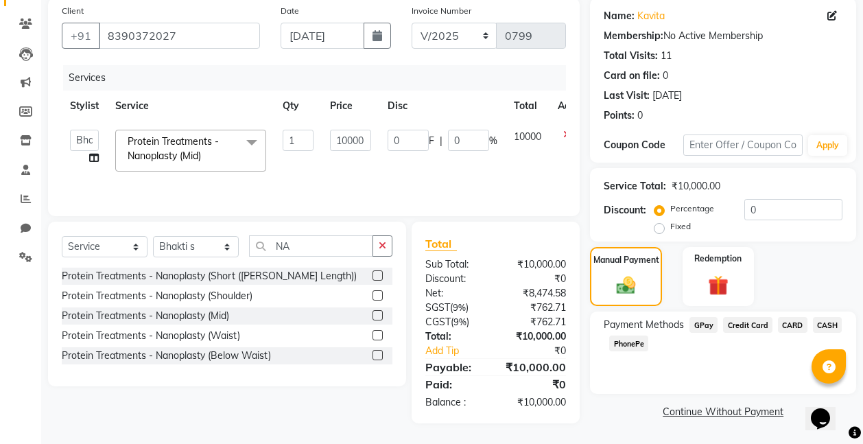
click at [697, 323] on span "GPay" at bounding box center [703, 325] width 28 height 16
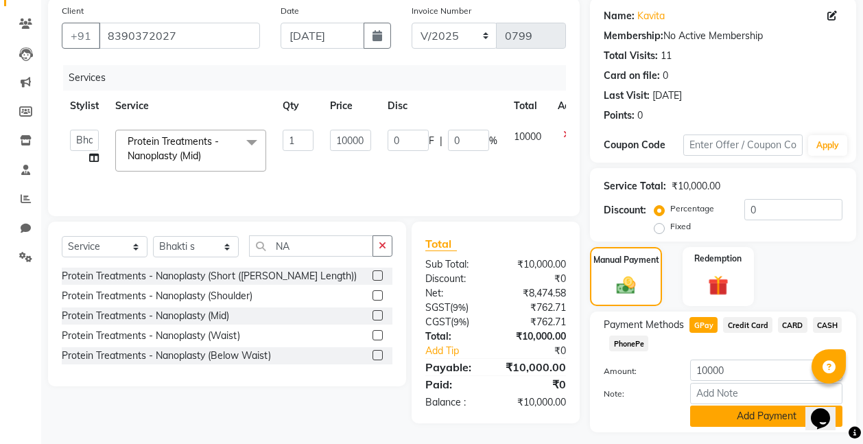
click at [731, 415] on button "Add Payment" at bounding box center [766, 415] width 152 height 21
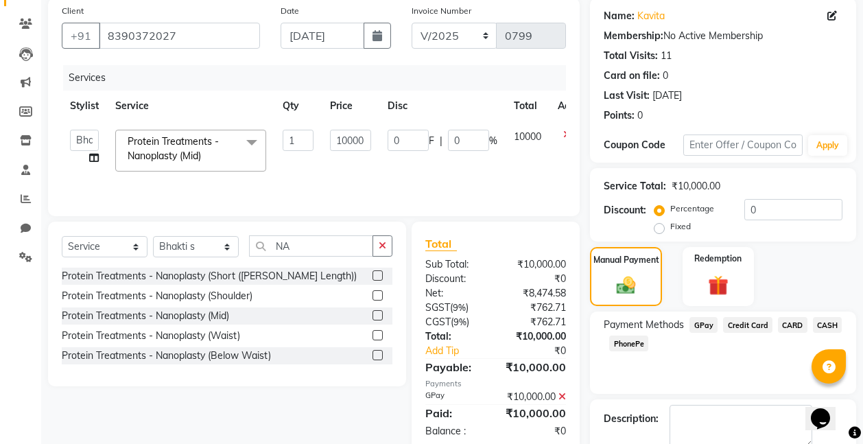
scroll to position [181, 0]
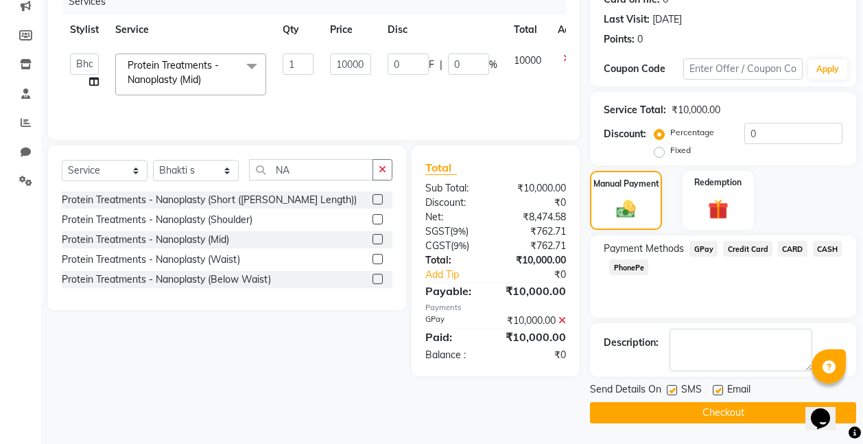
click at [712, 410] on button "Checkout" at bounding box center [723, 412] width 266 height 21
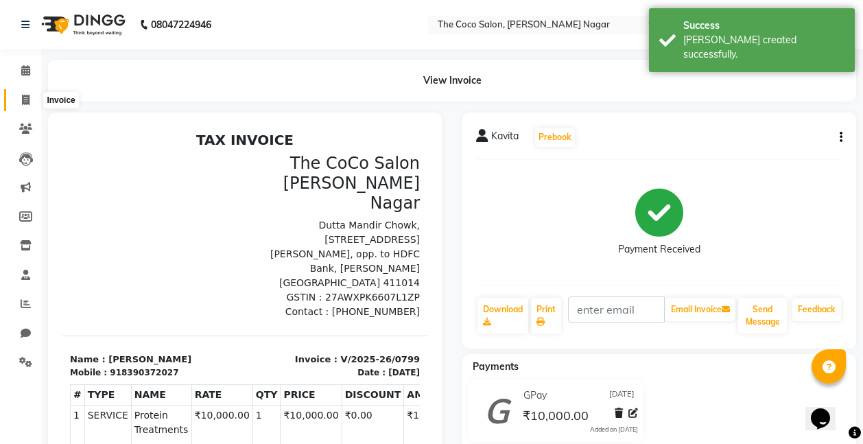
click at [28, 99] on icon at bounding box center [26, 100] width 8 height 10
select select "service"
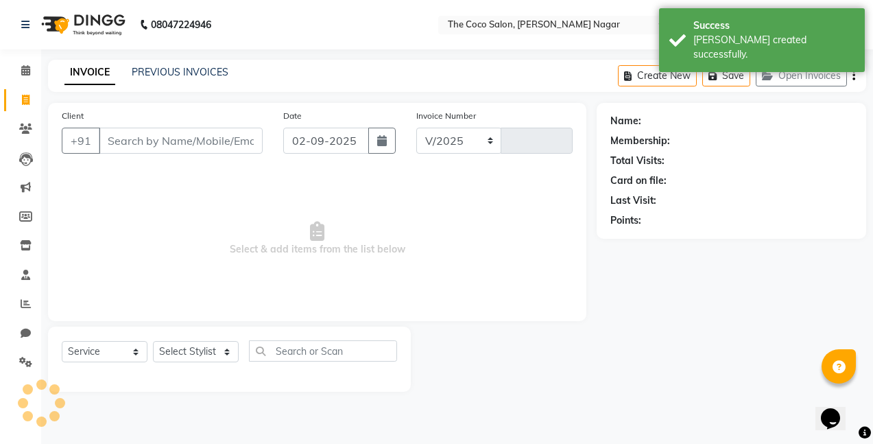
select select "5542"
type input "0800"
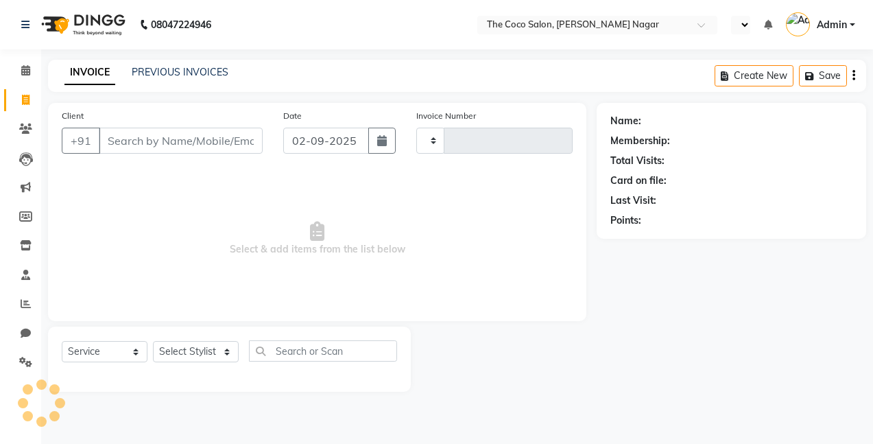
select select "service"
type input "0800"
select select "en"
select select "5542"
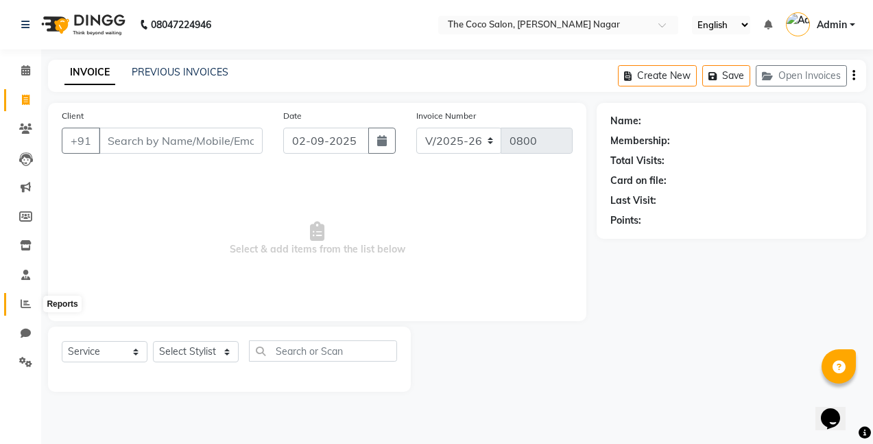
click at [25, 303] on icon at bounding box center [26, 303] width 10 height 10
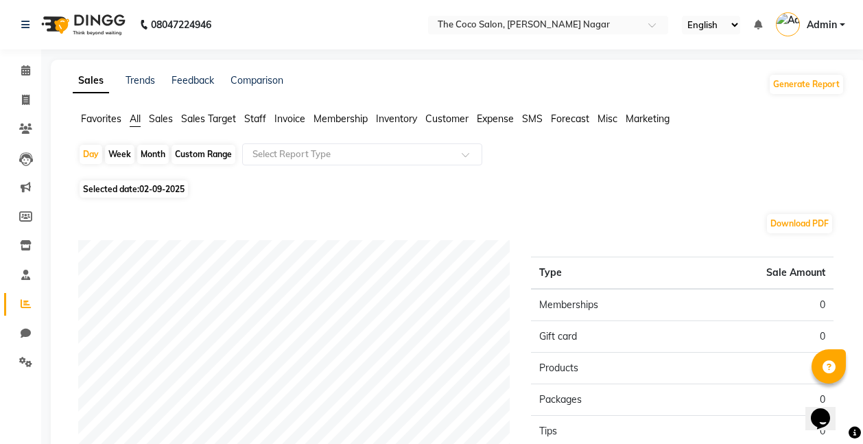
click at [156, 149] on div "Month" at bounding box center [153, 154] width 32 height 19
select select "9"
select select "2025"
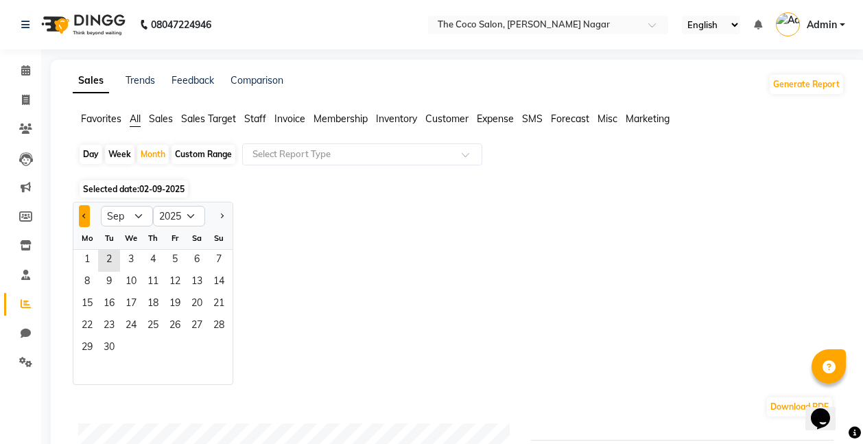
click at [81, 215] on button "Previous month" at bounding box center [84, 216] width 11 height 22
select select "8"
click at [180, 254] on span "1" at bounding box center [175, 261] width 22 height 22
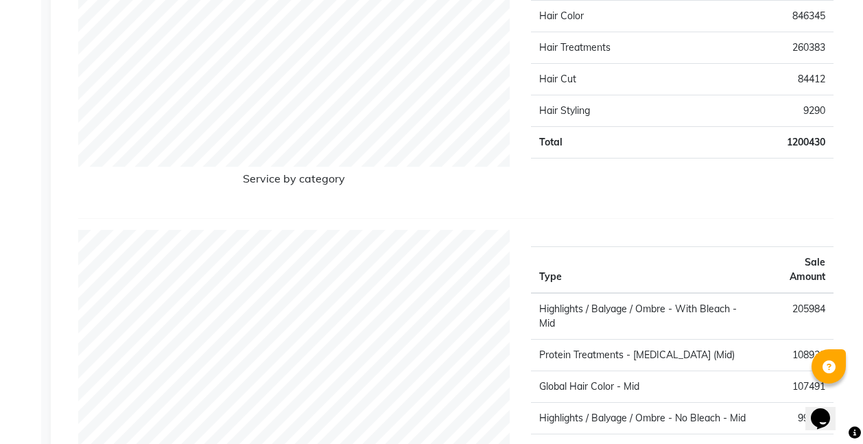
scroll to position [1298, 0]
